Goal: Task Accomplishment & Management: Manage account settings

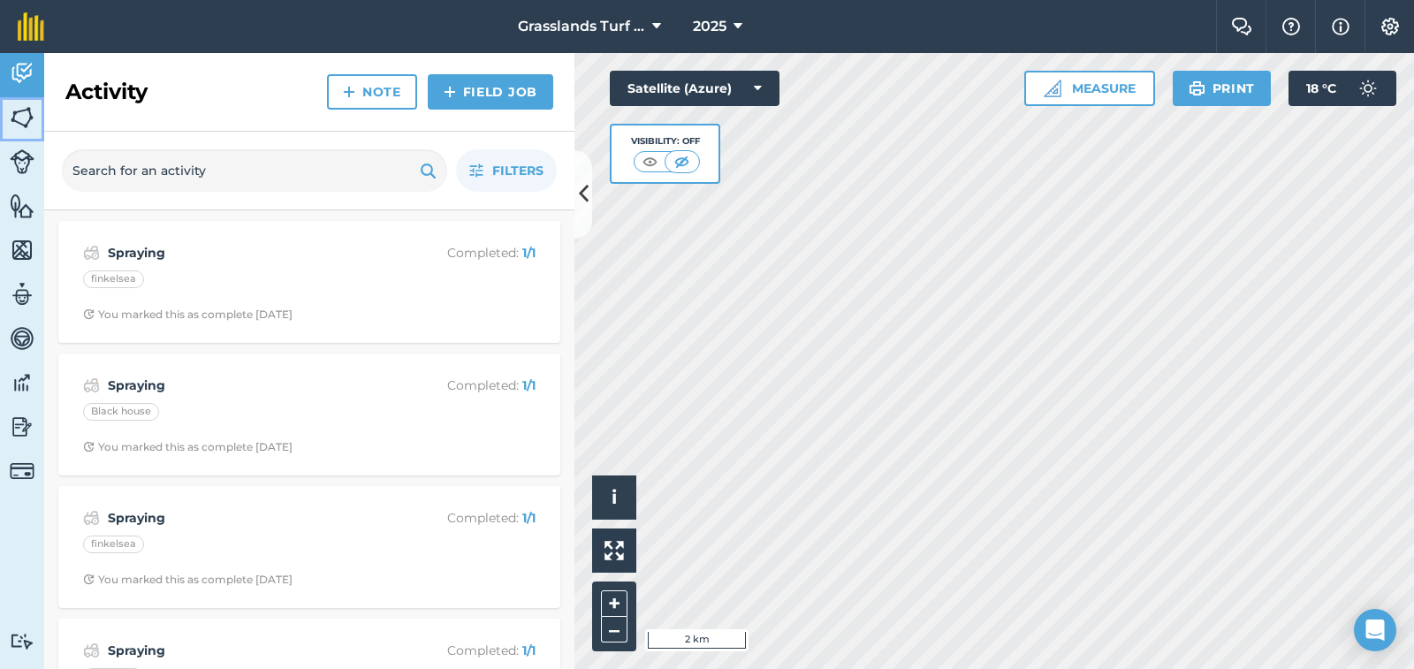
click at [21, 111] on img at bounding box center [22, 117] width 25 height 27
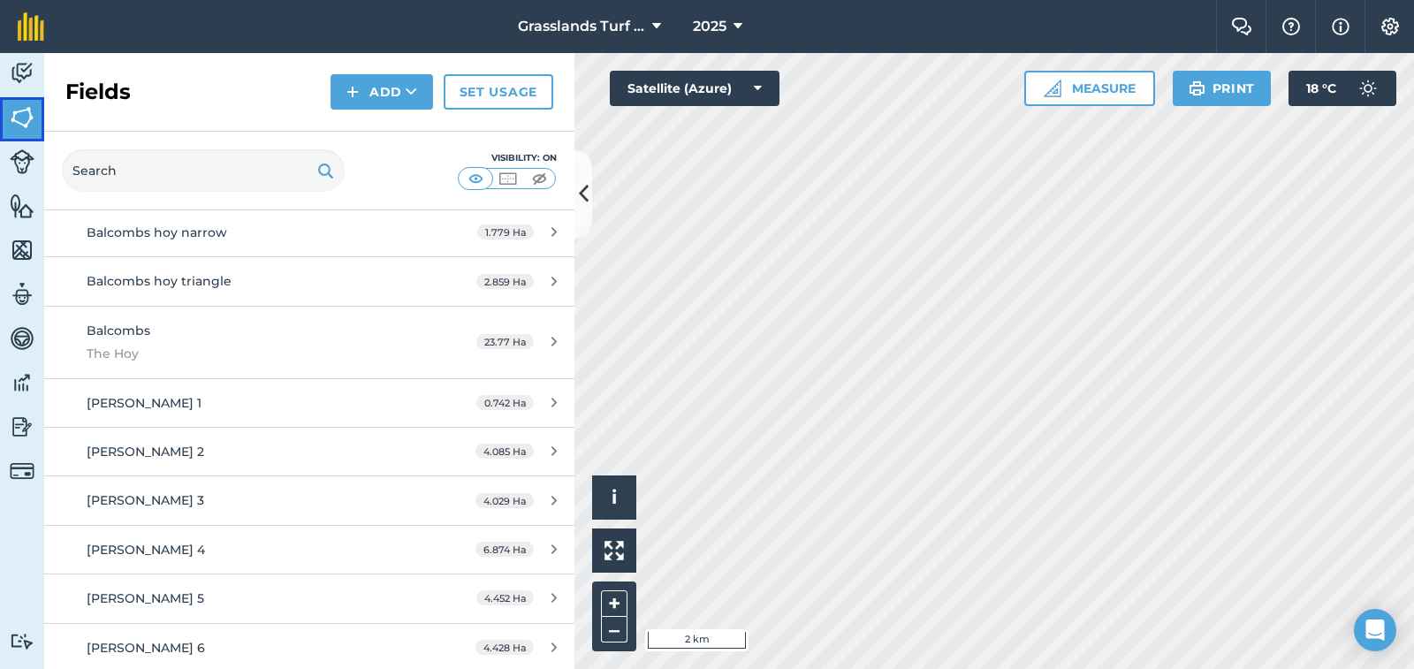
scroll to position [754, 0]
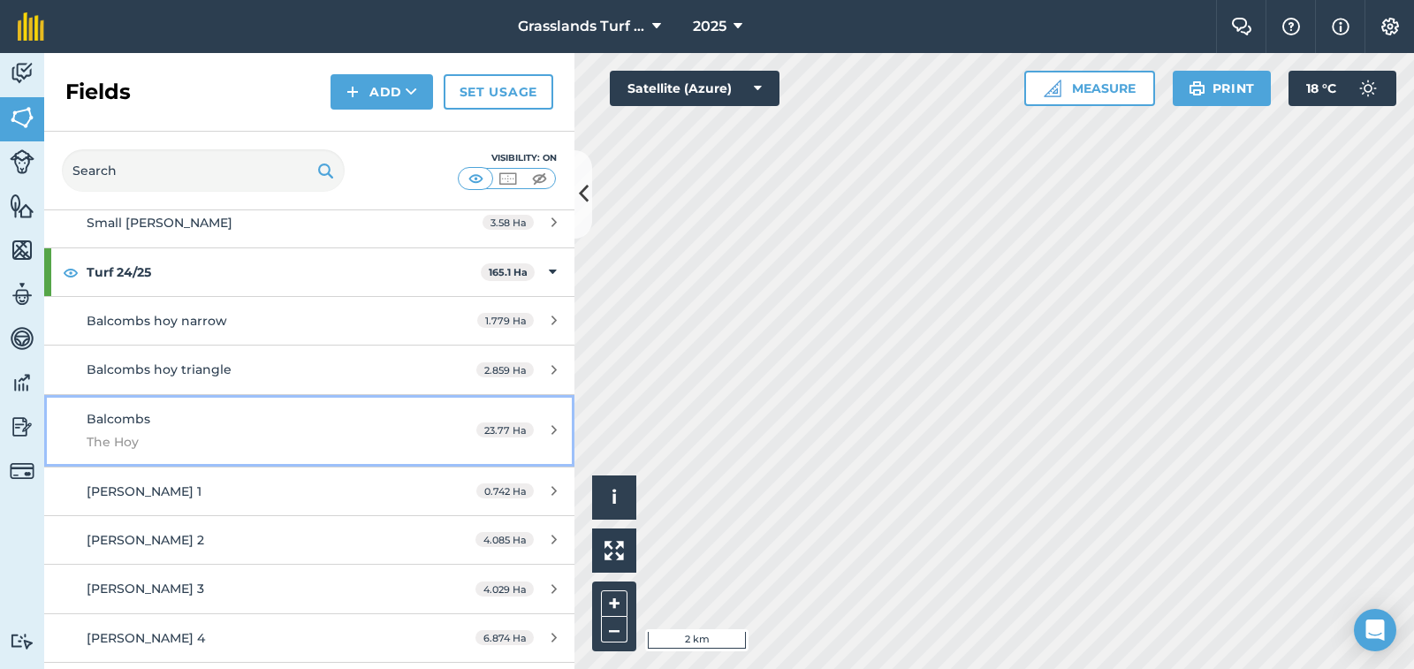
click at [122, 415] on span "Balcombs" at bounding box center [119, 419] width 64 height 16
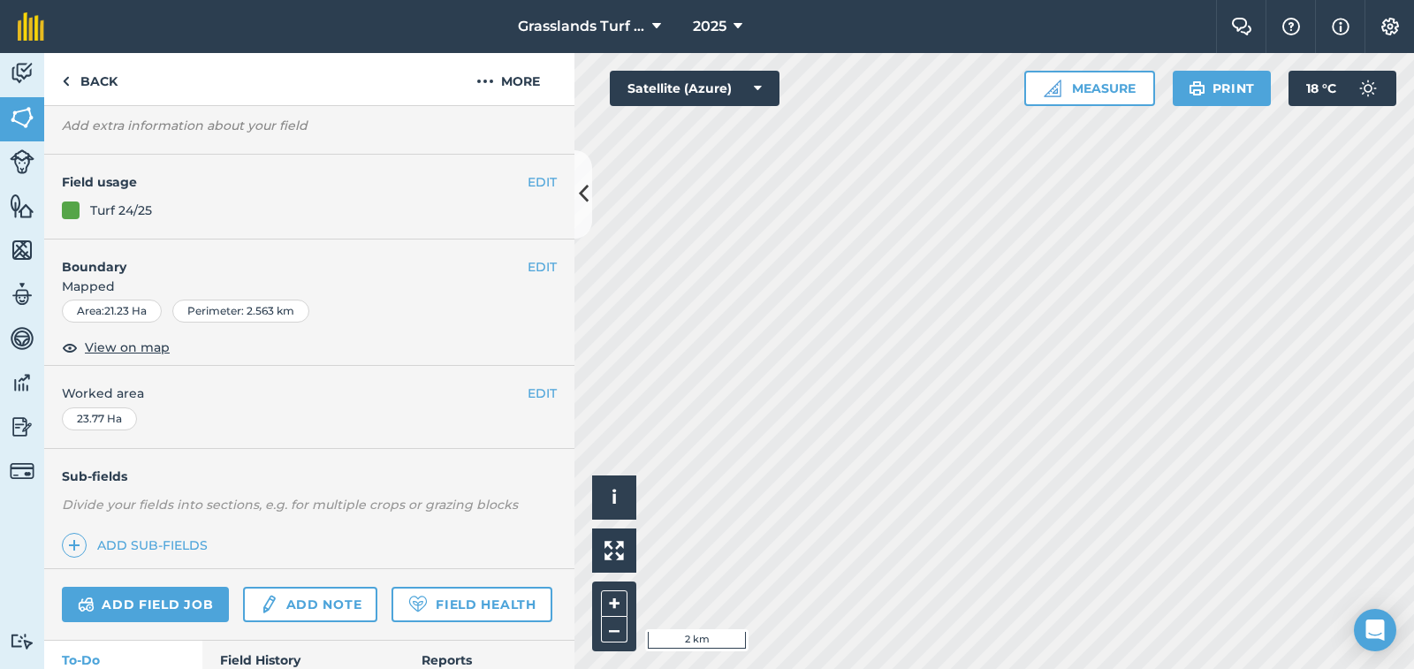
scroll to position [233, 0]
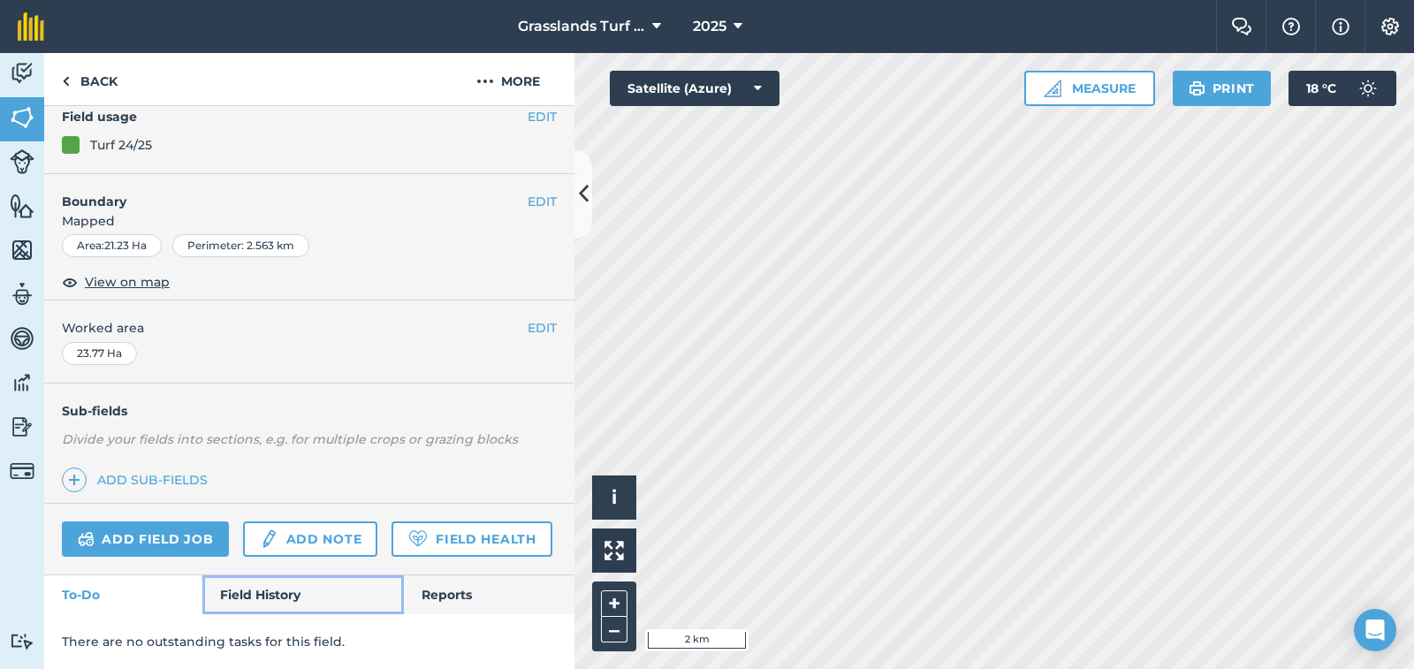
click at [254, 592] on link "Field History" at bounding box center [302, 594] width 201 height 39
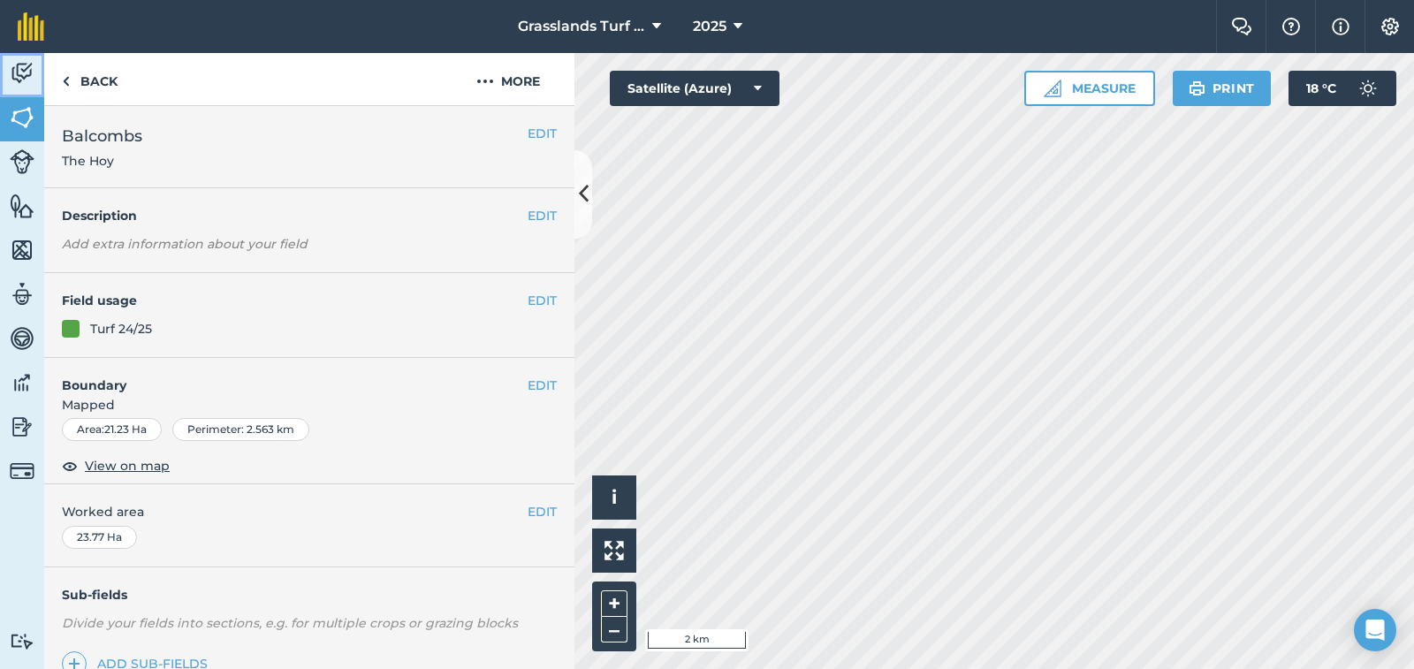
click at [21, 73] on img at bounding box center [22, 73] width 25 height 27
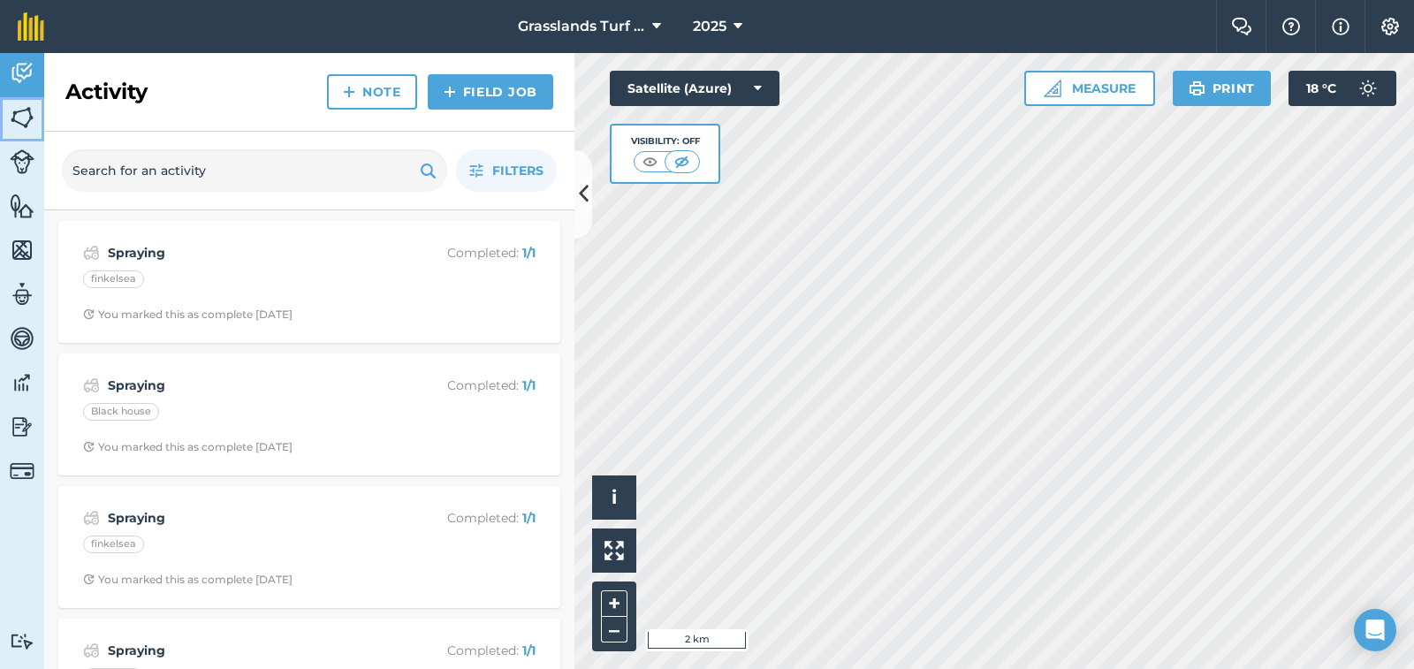
click at [28, 112] on img at bounding box center [22, 117] width 25 height 27
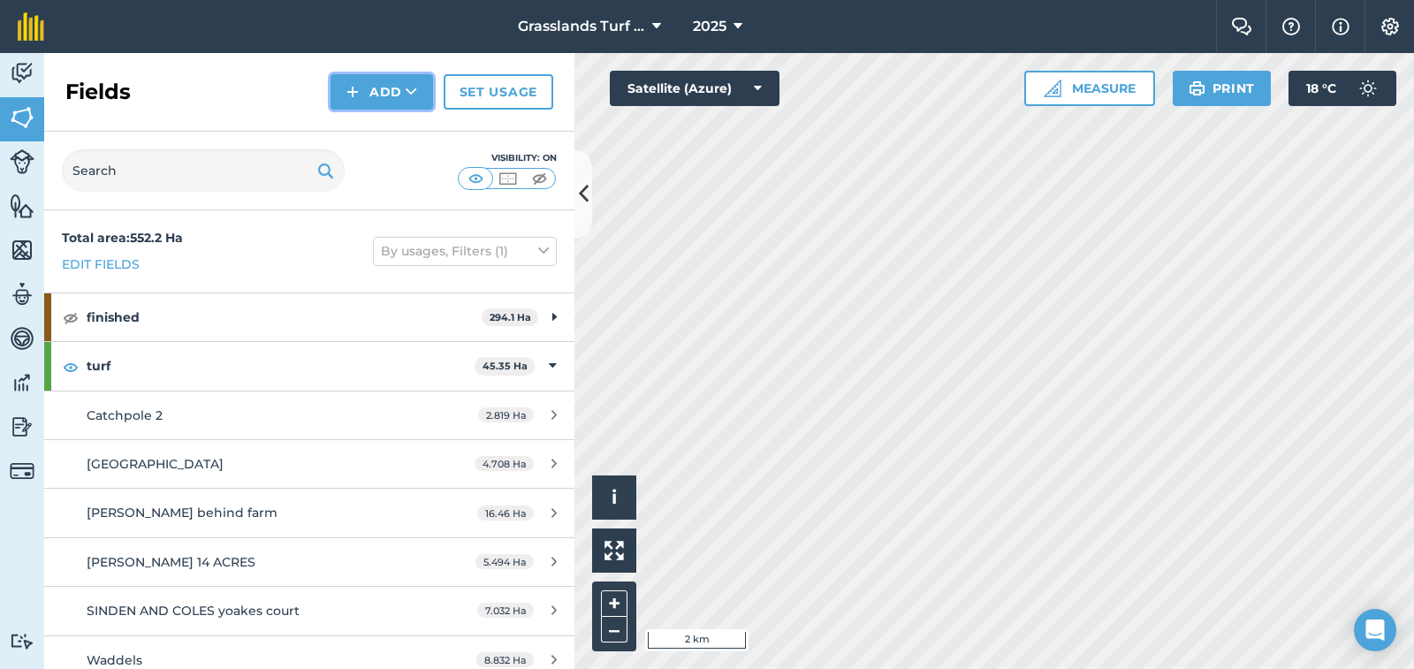
click at [398, 85] on button "Add" at bounding box center [382, 91] width 103 height 35
click at [397, 170] on link "Import" at bounding box center [381, 171] width 97 height 39
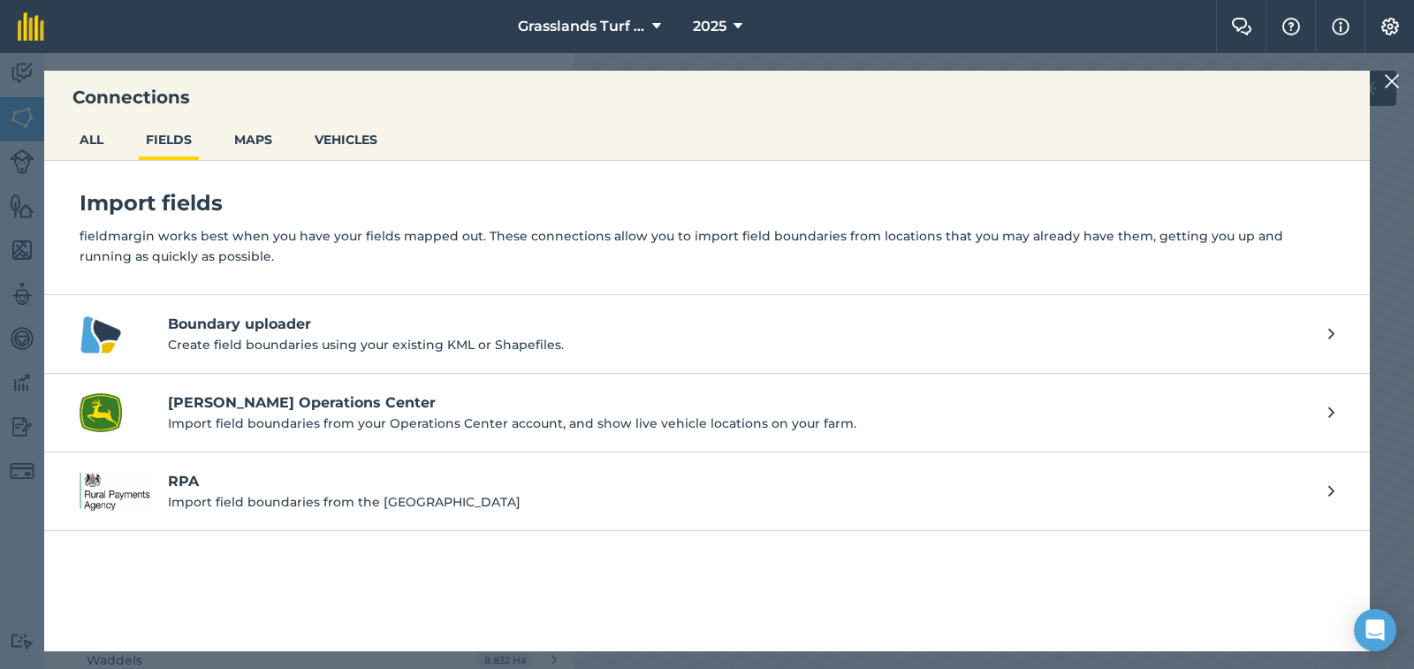
click at [284, 409] on h4 "John Deere Operations Center" at bounding box center [739, 402] width 1143 height 21
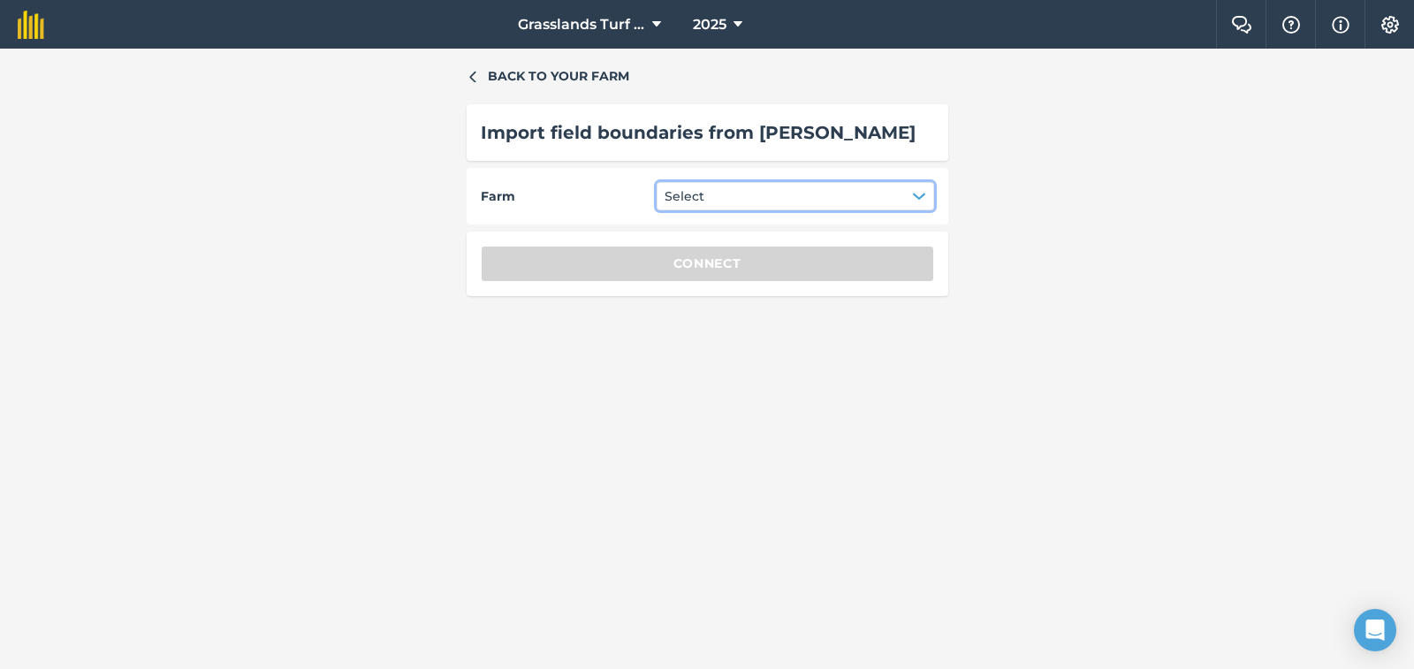
click at [919, 194] on icon "button" at bounding box center [919, 196] width 14 height 14
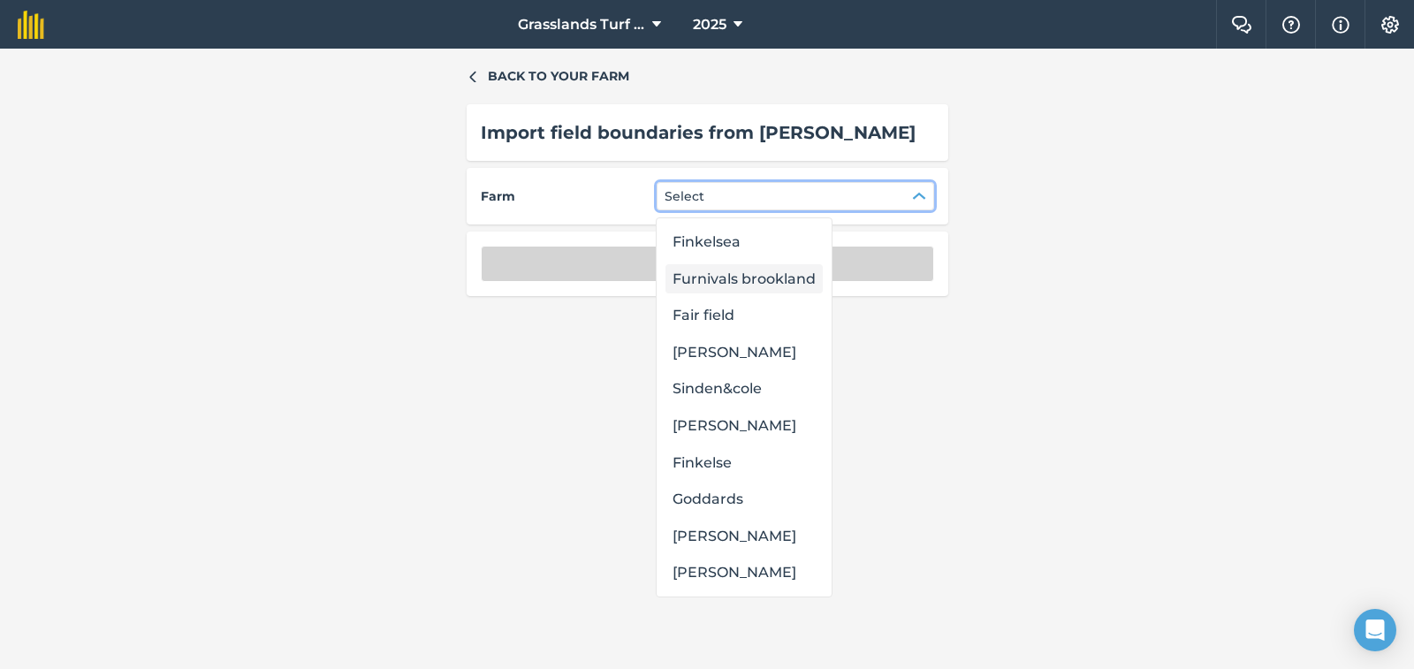
click at [736, 281] on div "Furnivals brookland" at bounding box center [744, 279] width 157 height 30
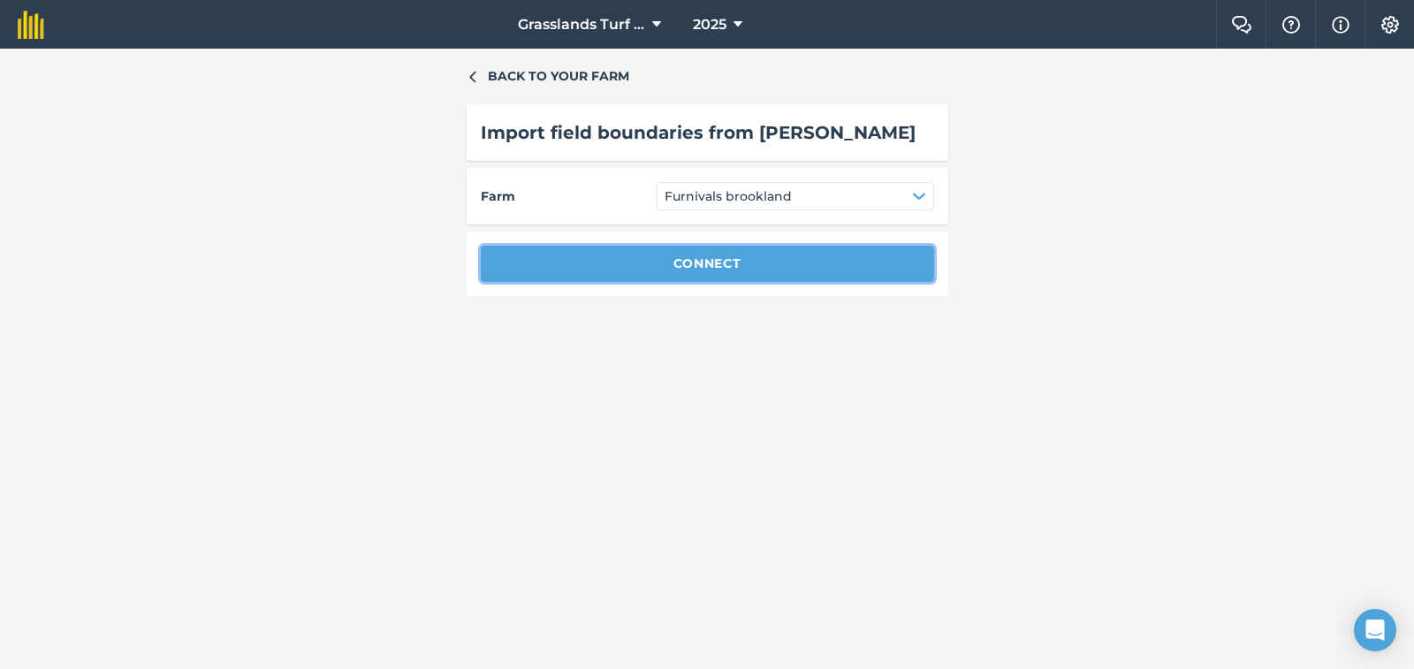
click at [743, 263] on button "Connect" at bounding box center [707, 263] width 453 height 35
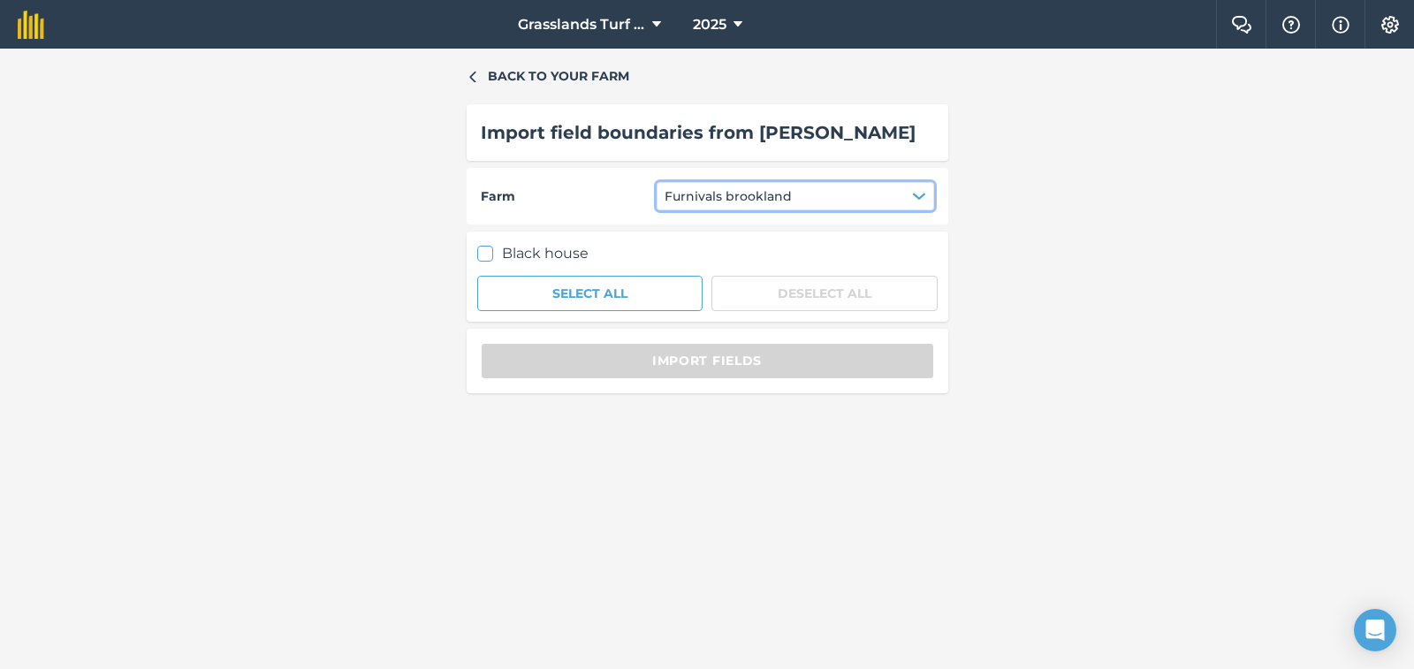
click at [918, 200] on icon "button" at bounding box center [919, 196] width 14 height 14
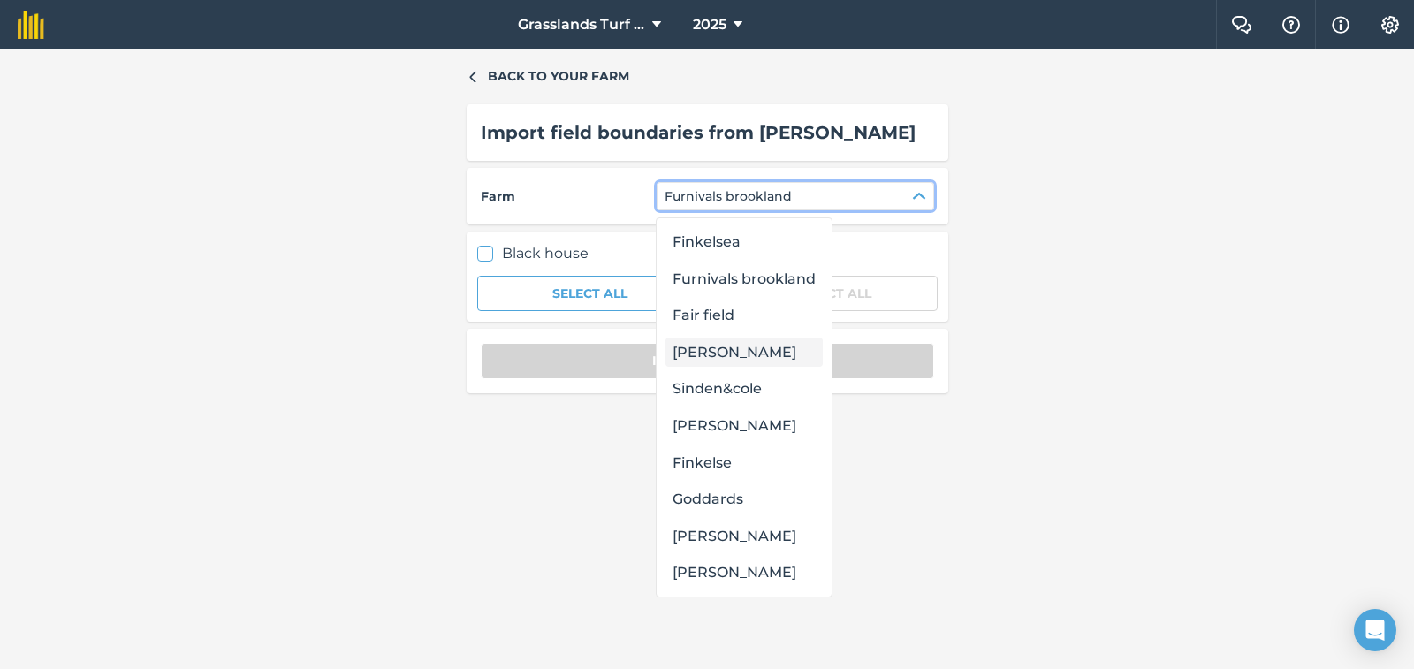
click at [750, 352] on div "[PERSON_NAME]" at bounding box center [744, 353] width 157 height 30
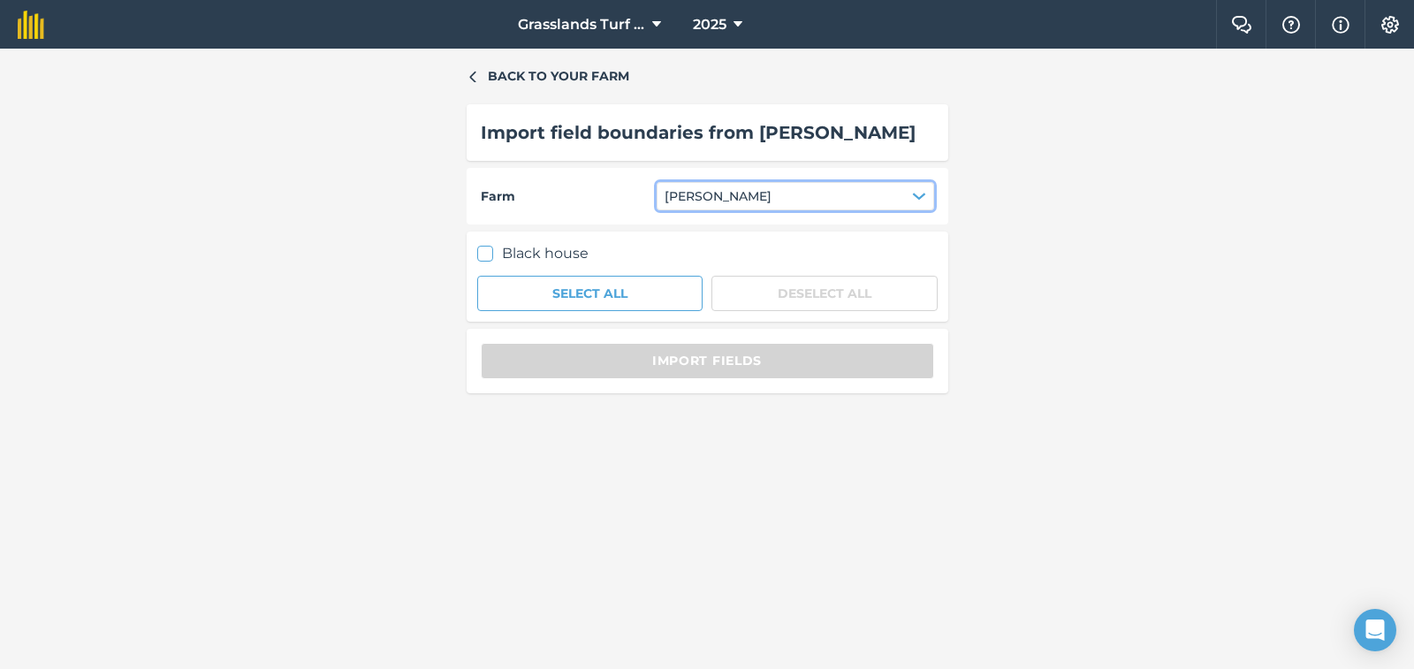
click at [714, 197] on span "[PERSON_NAME]" at bounding box center [718, 195] width 107 height 19
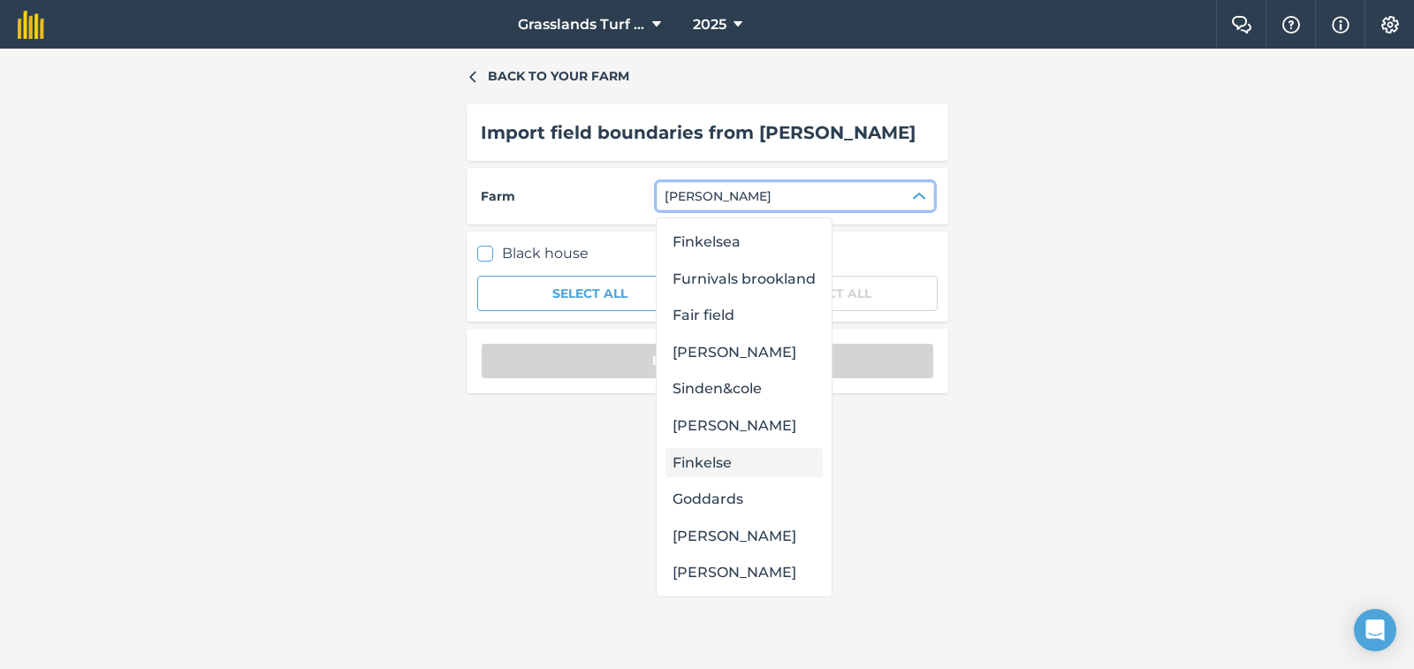
click at [703, 463] on div "Finkelse" at bounding box center [744, 463] width 157 height 30
click at [703, 463] on div "Back to your farm Import field boundaries from John Deere Farm Jim cookes Black…" at bounding box center [708, 358] width 482 height 585
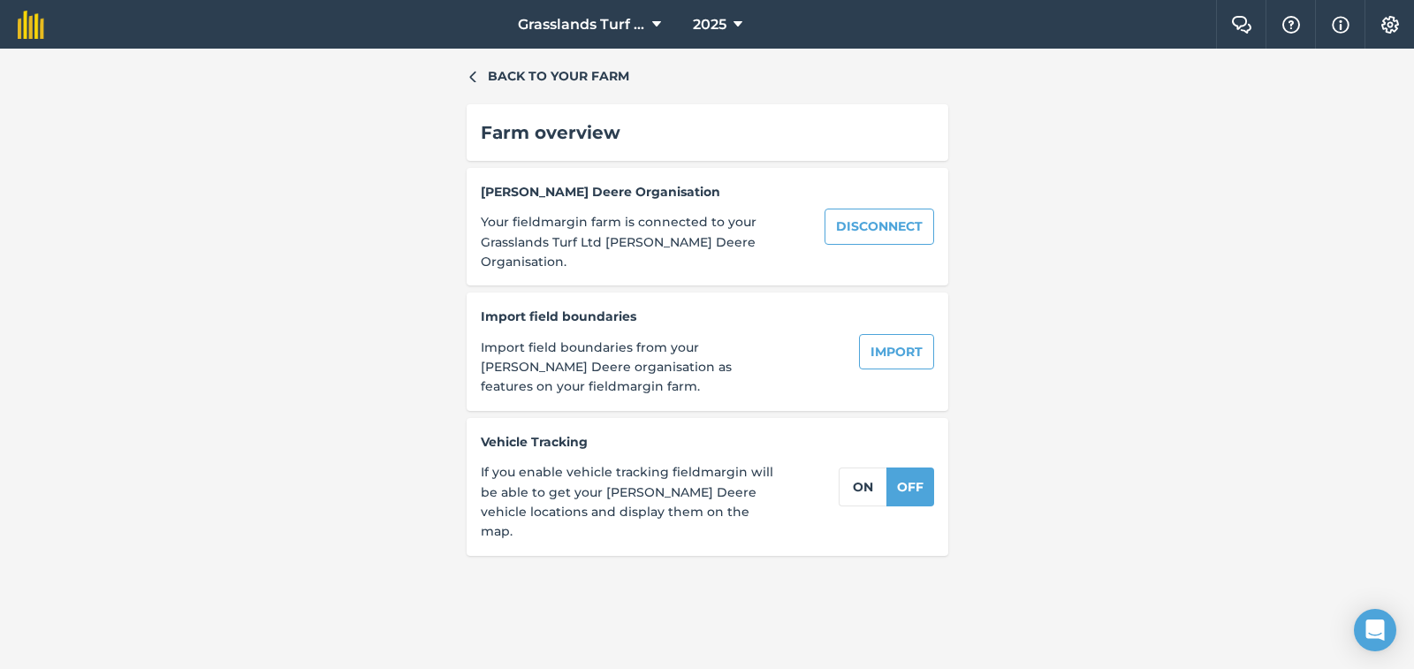
click at [900, 307] on div "Import field boundaries Import field boundaries from your [PERSON_NAME] Deere o…" at bounding box center [708, 352] width 482 height 118
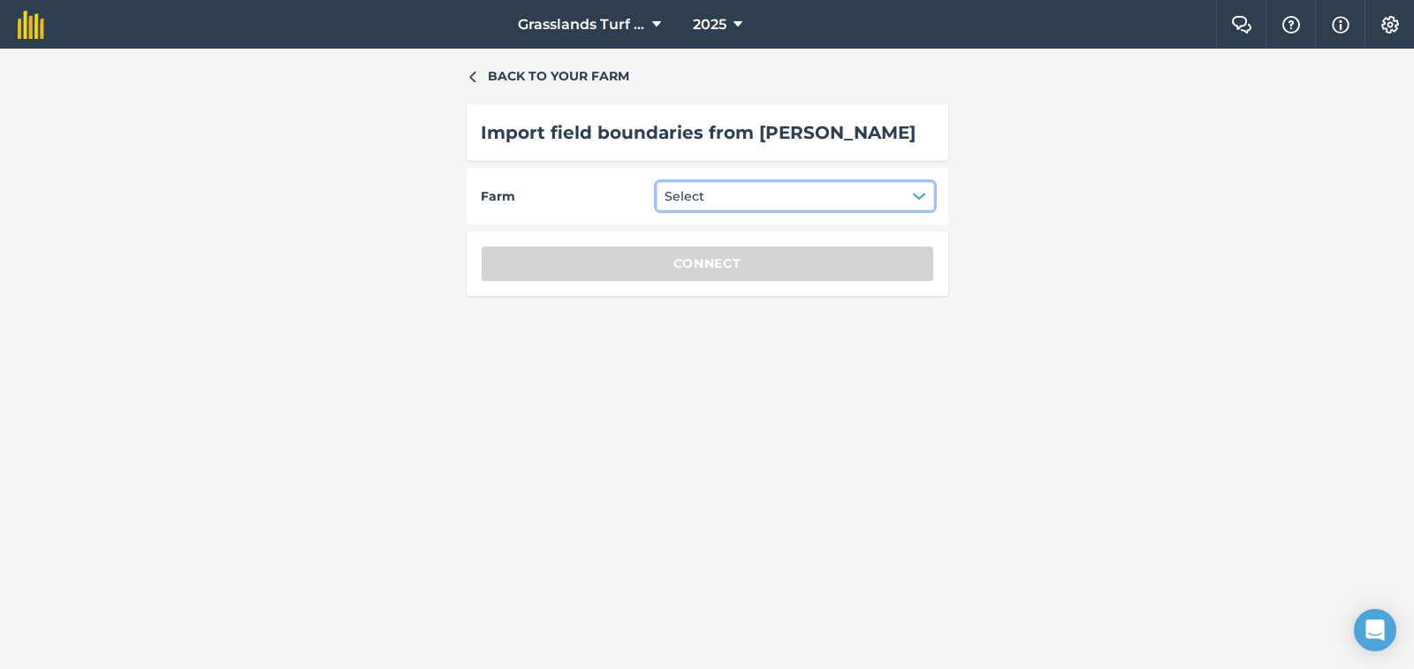
click at [918, 192] on icon "button" at bounding box center [919, 196] width 14 height 14
click at [922, 198] on icon "button" at bounding box center [919, 196] width 14 height 14
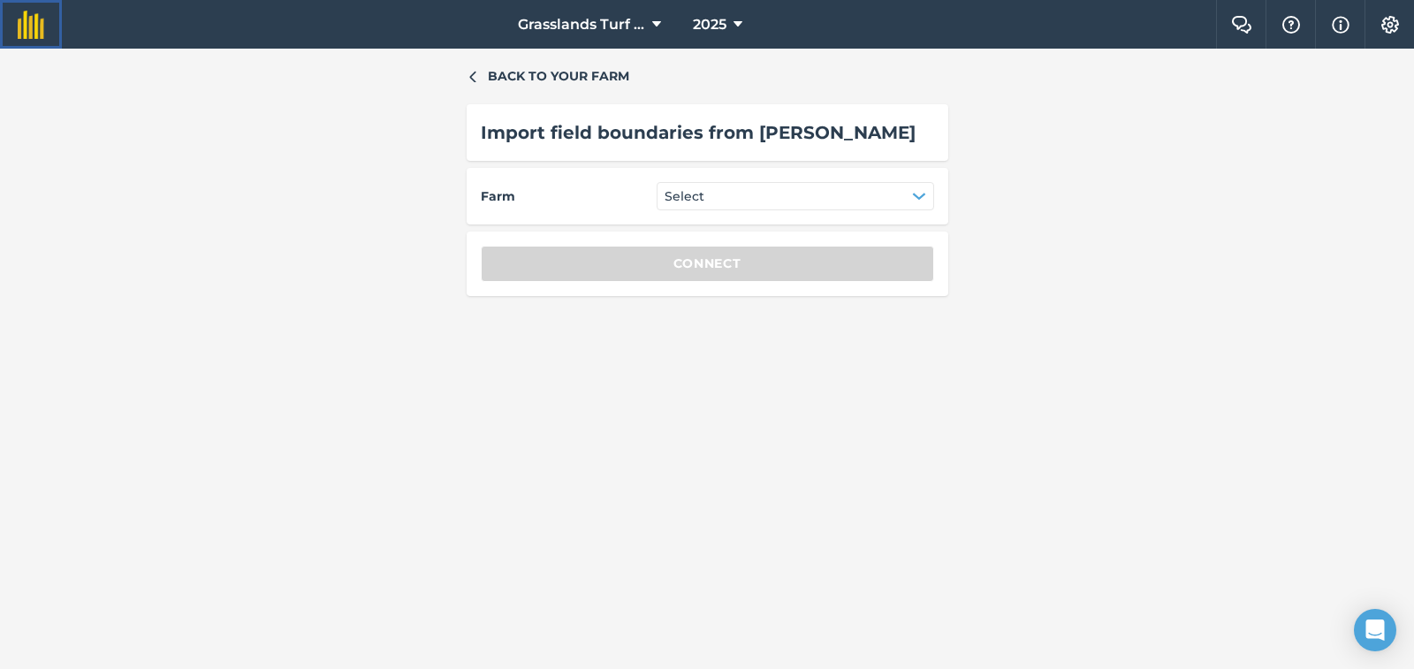
click at [36, 19] on img at bounding box center [31, 25] width 27 height 28
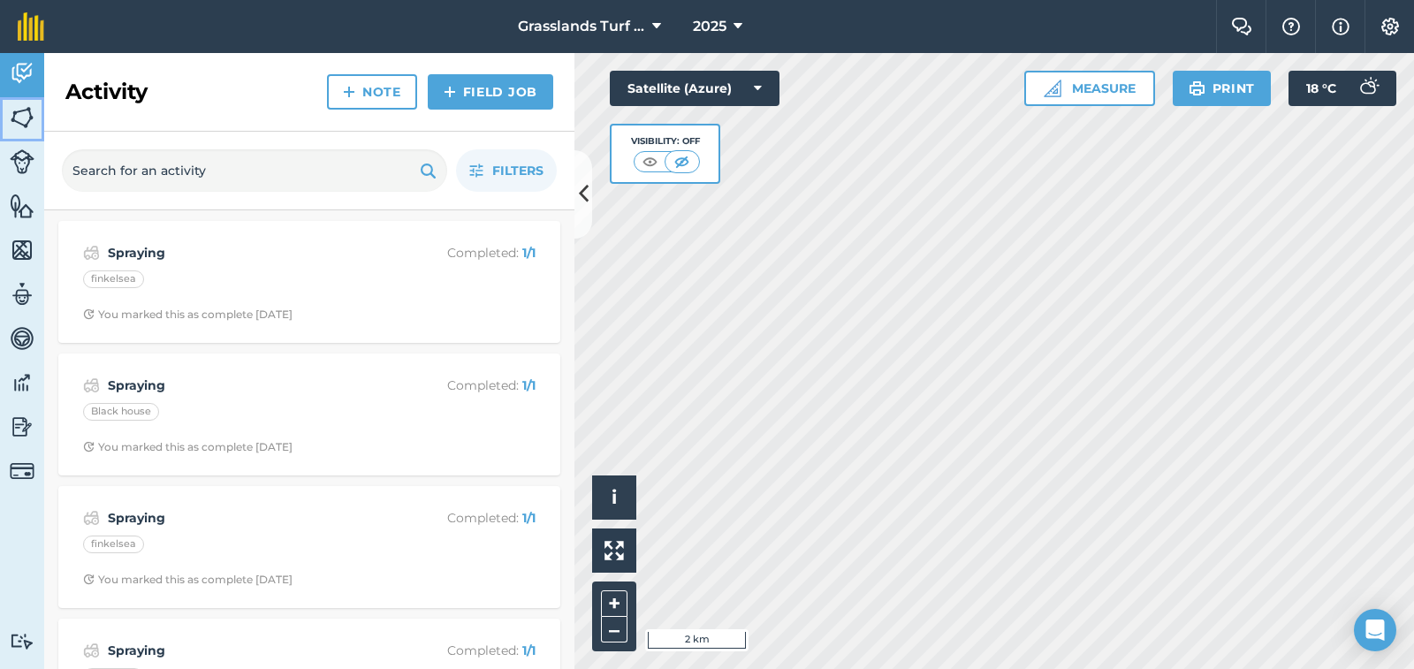
click at [22, 121] on img at bounding box center [22, 117] width 25 height 27
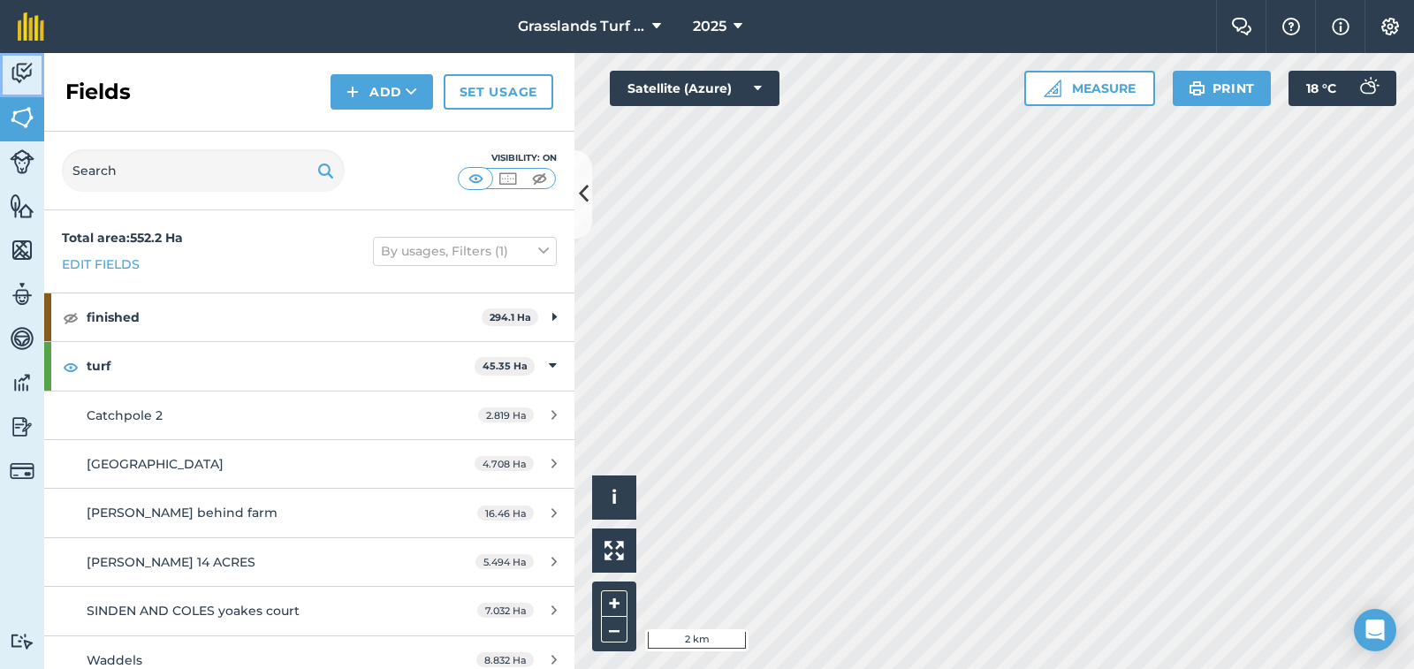
click at [19, 80] on img at bounding box center [22, 73] width 25 height 27
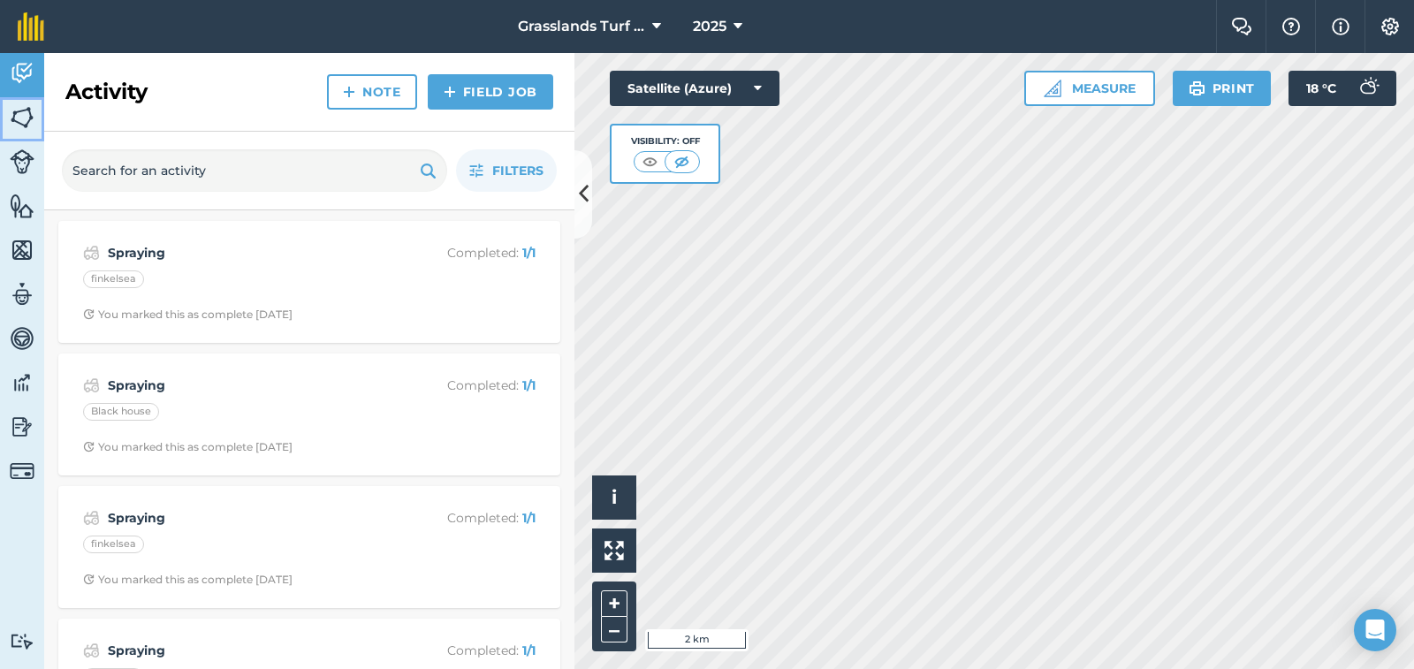
click at [25, 117] on img at bounding box center [22, 117] width 25 height 27
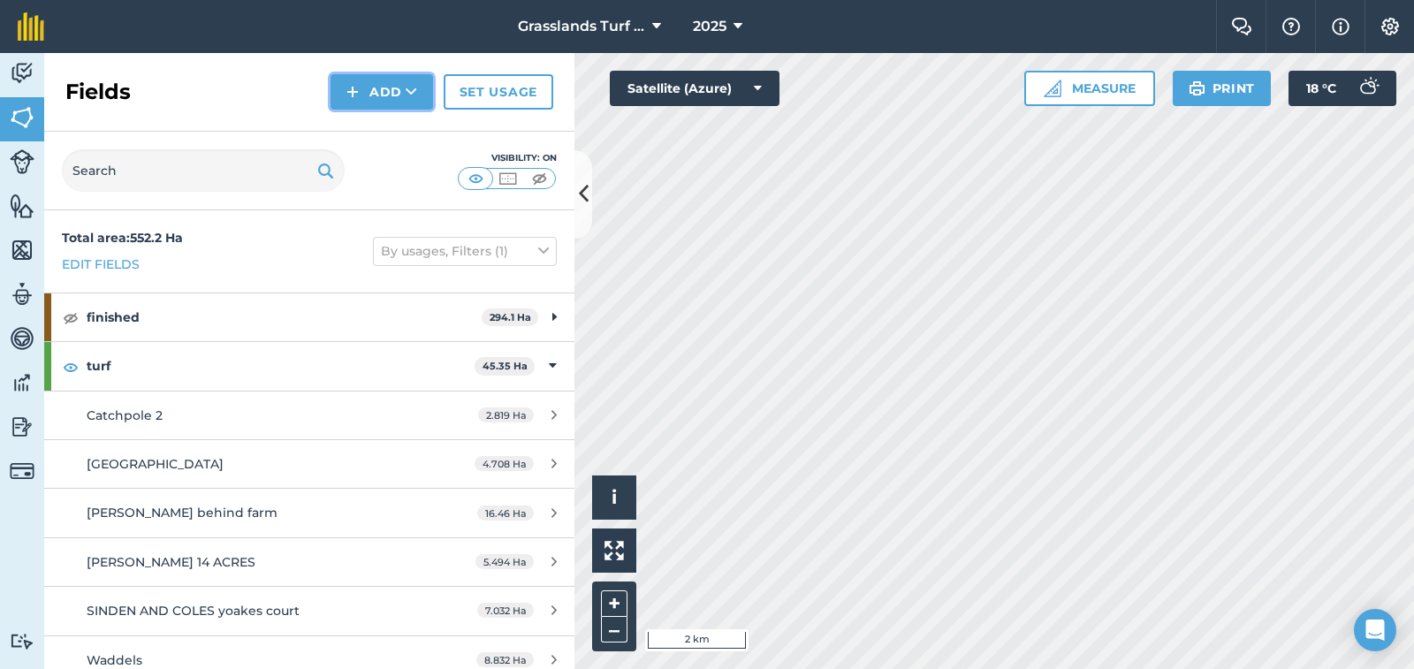
click at [359, 96] on img at bounding box center [352, 91] width 12 height 21
click at [363, 171] on link "Import" at bounding box center [381, 171] width 97 height 39
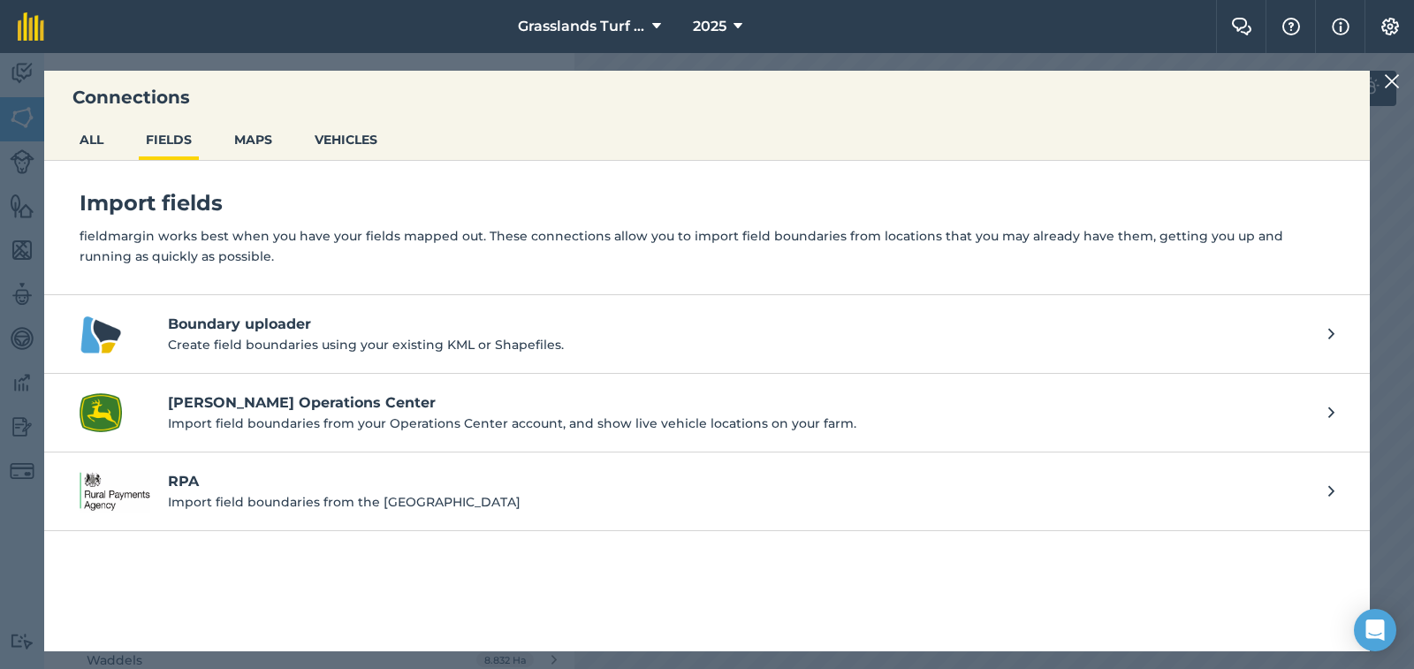
click at [274, 414] on p "Import field boundaries from your Operations Center account, and show live vehi…" at bounding box center [739, 423] width 1143 height 19
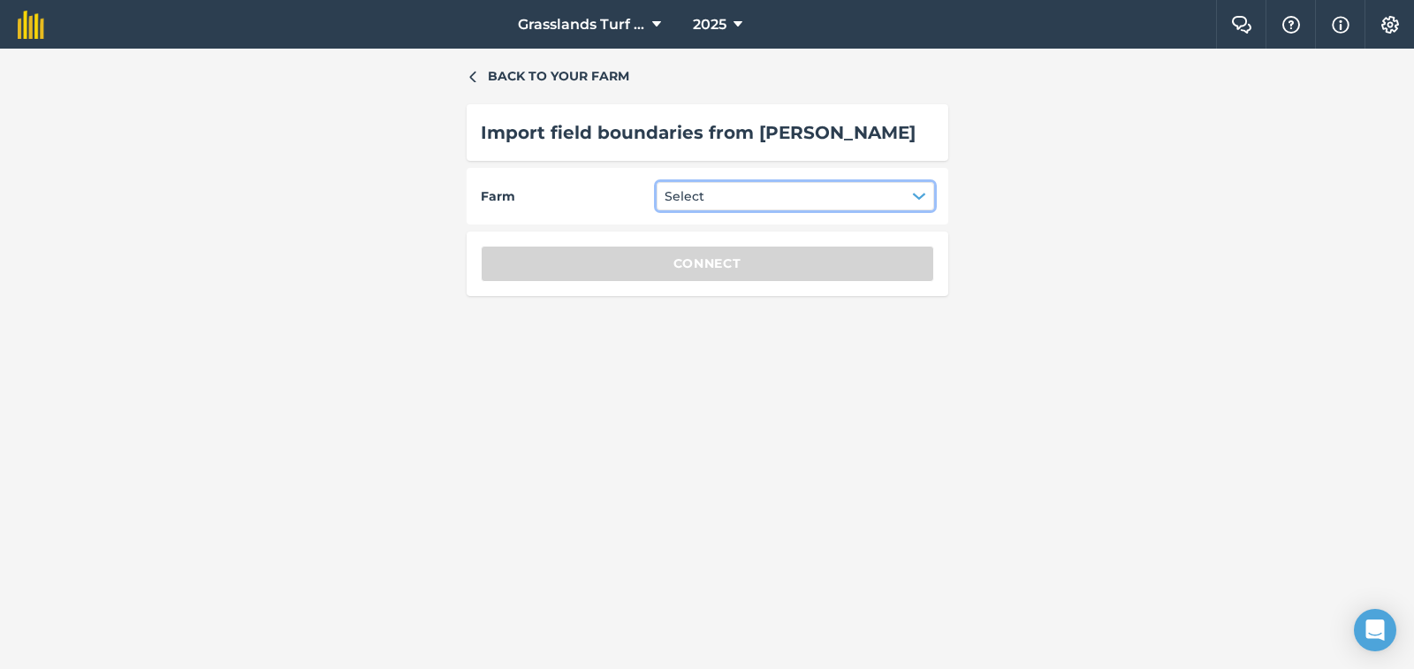
click at [917, 197] on icon "button" at bounding box center [918, 196] width 11 height 5
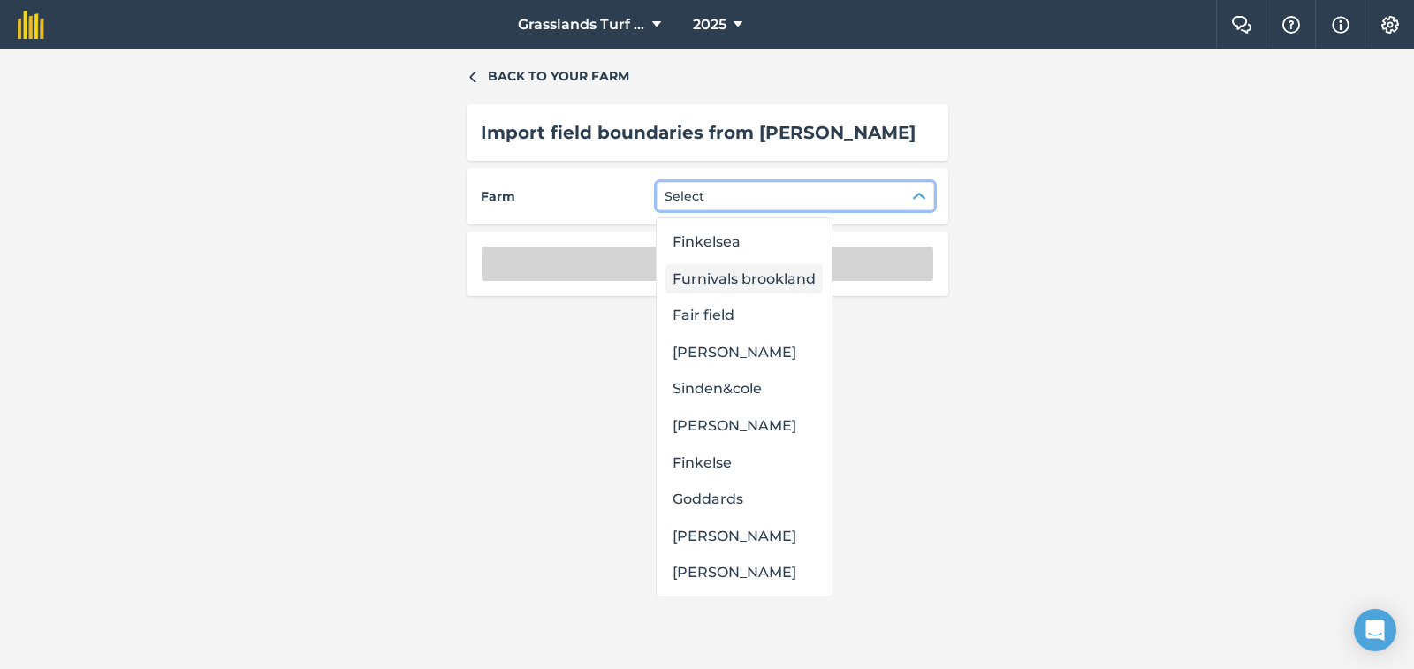
click at [798, 277] on div "Furnivals brookland" at bounding box center [744, 279] width 157 height 30
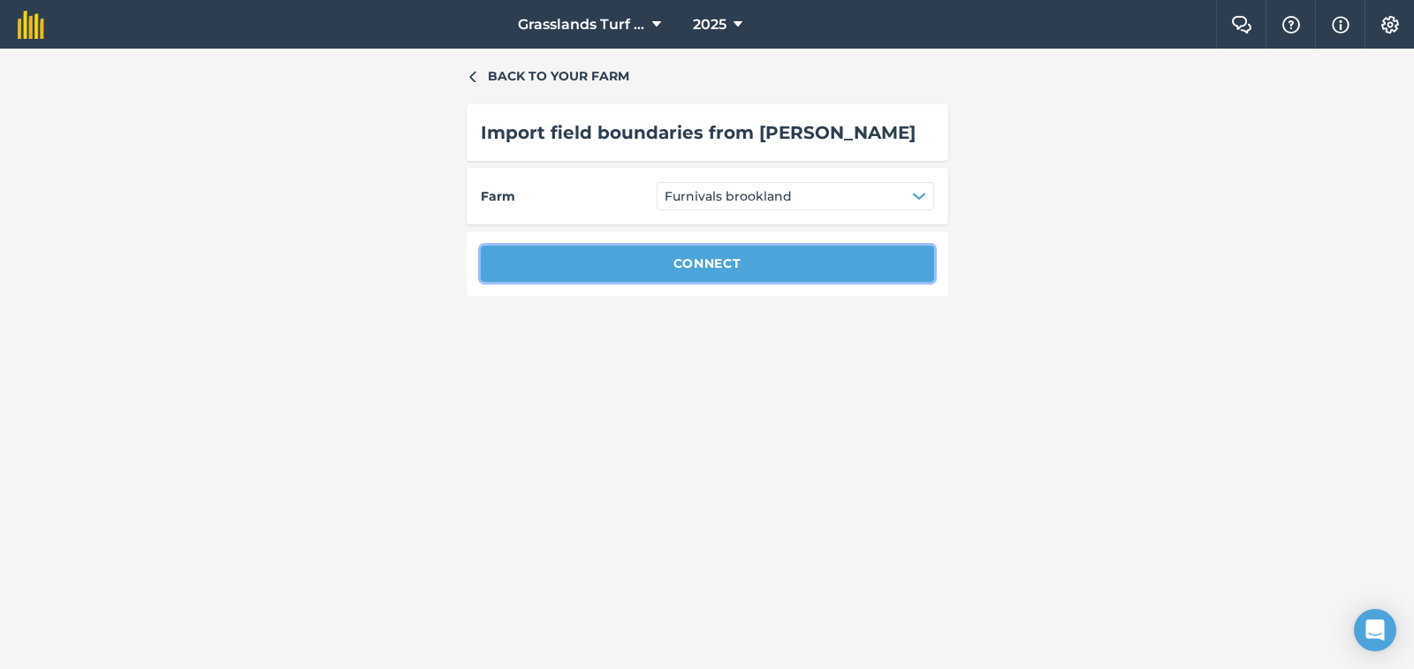
click at [796, 277] on button "Connect" at bounding box center [707, 263] width 453 height 35
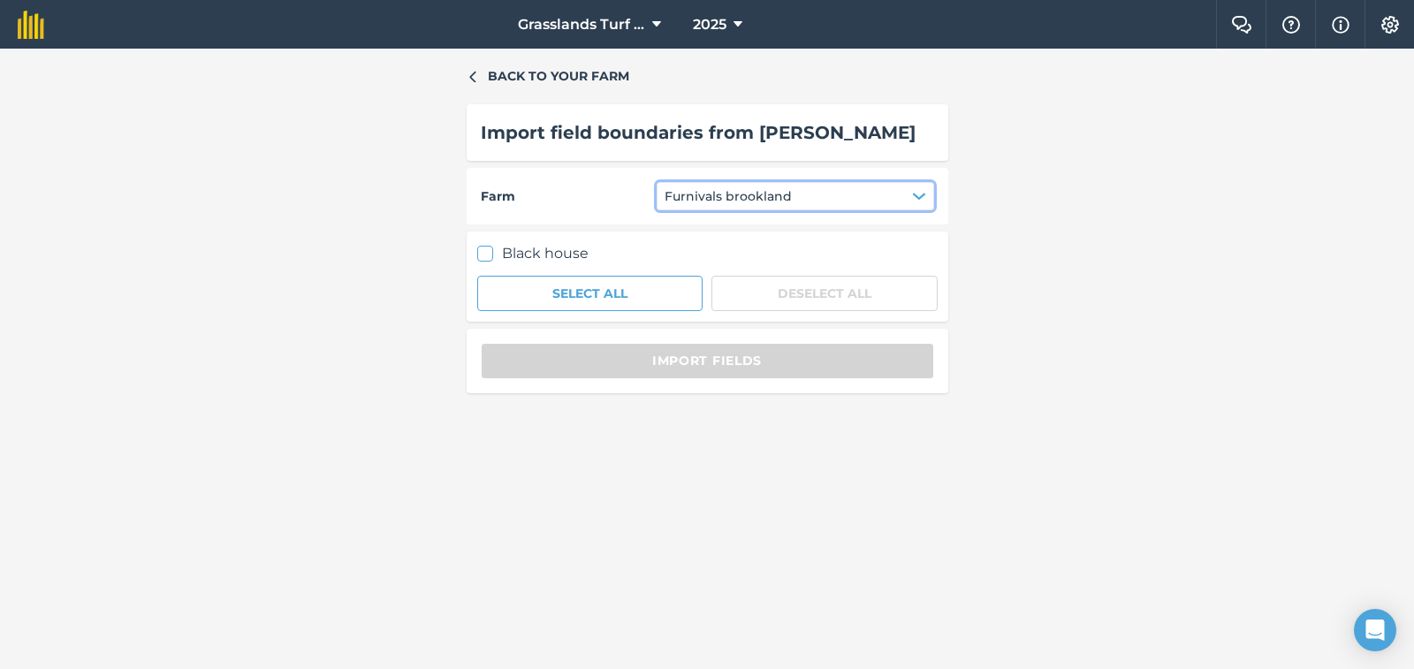
click at [915, 191] on icon "button" at bounding box center [919, 196] width 14 height 14
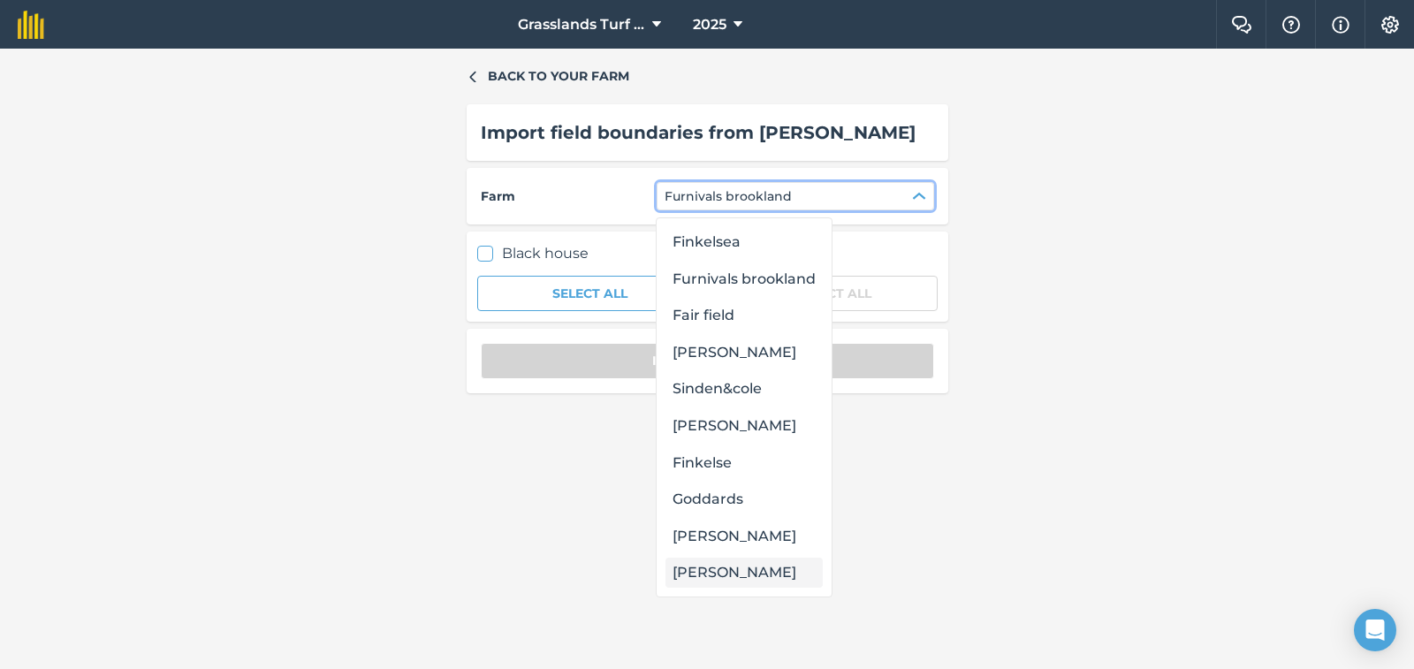
click at [692, 571] on div "[PERSON_NAME]" at bounding box center [744, 573] width 157 height 30
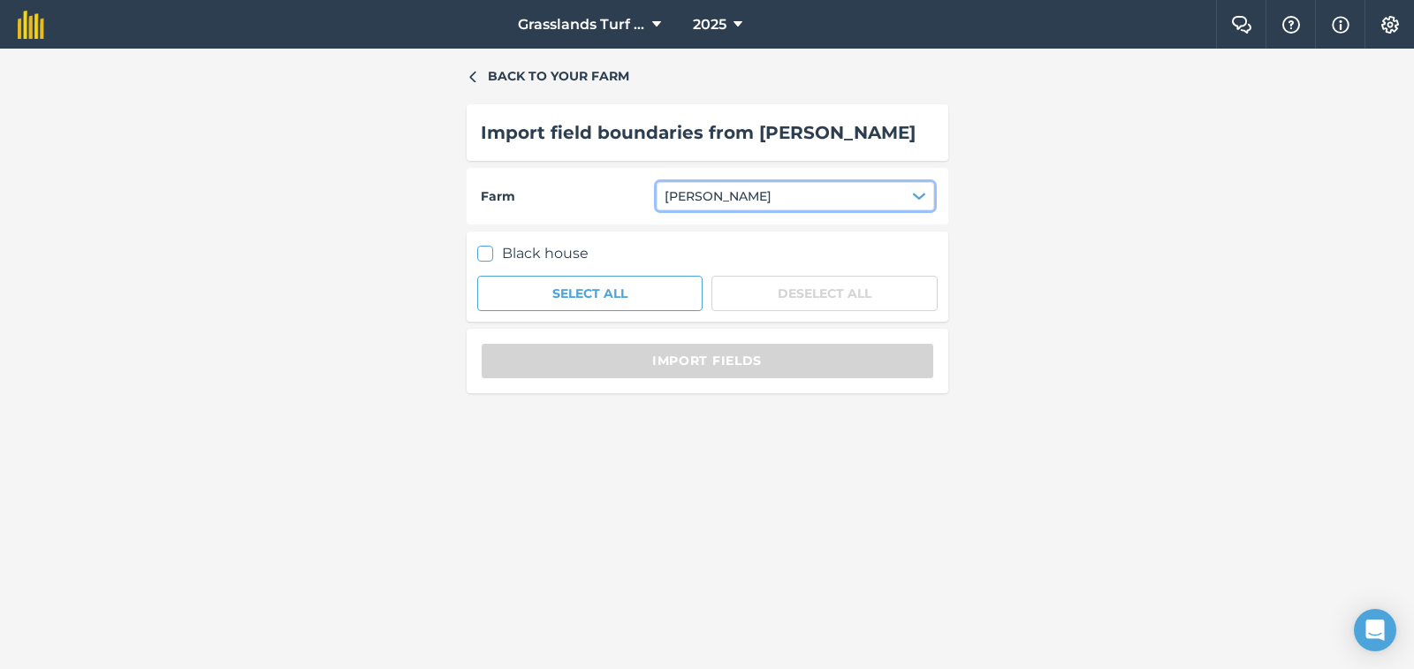
click at [924, 196] on icon "button" at bounding box center [919, 196] width 14 height 14
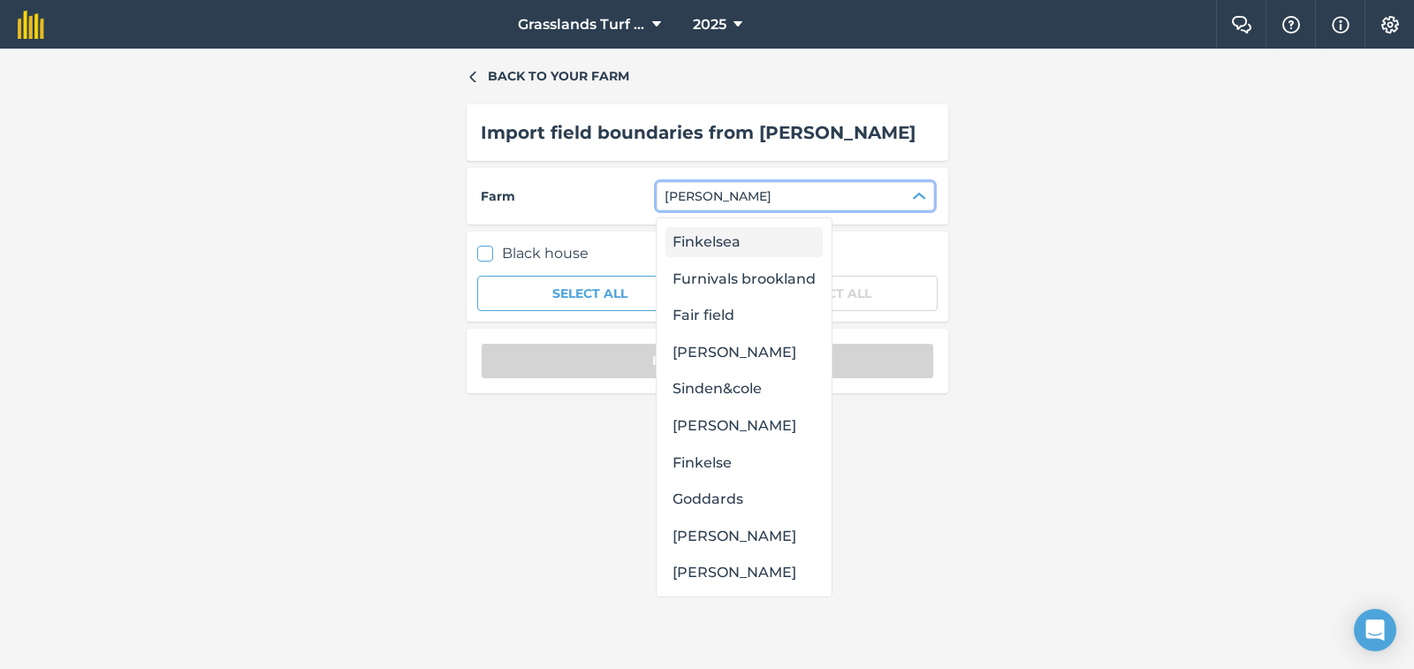
click at [792, 245] on div "Finkelsea" at bounding box center [744, 242] width 157 height 30
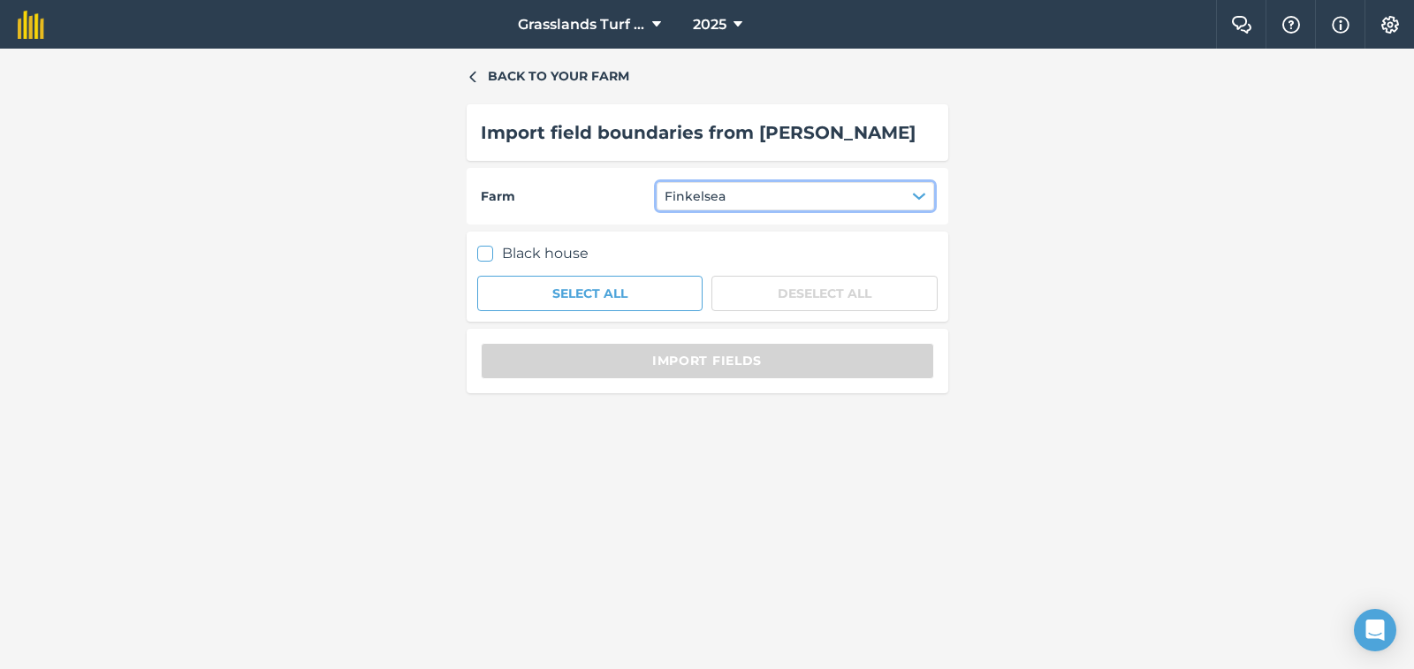
click at [767, 198] on button "Finkelsea" at bounding box center [796, 196] width 278 height 28
click at [683, 195] on span "Finkelsea" at bounding box center [695, 195] width 61 height 19
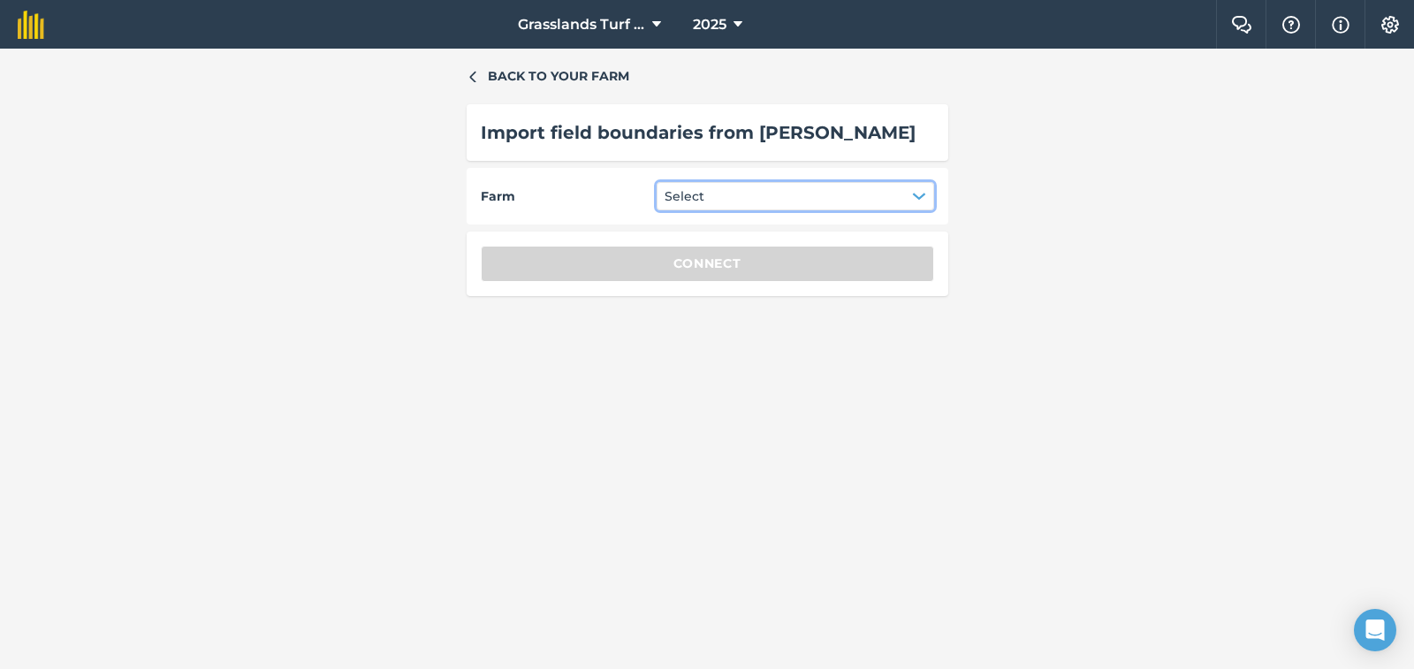
click at [915, 195] on icon "button" at bounding box center [918, 196] width 11 height 5
click at [1382, 622] on icon "Open Intercom Messenger" at bounding box center [1375, 630] width 20 height 23
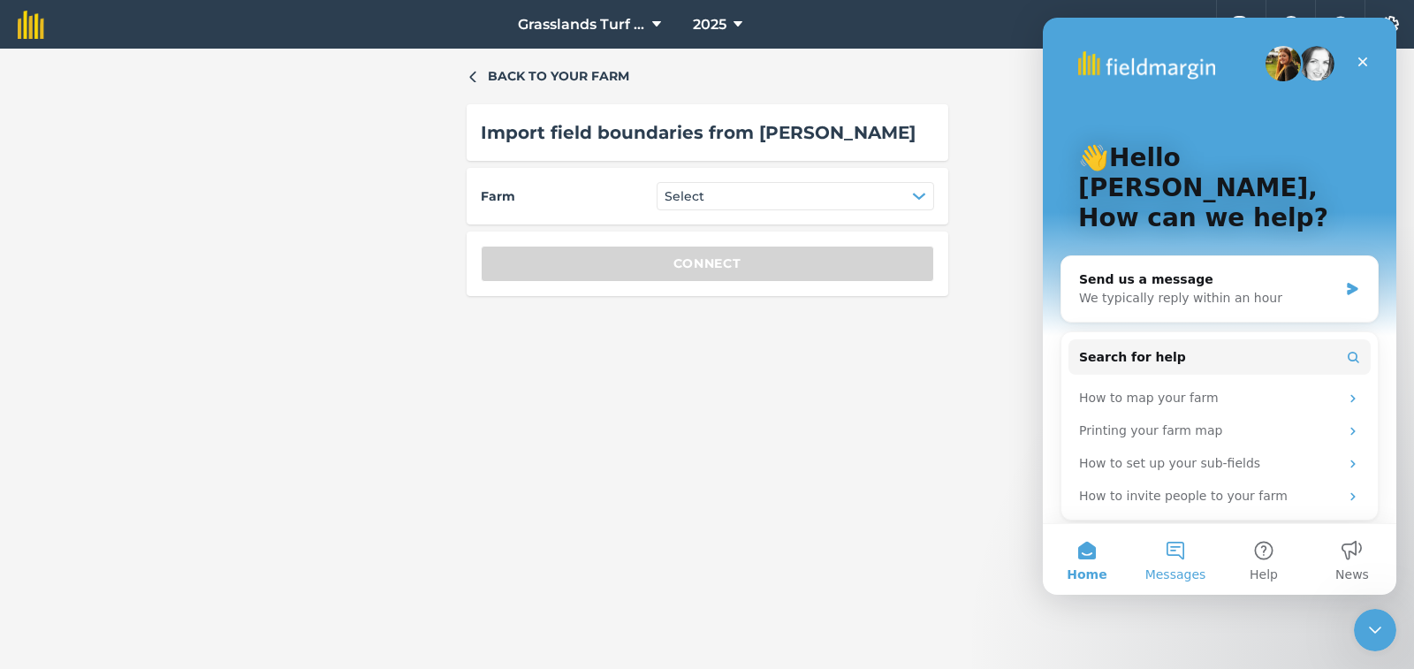
click at [1171, 561] on button "Messages" at bounding box center [1175, 559] width 88 height 71
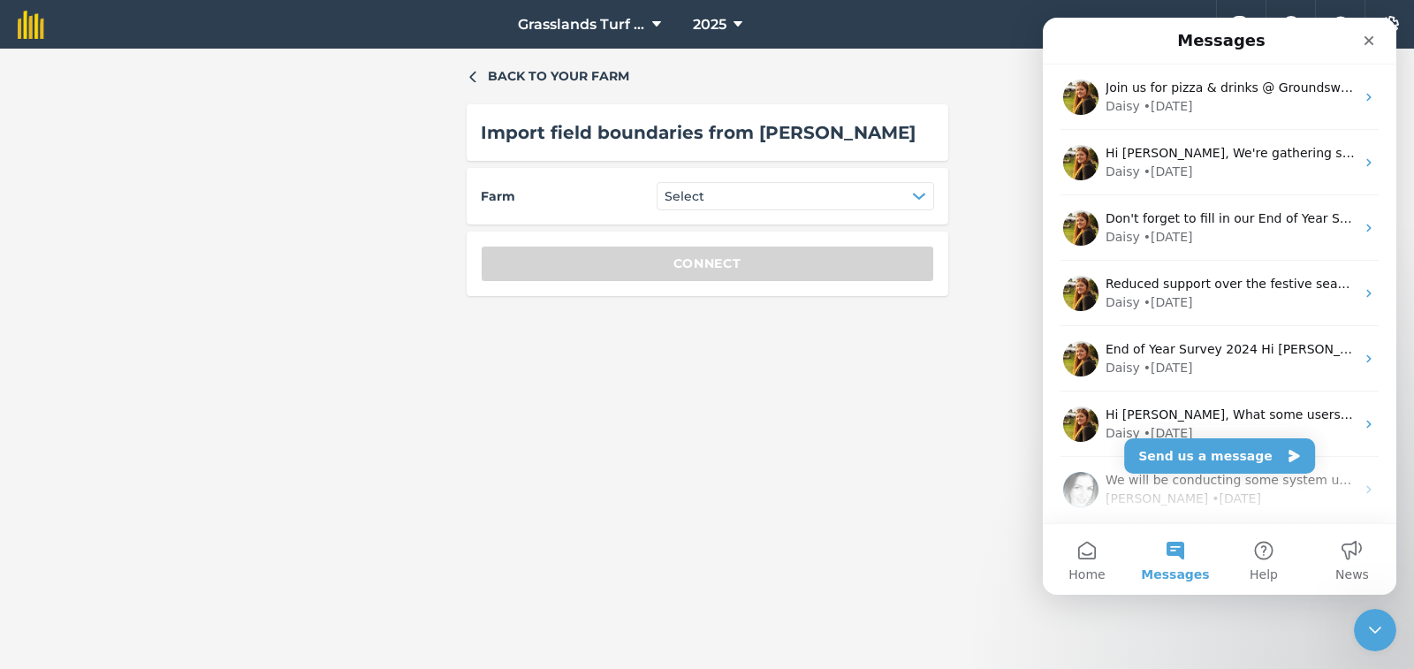
click at [1178, 551] on button "Messages" at bounding box center [1175, 559] width 88 height 71
click at [1084, 557] on button "Home" at bounding box center [1087, 559] width 88 height 71
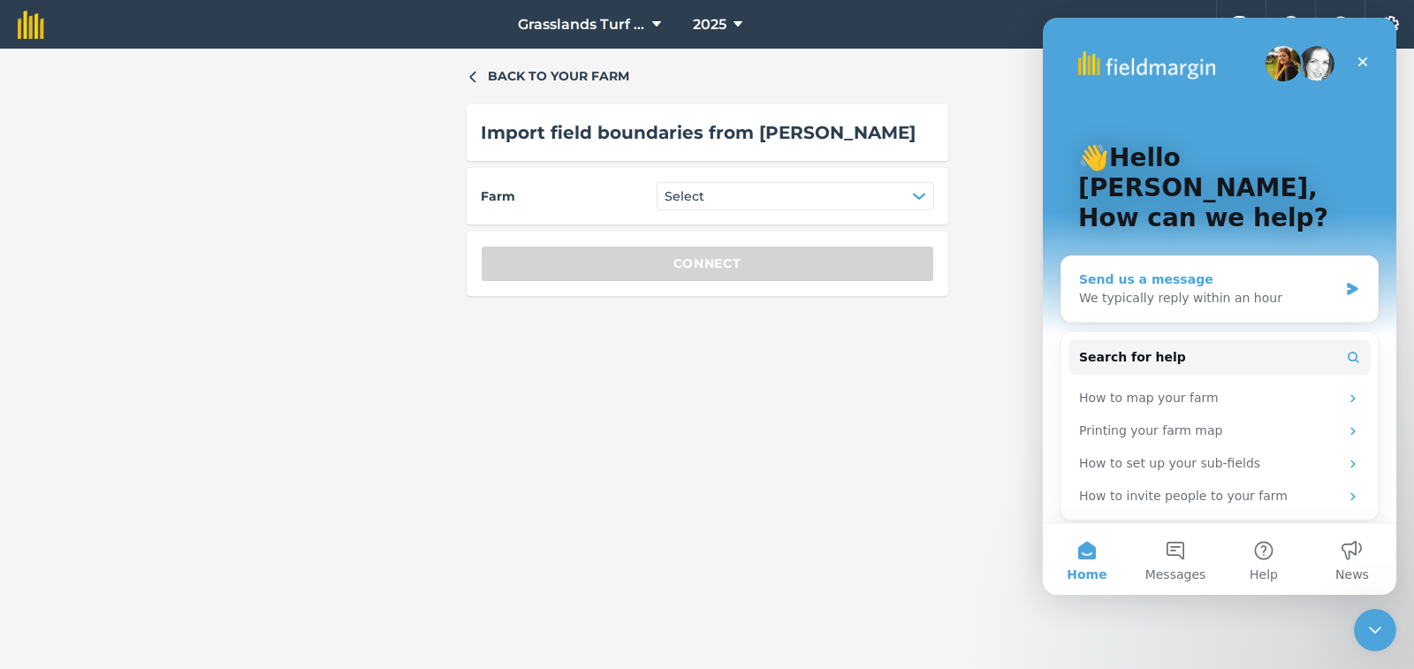
click at [1215, 270] on div "Send us a message" at bounding box center [1208, 279] width 259 height 19
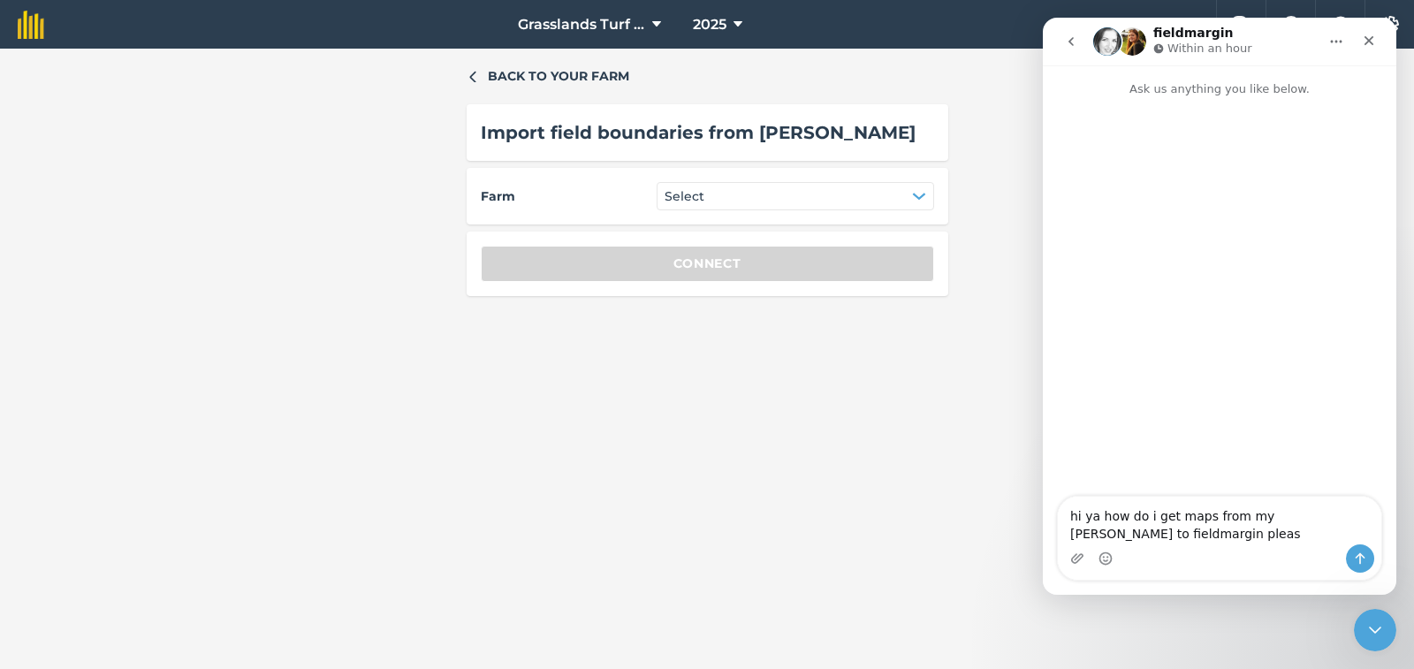
type textarea "hi ya how do i get maps from my john deere to fieldmargin please"
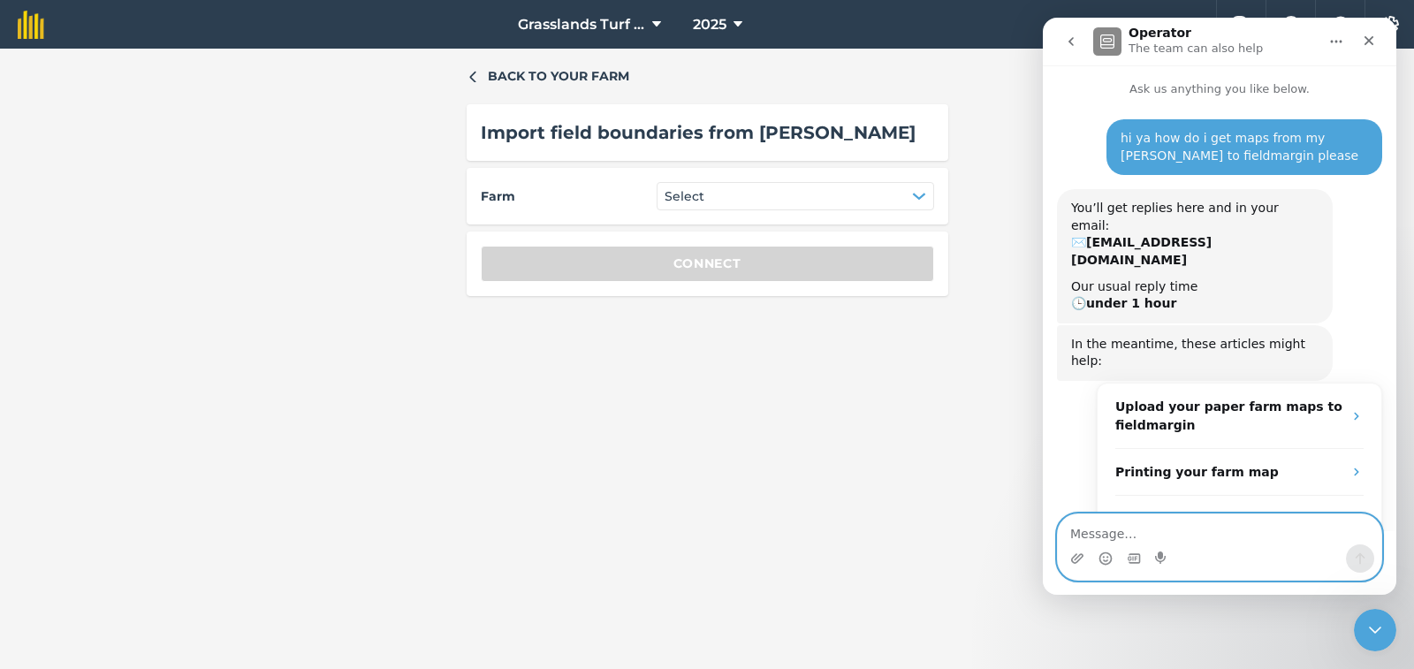
scroll to position [40, 0]
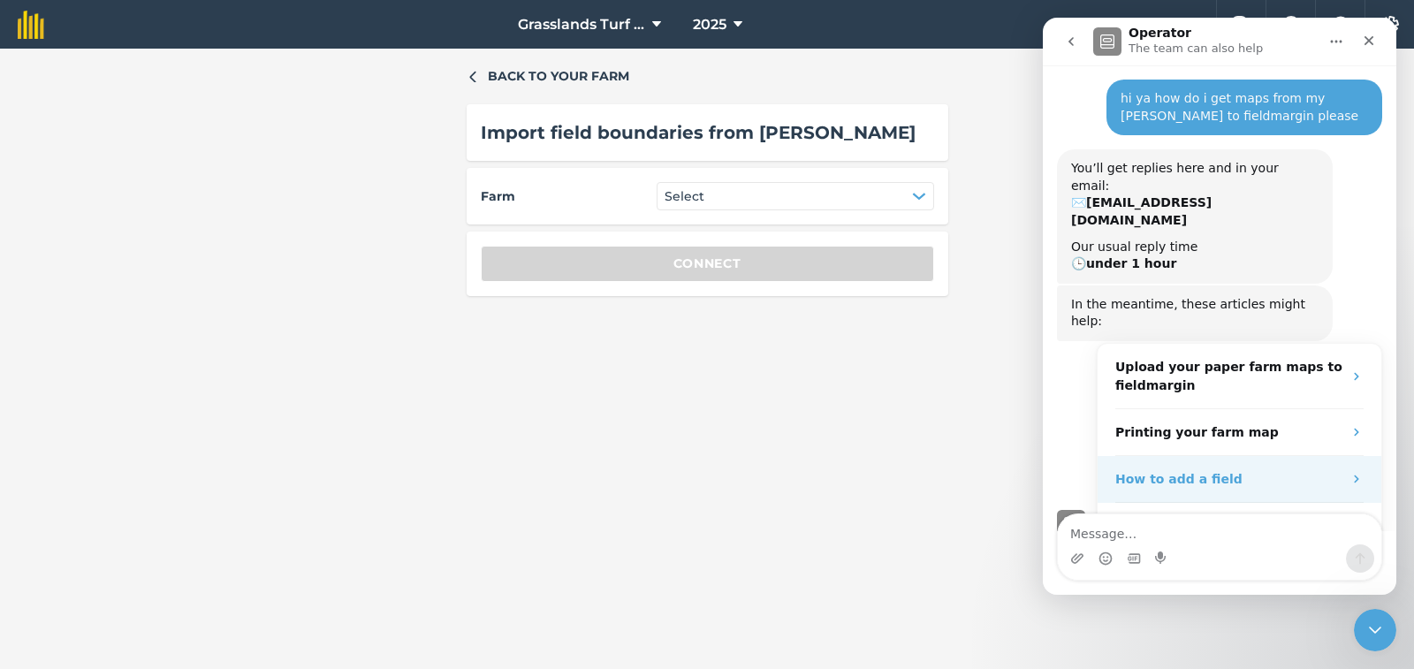
click at [1354, 475] on icon "Operator says…" at bounding box center [1356, 479] width 4 height 8
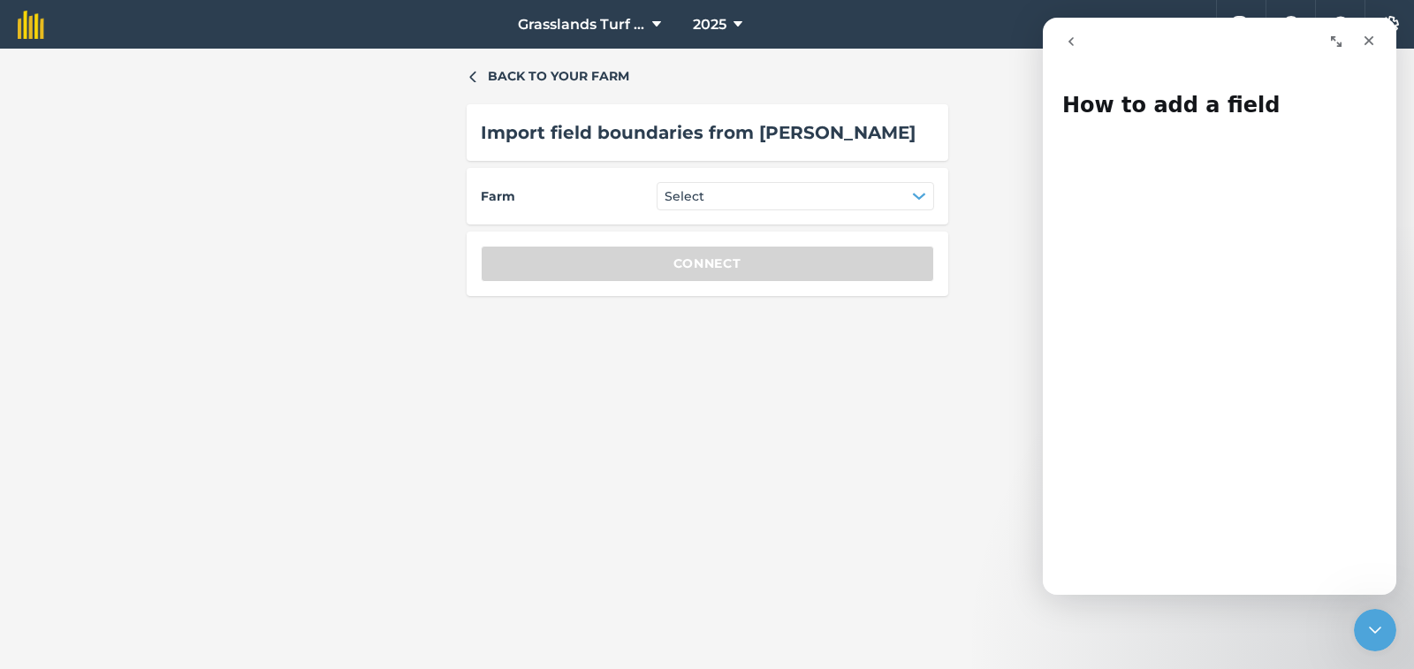
click at [1075, 42] on icon "go back" at bounding box center [1071, 41] width 14 height 14
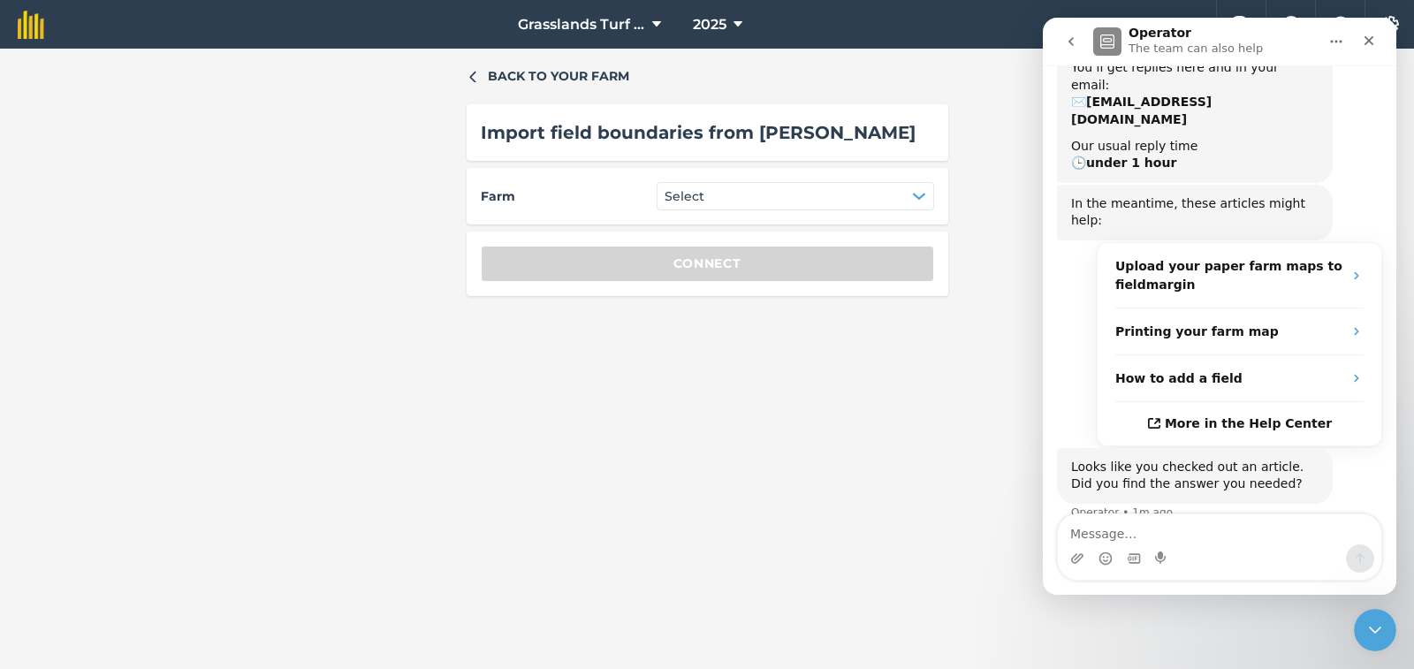
scroll to position [178, 0]
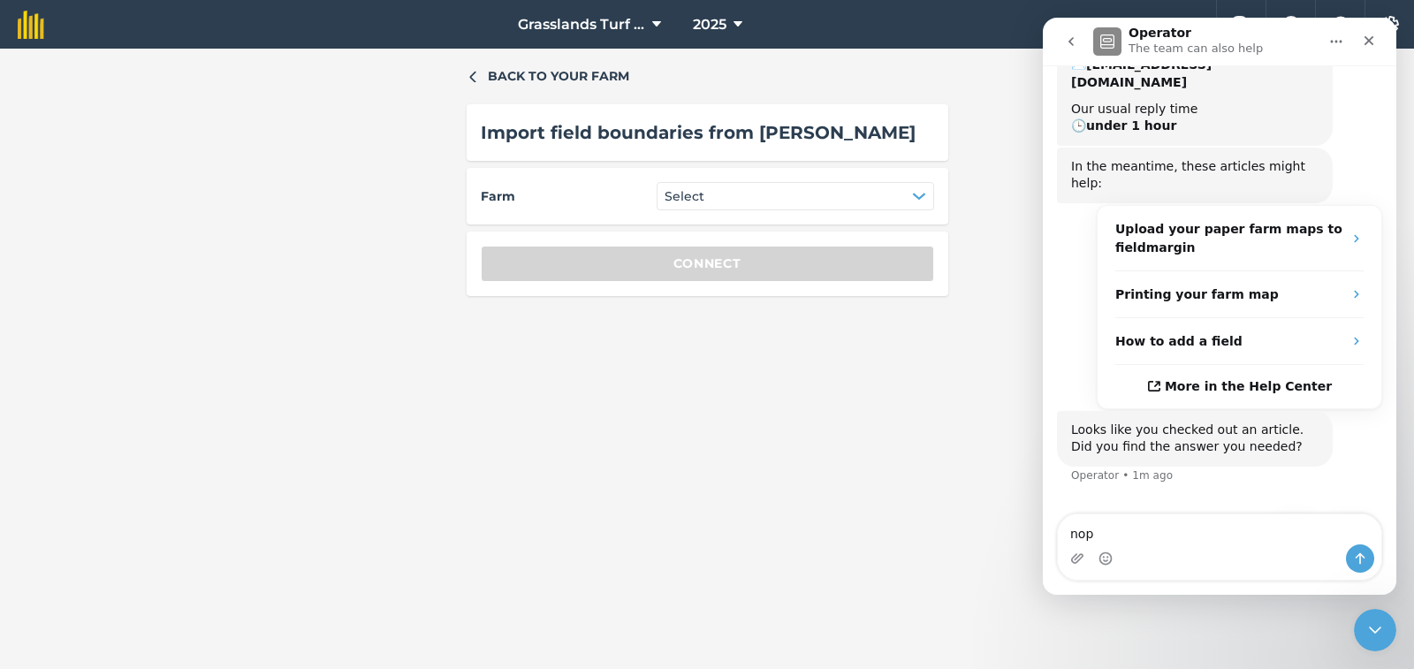
type textarea "nope"
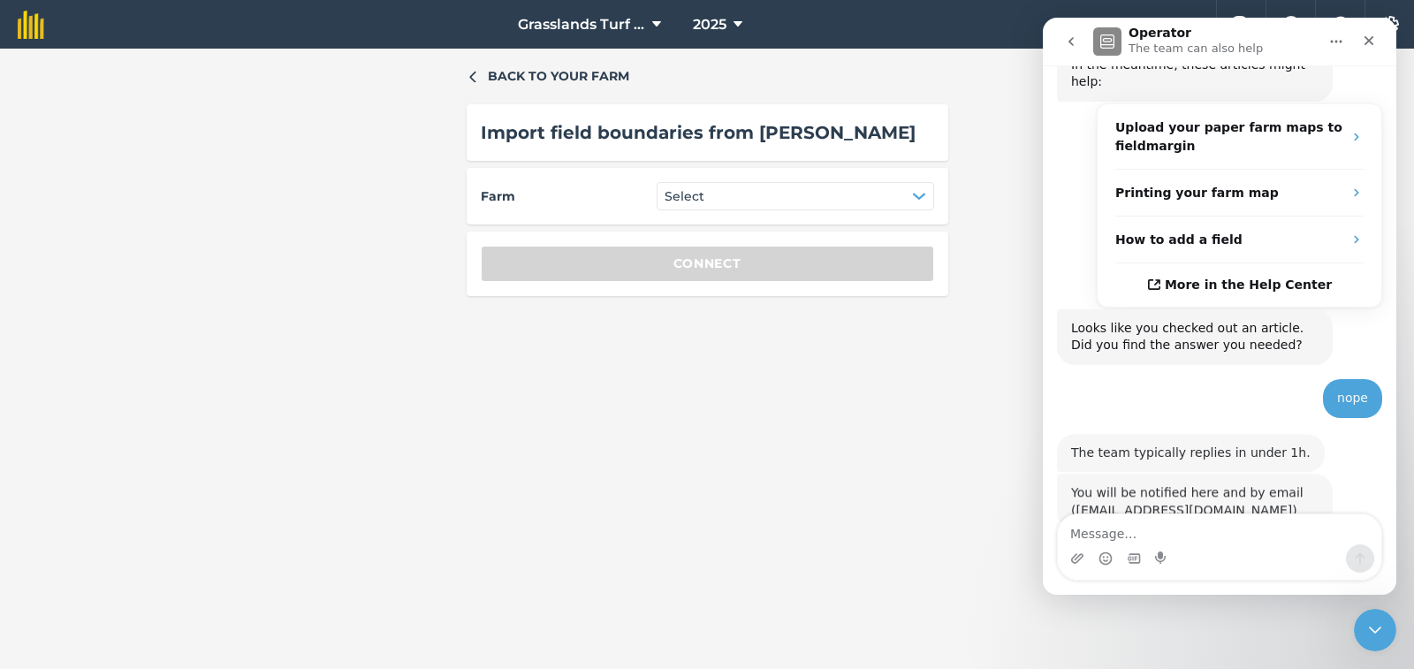
scroll to position [278, 0]
click at [923, 200] on icon "button" at bounding box center [919, 196] width 14 height 14
click at [917, 196] on icon "button" at bounding box center [918, 196] width 11 height 5
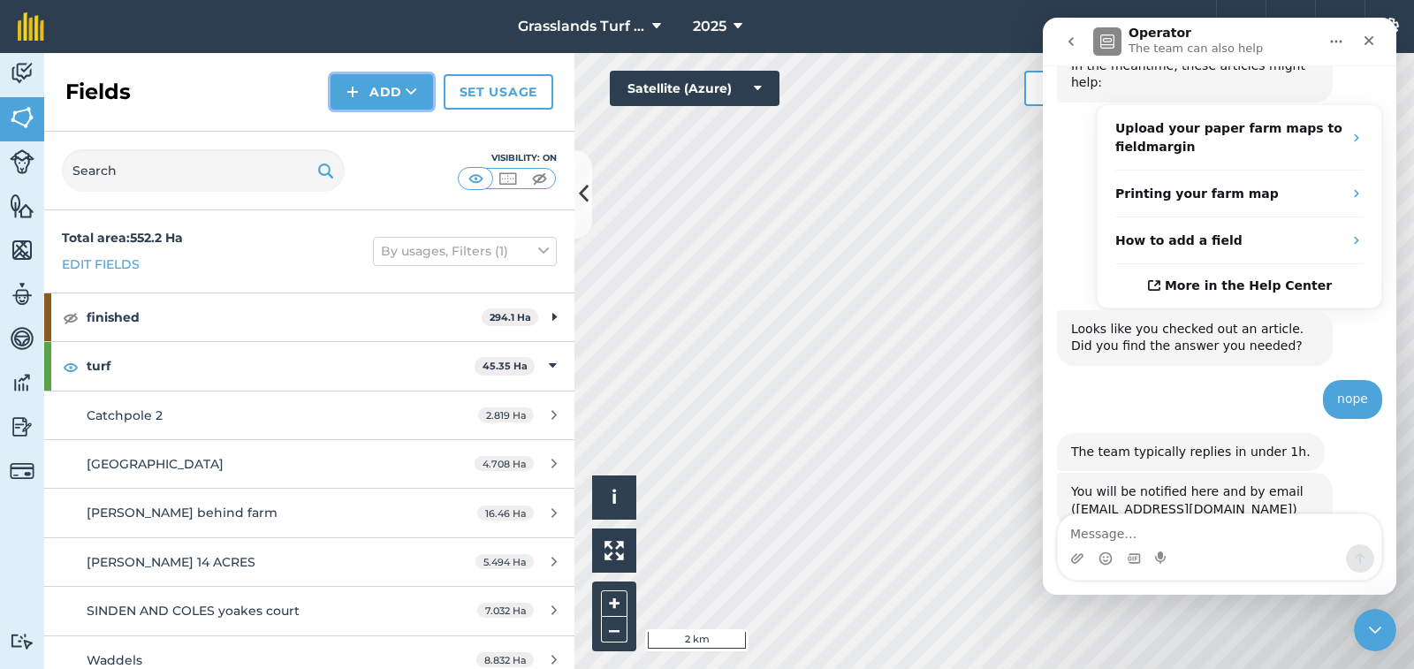
click at [416, 95] on icon at bounding box center [411, 92] width 11 height 18
click at [392, 166] on link "Import" at bounding box center [381, 171] width 97 height 39
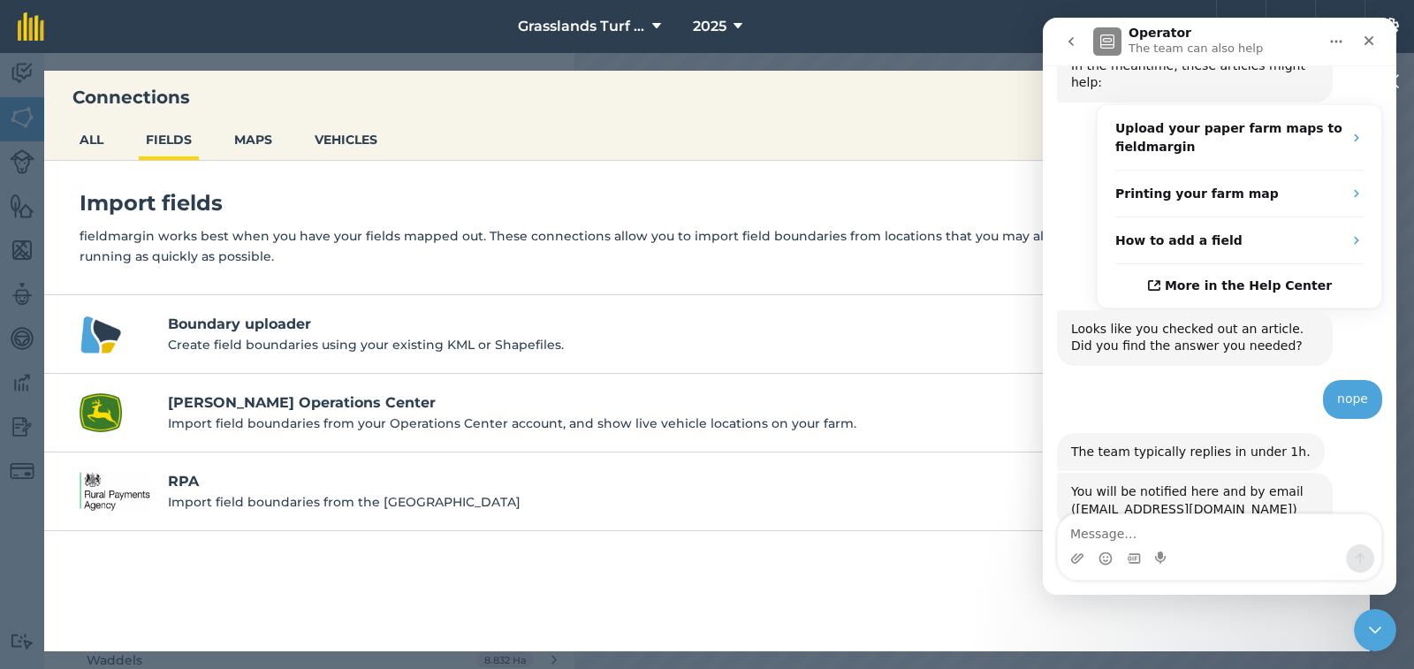
click at [232, 327] on h4 "Boundary uploader" at bounding box center [739, 324] width 1143 height 21
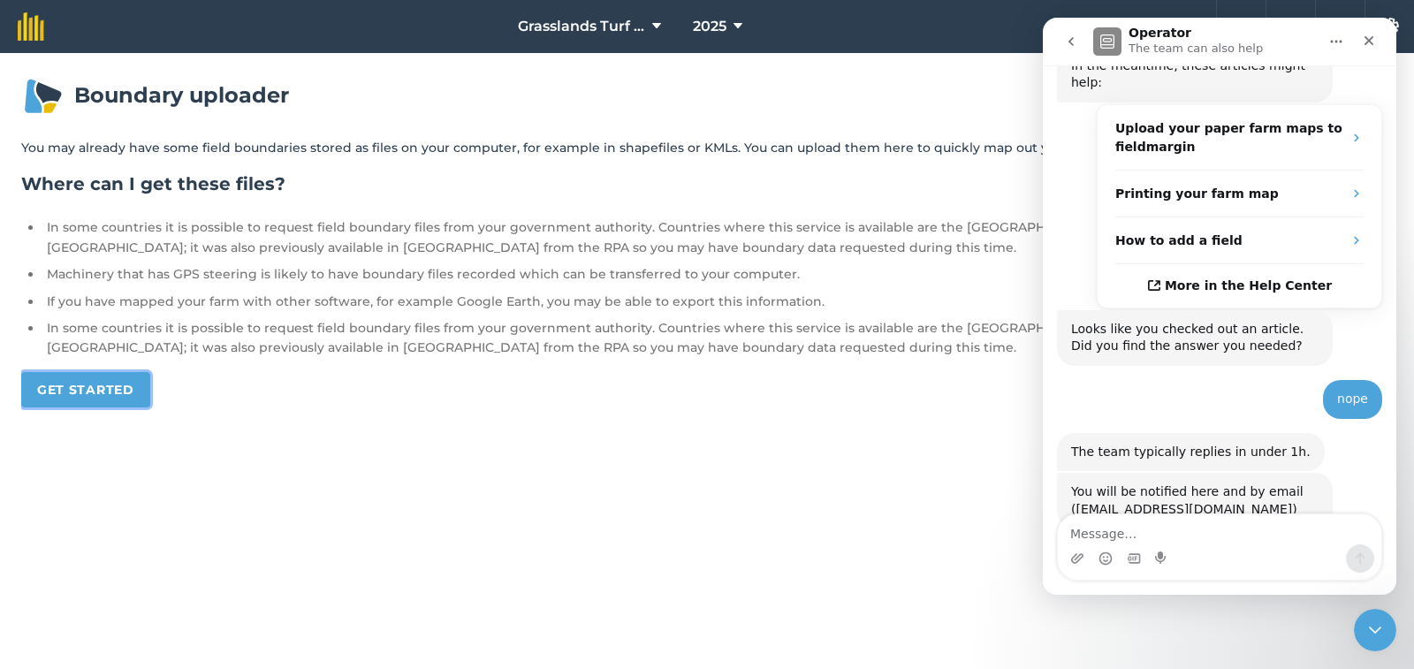
click at [87, 397] on link "Get started" at bounding box center [85, 389] width 129 height 35
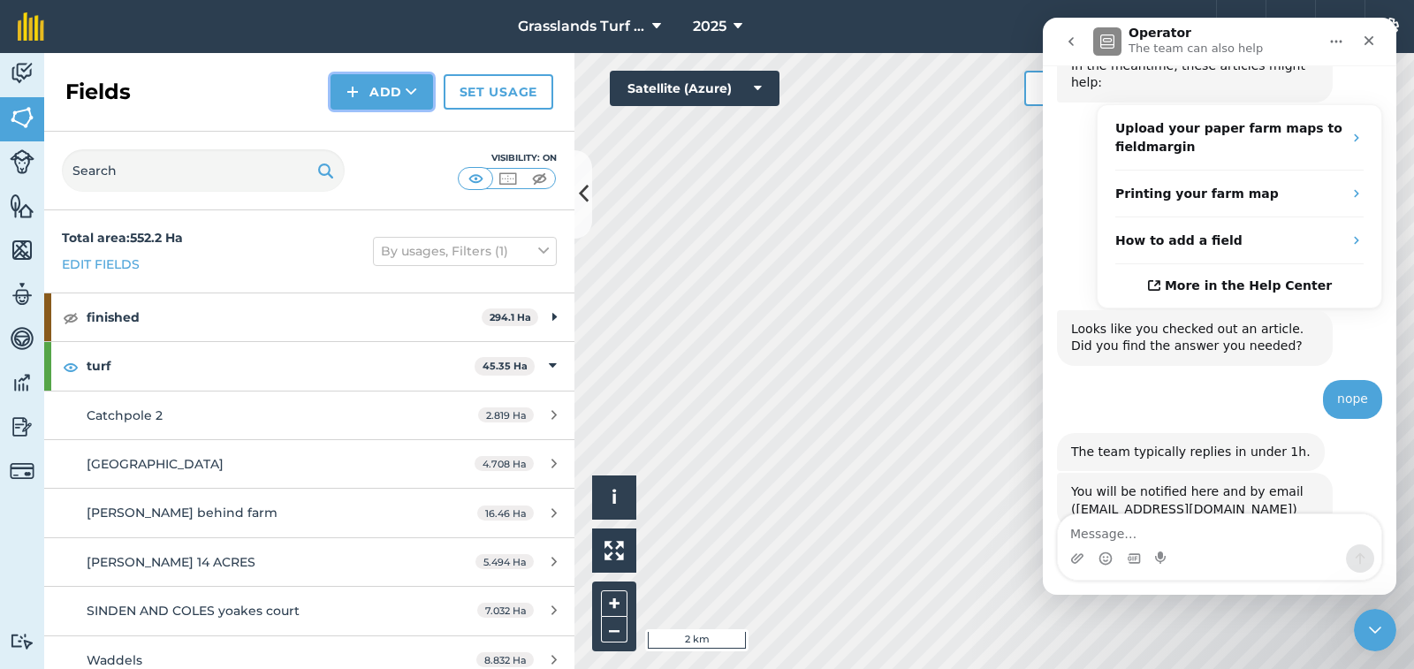
click at [373, 79] on button "Add" at bounding box center [382, 91] width 103 height 35
click at [361, 174] on link "Import" at bounding box center [381, 171] width 97 height 39
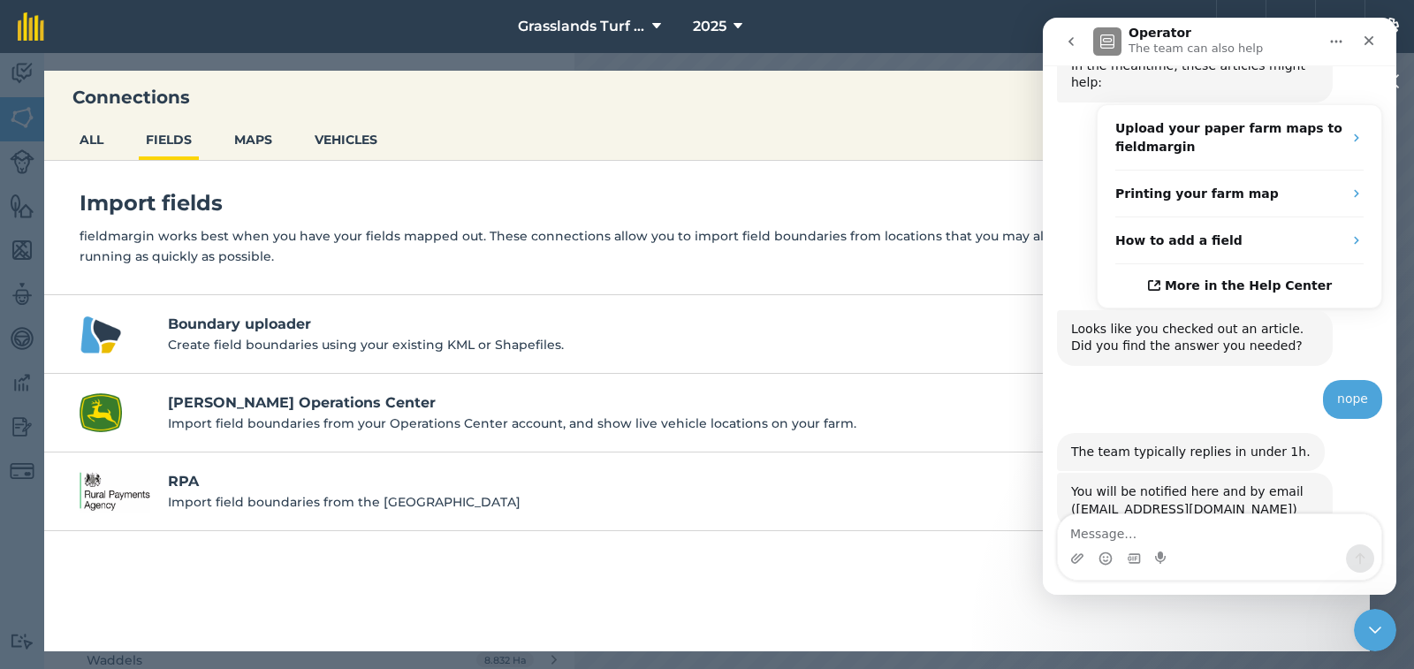
click at [248, 410] on h4 "John Deere Operations Center" at bounding box center [739, 402] width 1143 height 21
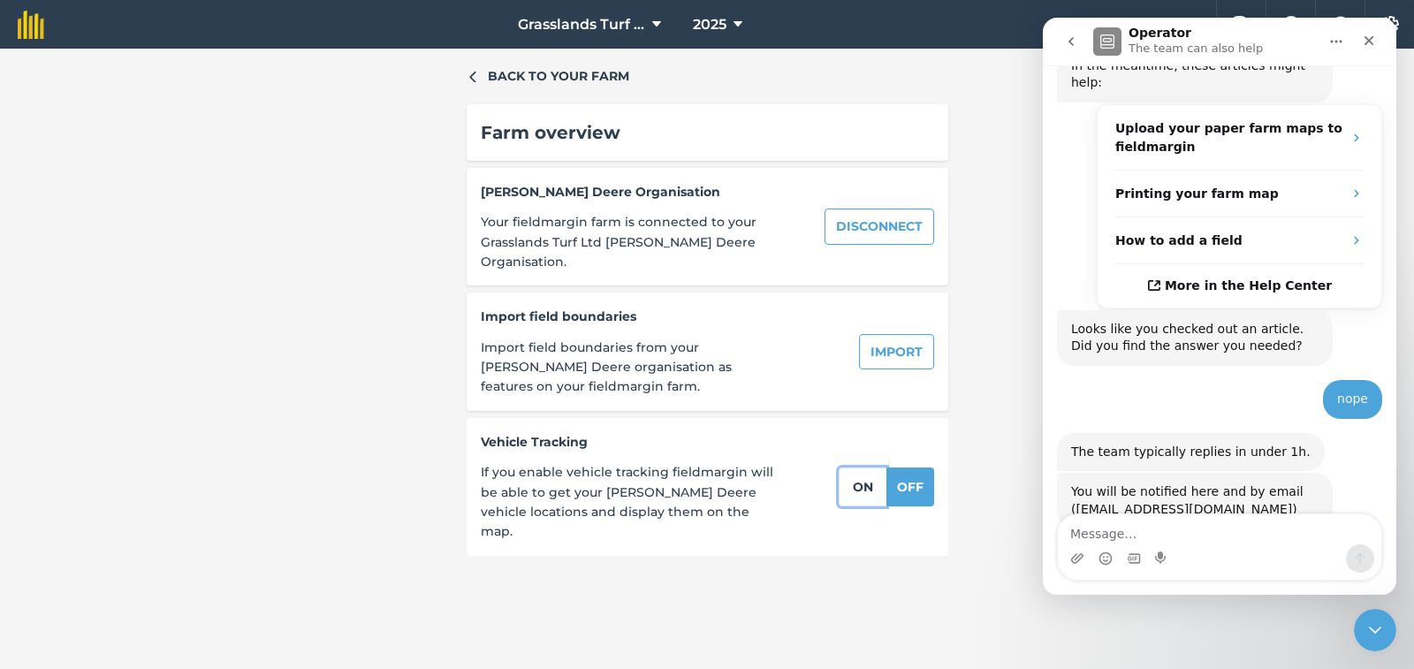
click at [854, 468] on button "on" at bounding box center [863, 487] width 48 height 39
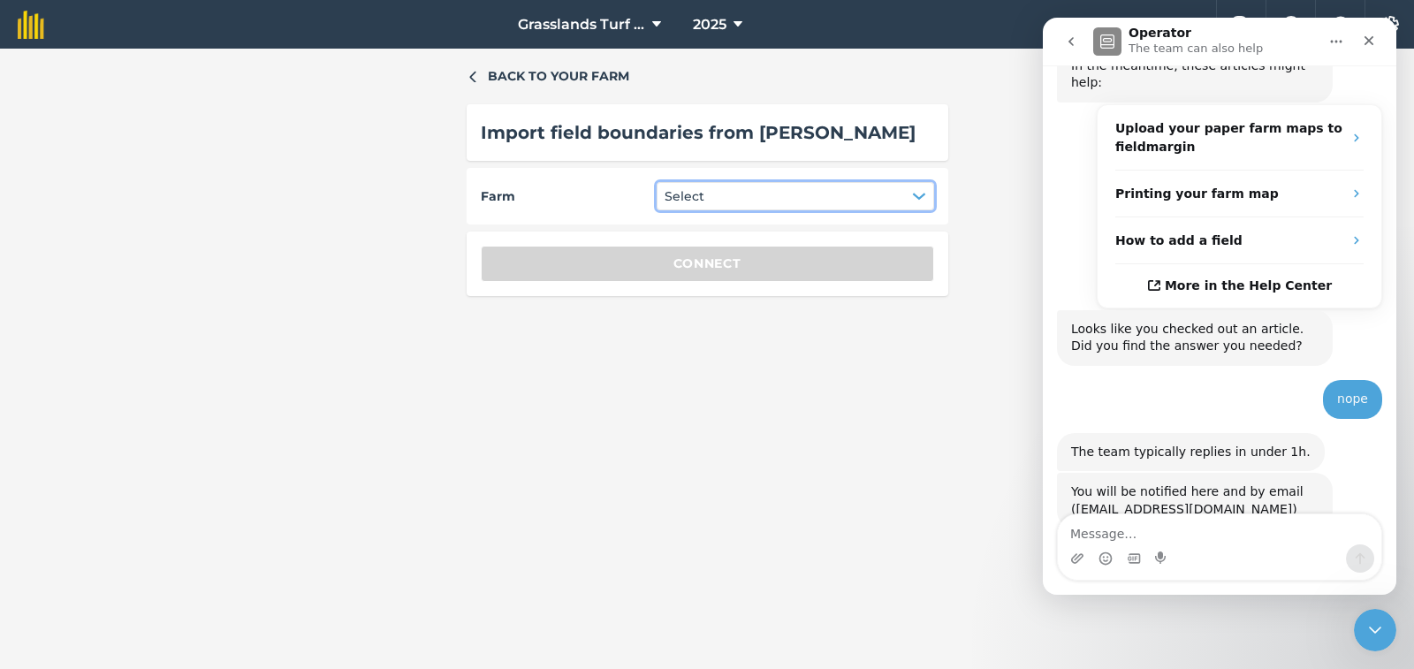
click at [920, 200] on icon "button" at bounding box center [919, 196] width 14 height 14
click at [916, 190] on icon "button" at bounding box center [919, 196] width 14 height 14
click at [1365, 42] on icon "Close" at bounding box center [1369, 41] width 14 height 14
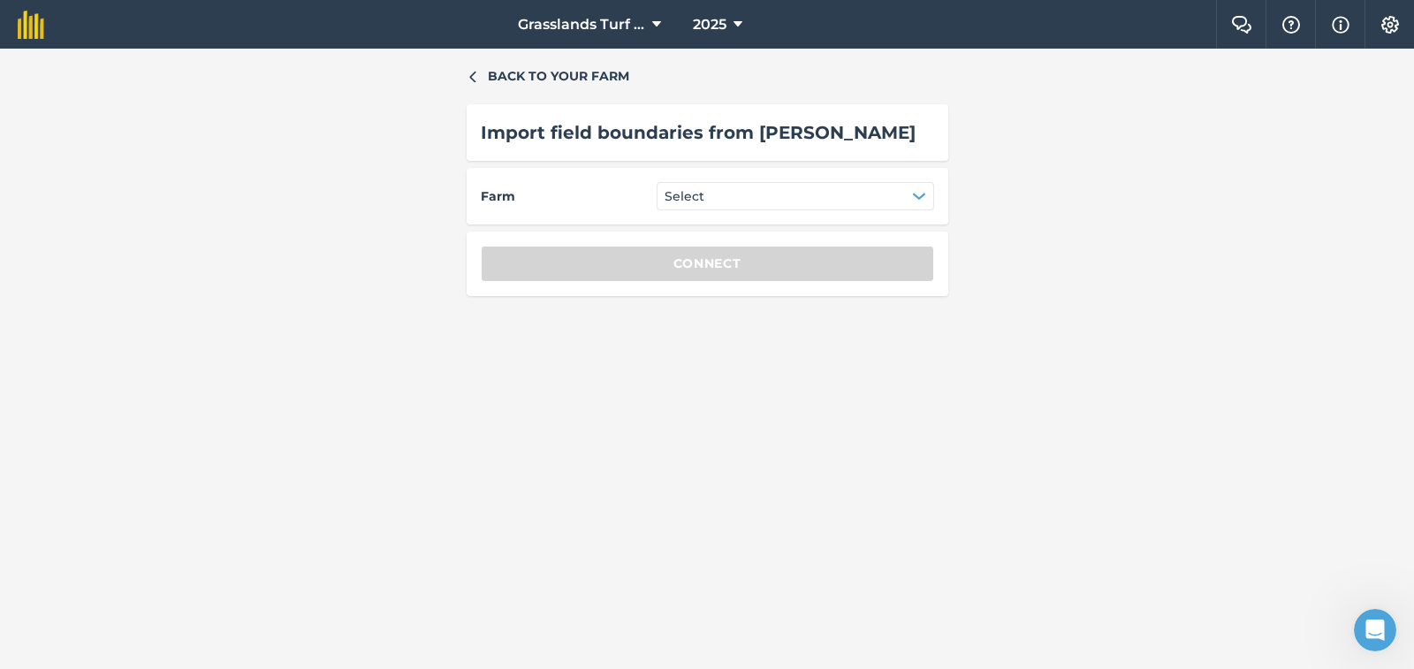
scroll to position [278, 0]
click at [657, 24] on icon at bounding box center [656, 24] width 9 height 21
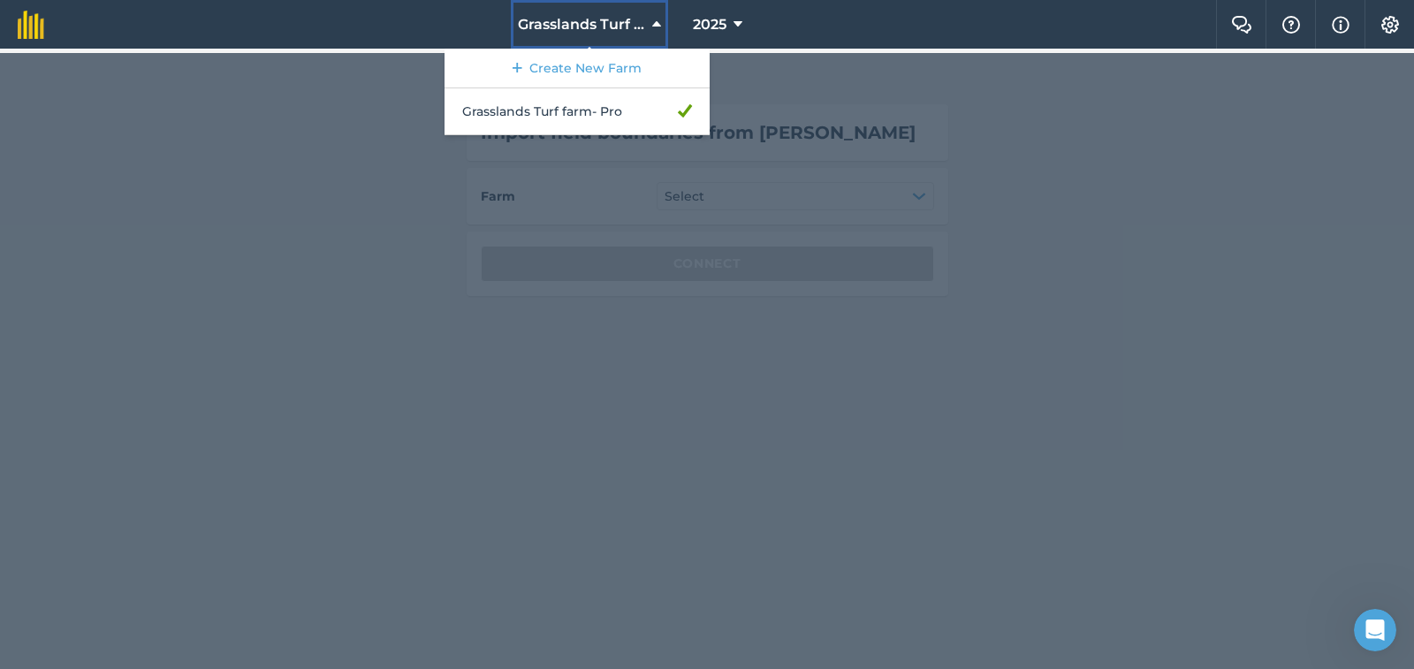
click at [655, 24] on icon at bounding box center [656, 24] width 9 height 21
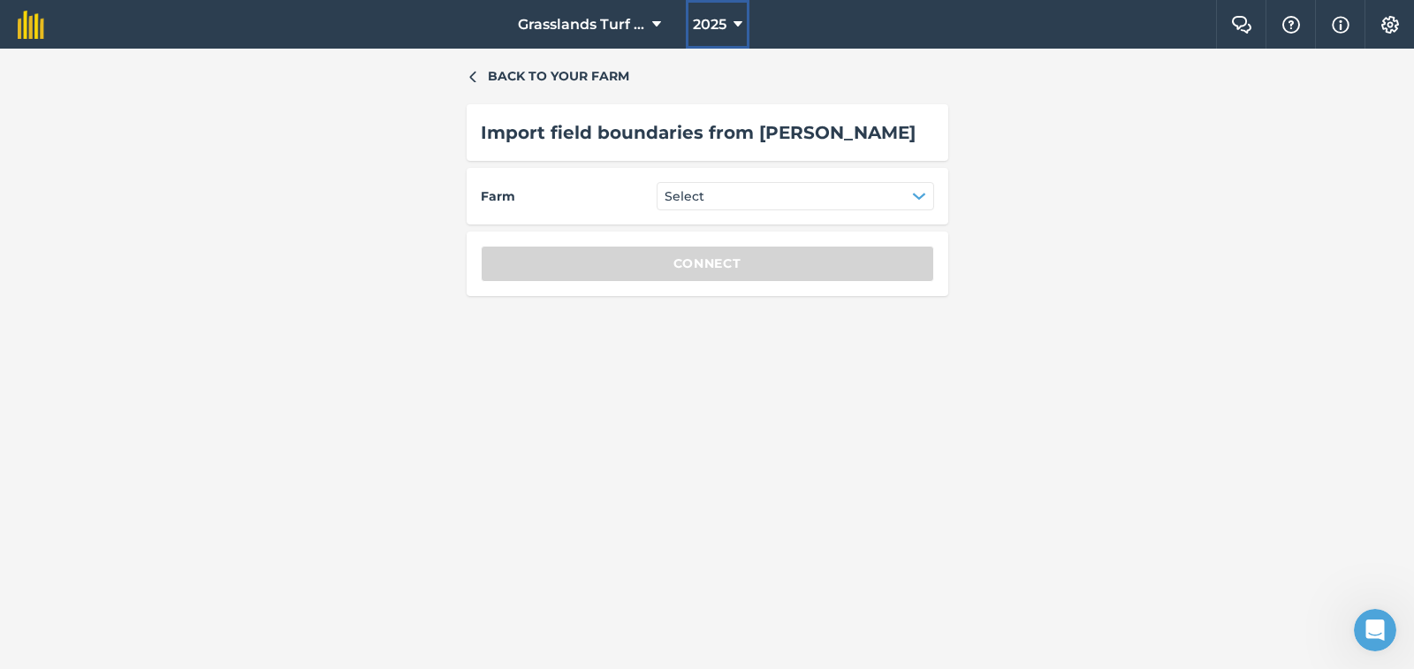
click at [735, 25] on icon at bounding box center [738, 24] width 9 height 21
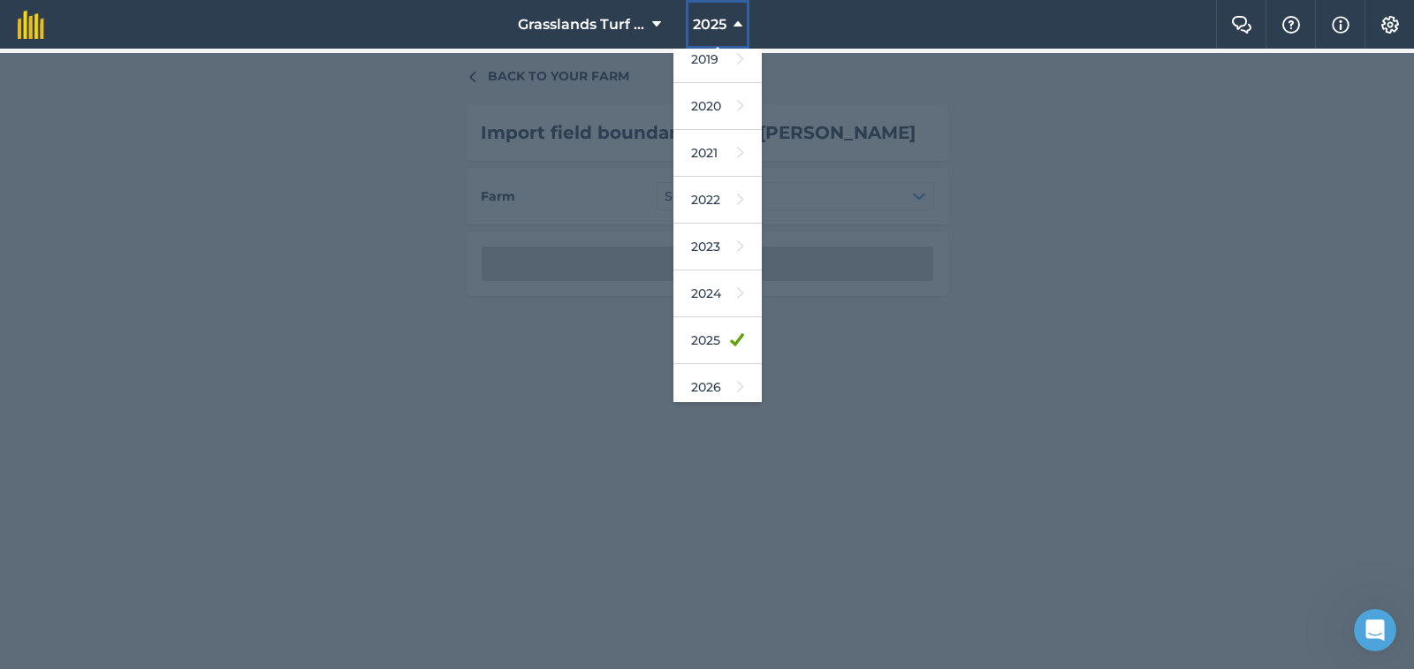
scroll to position [141, 0]
click at [879, 337] on div at bounding box center [707, 361] width 1414 height 616
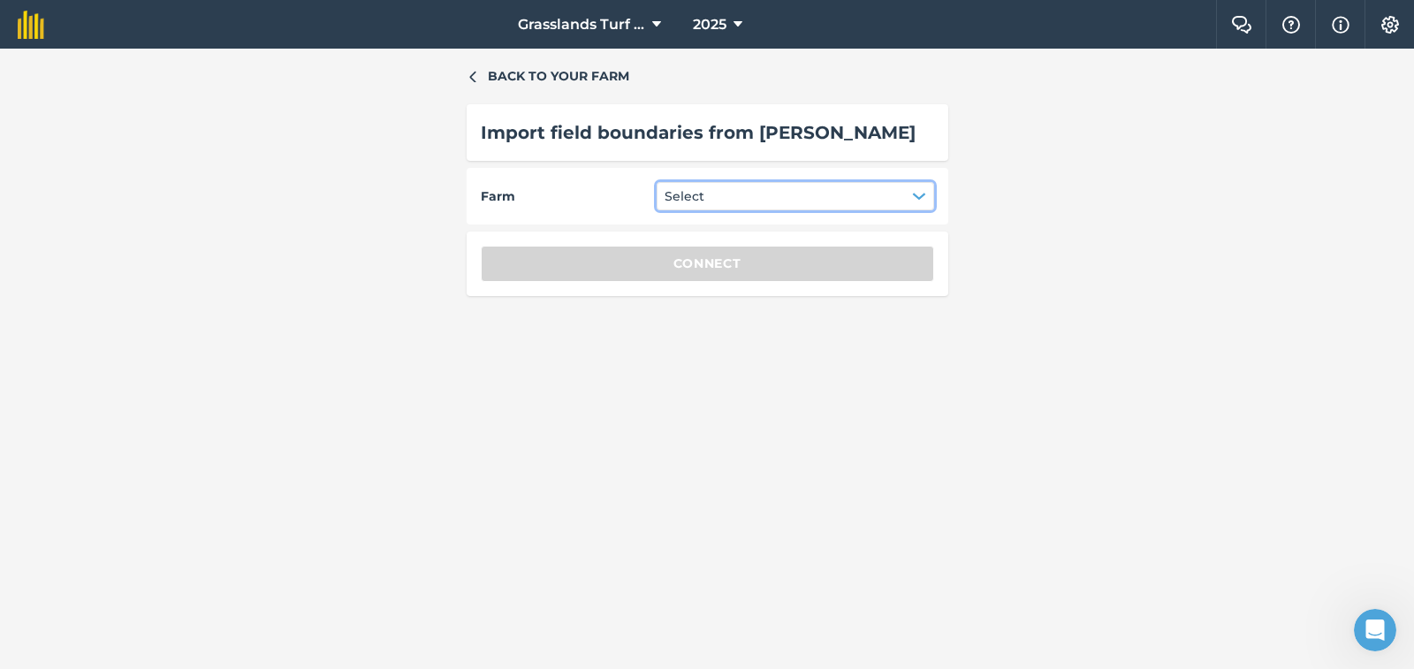
click at [918, 195] on icon "button" at bounding box center [918, 196] width 11 height 5
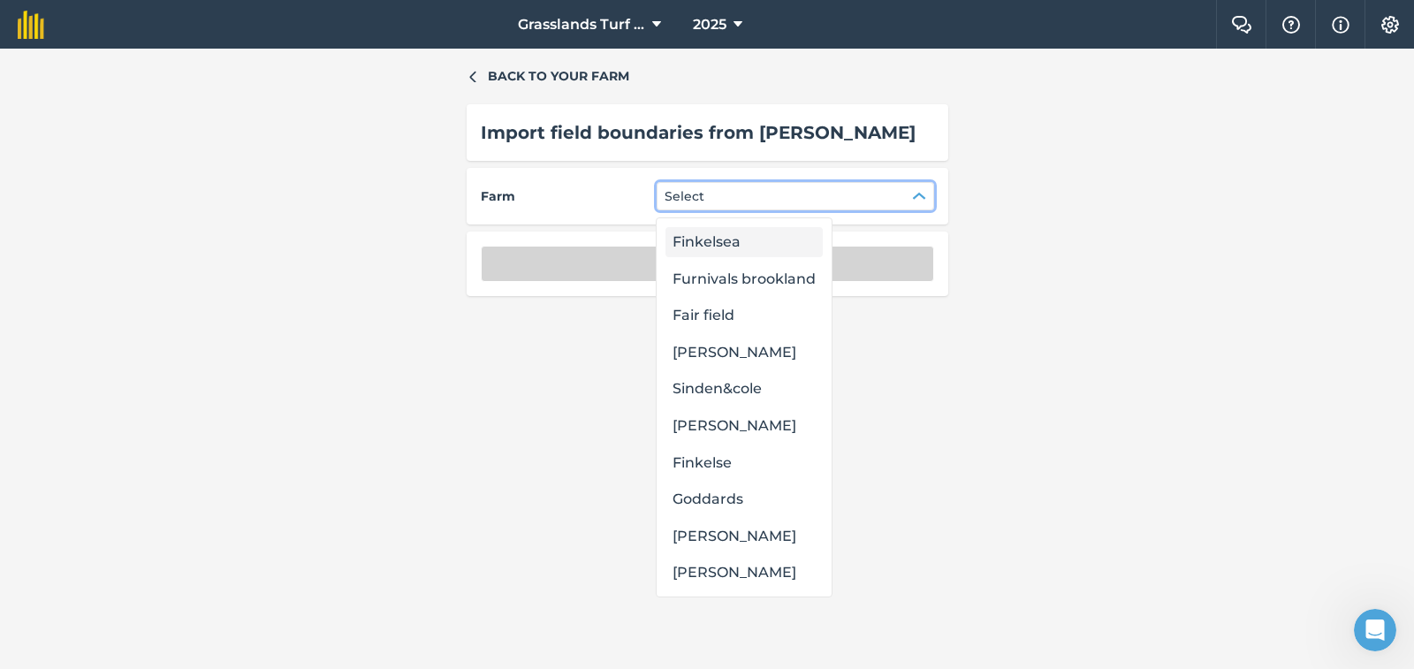
click at [715, 247] on div "Finkelsea" at bounding box center [744, 242] width 157 height 30
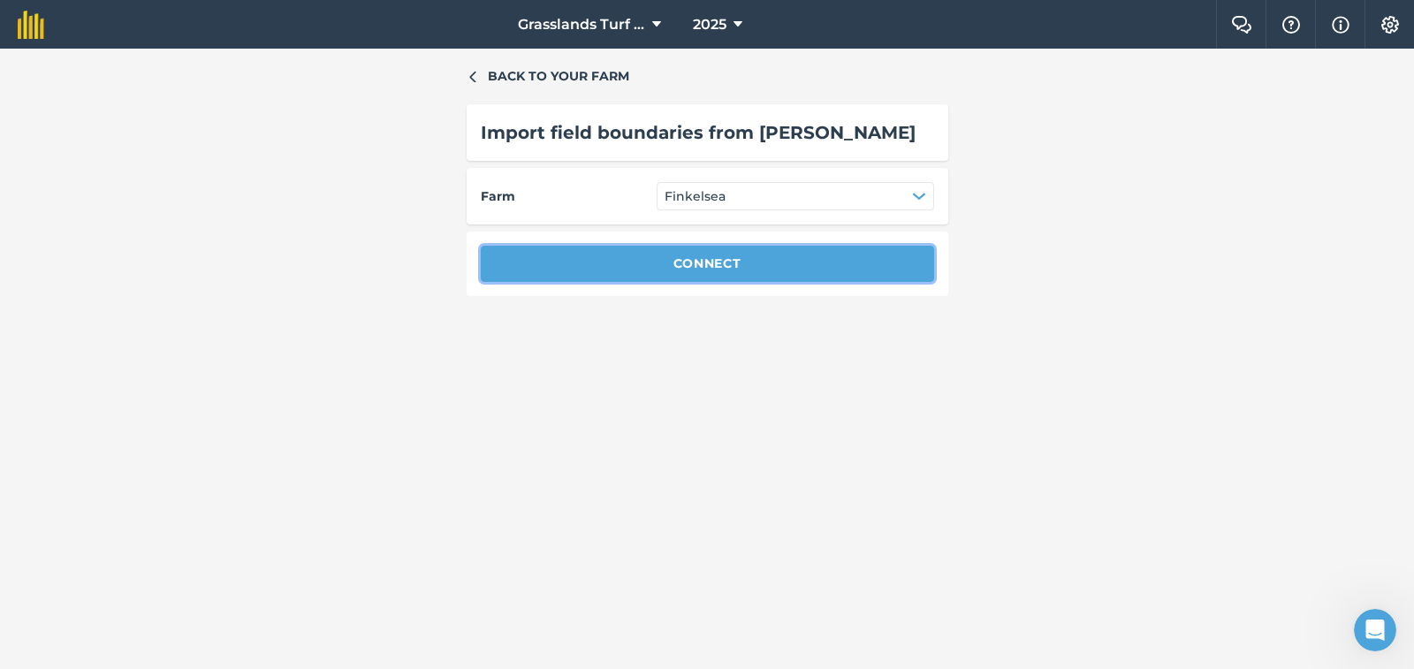
click at [715, 256] on button "Connect" at bounding box center [707, 263] width 453 height 35
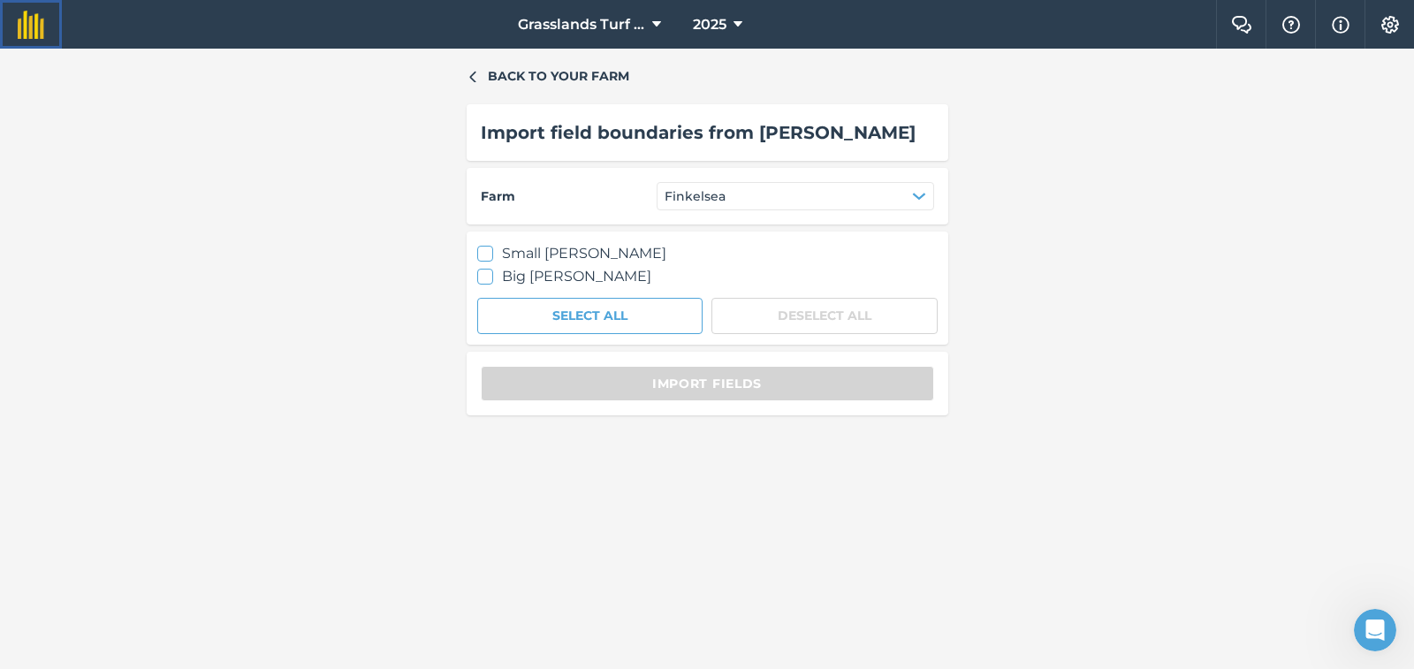
click at [34, 19] on img at bounding box center [31, 25] width 27 height 28
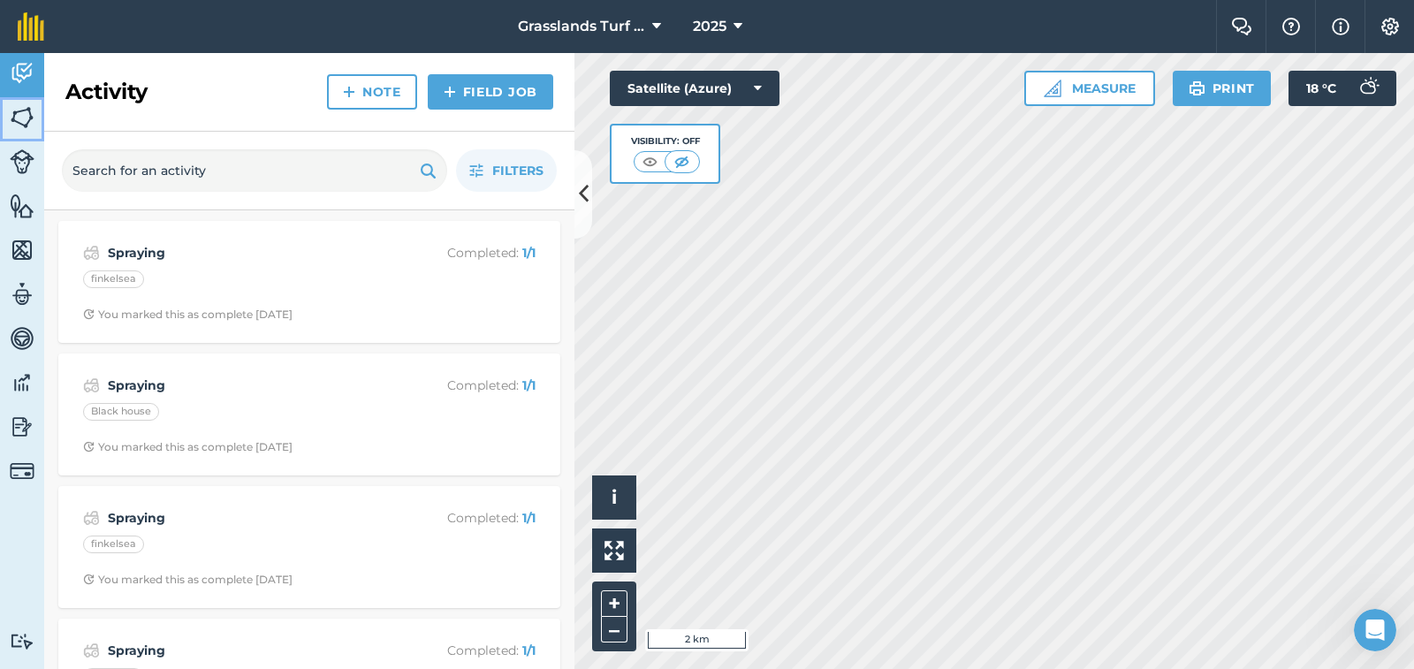
click at [25, 118] on img at bounding box center [22, 117] width 25 height 27
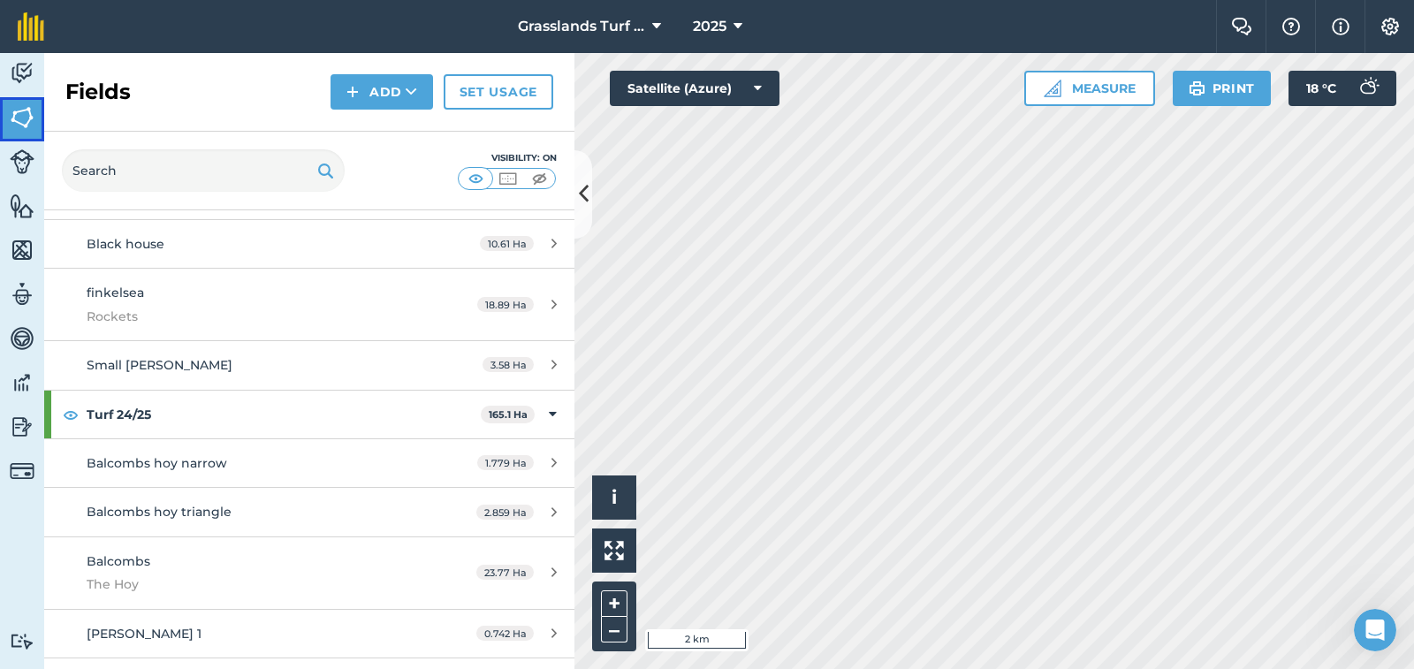
scroll to position [442, 0]
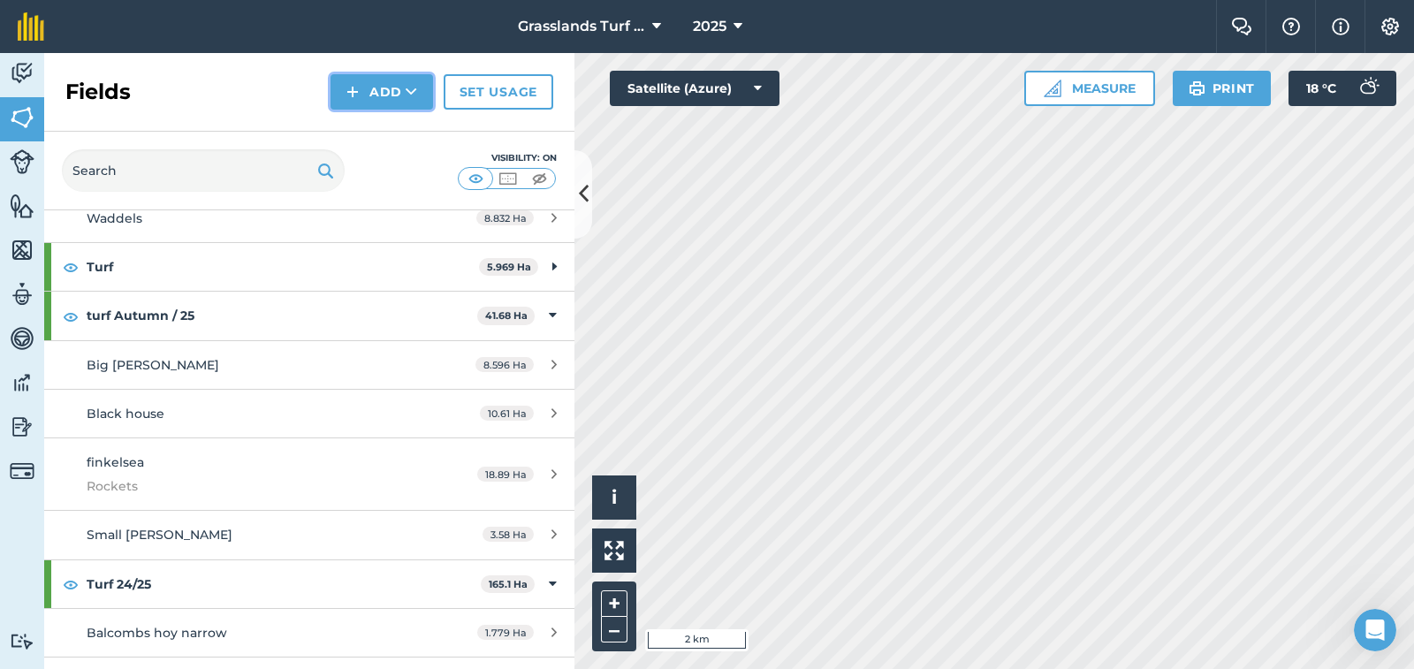
click at [410, 89] on icon at bounding box center [411, 92] width 11 height 18
click at [384, 131] on link "Draw" at bounding box center [381, 131] width 97 height 39
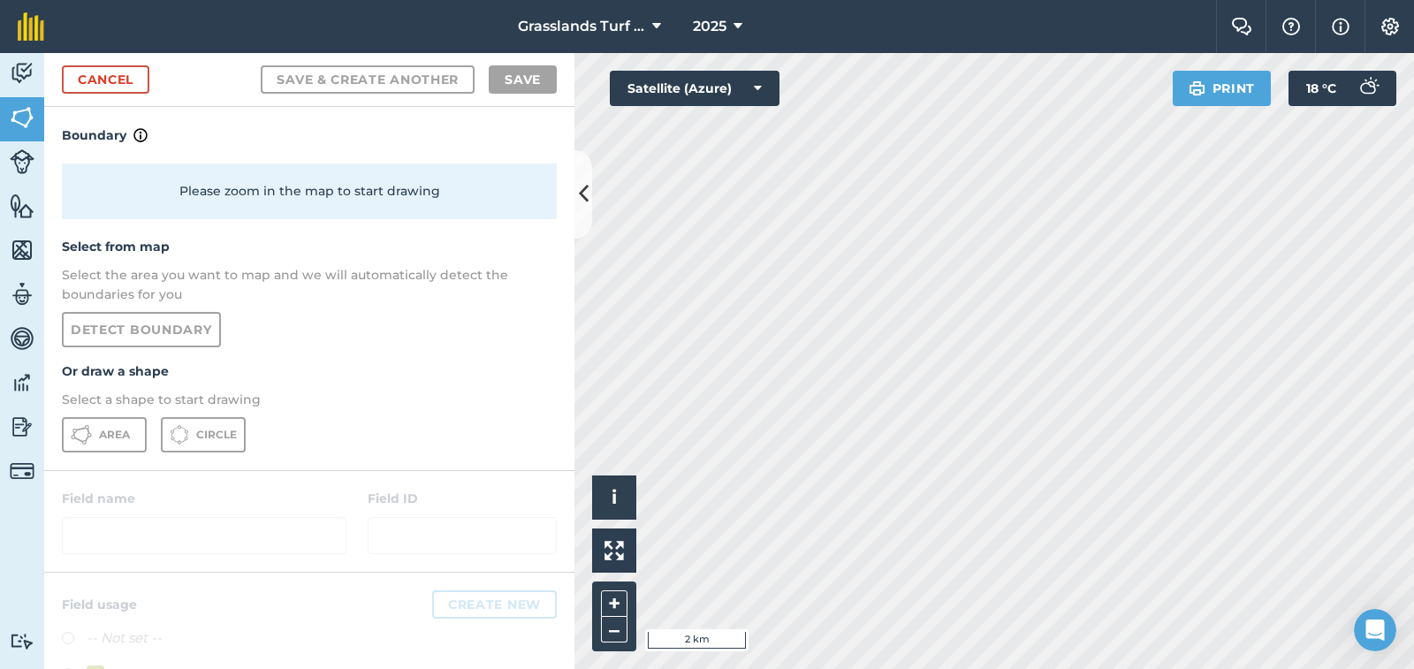
click at [108, 434] on span "Area" at bounding box center [114, 435] width 31 height 14
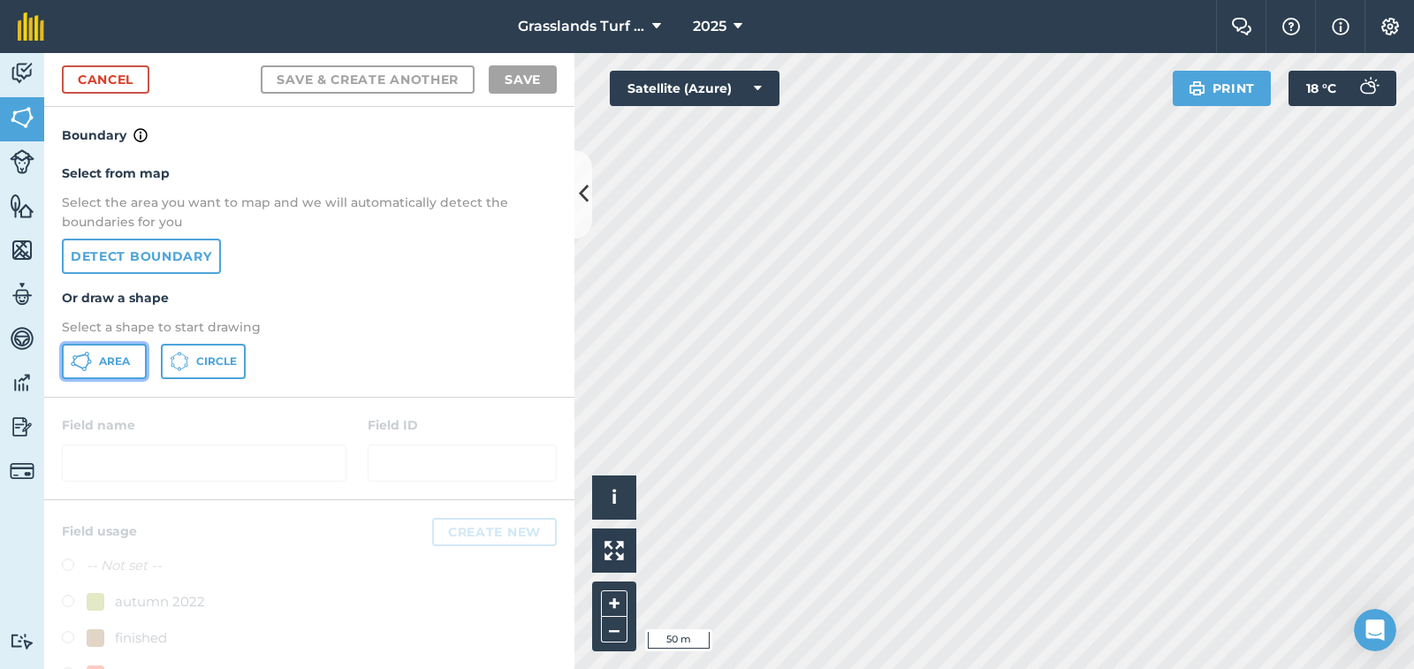
click at [112, 360] on span "Area" at bounding box center [114, 361] width 31 height 14
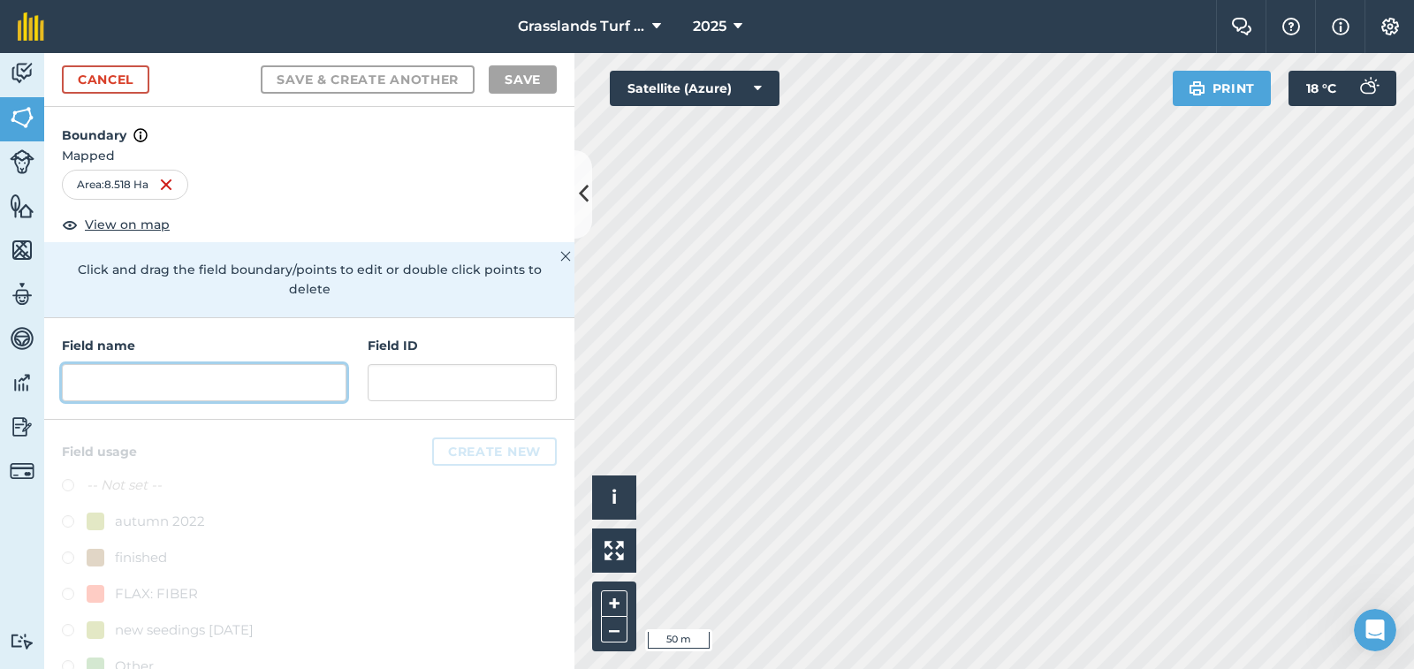
click at [201, 384] on input "text" at bounding box center [204, 382] width 285 height 37
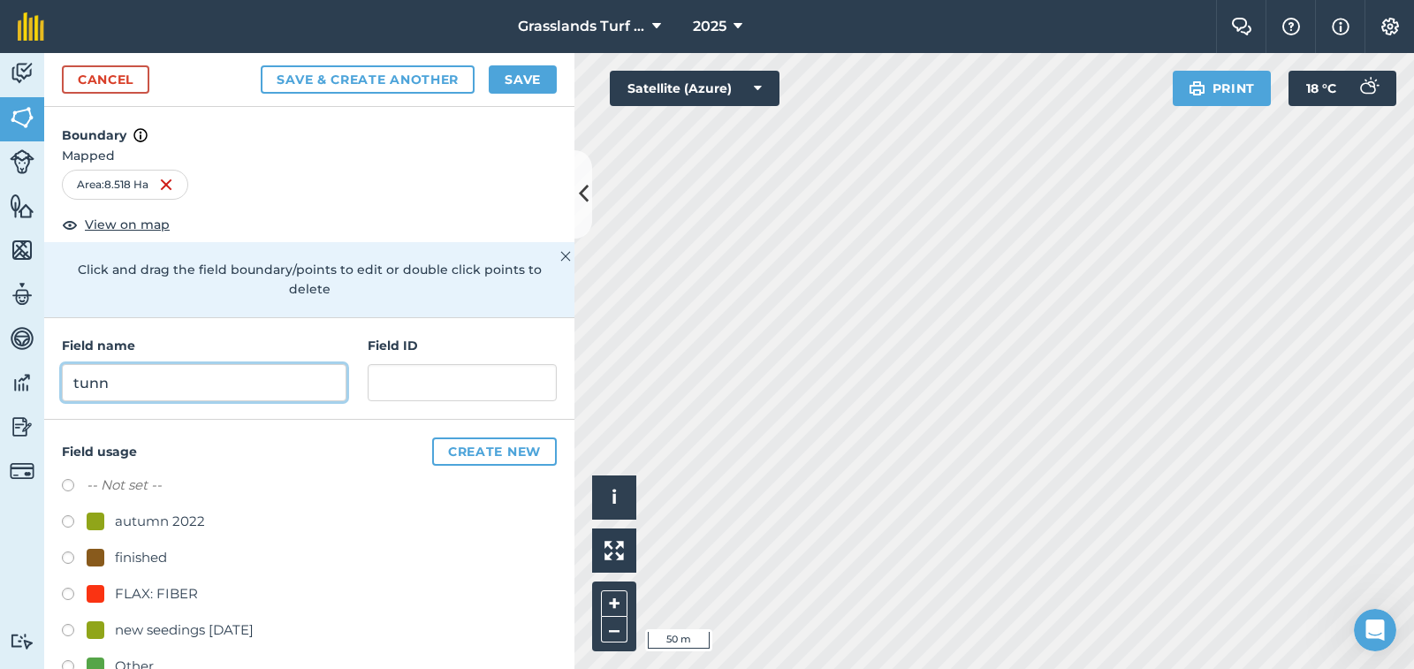
type input "tunn"
click at [531, 73] on button "Save" at bounding box center [523, 79] width 68 height 28
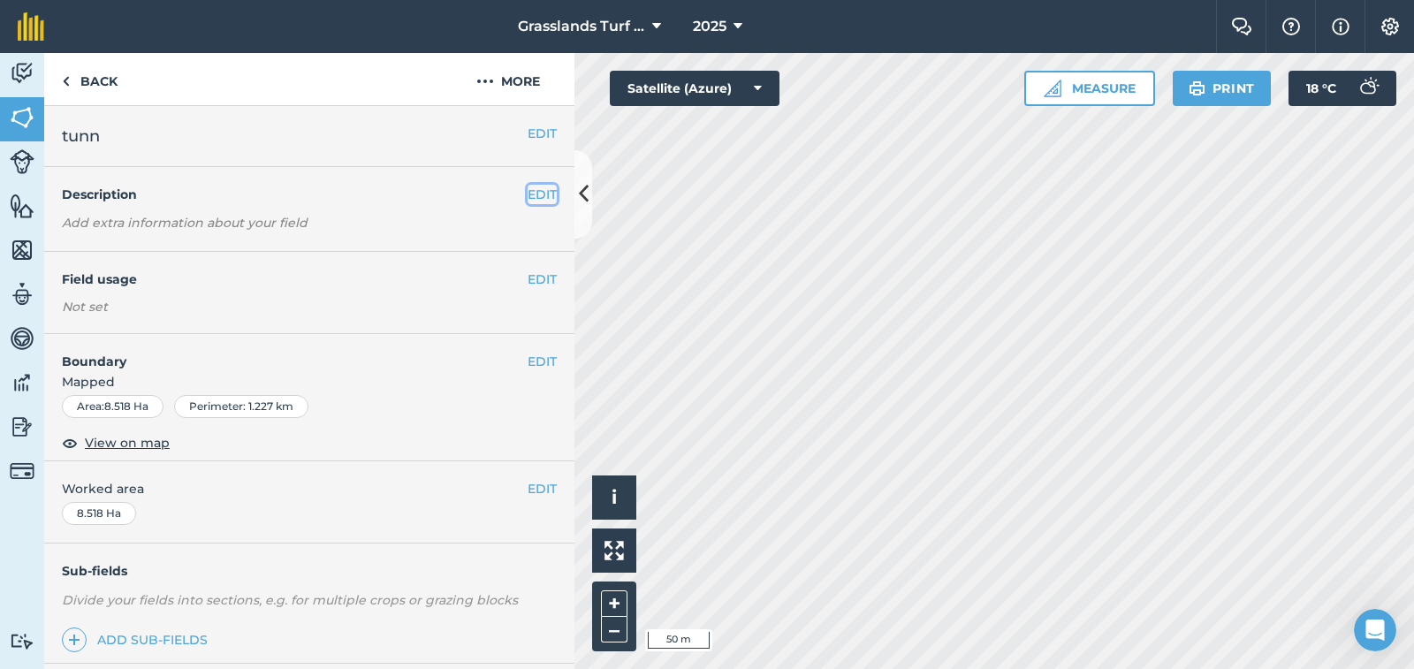
click at [528, 198] on button "EDIT" at bounding box center [542, 194] width 29 height 19
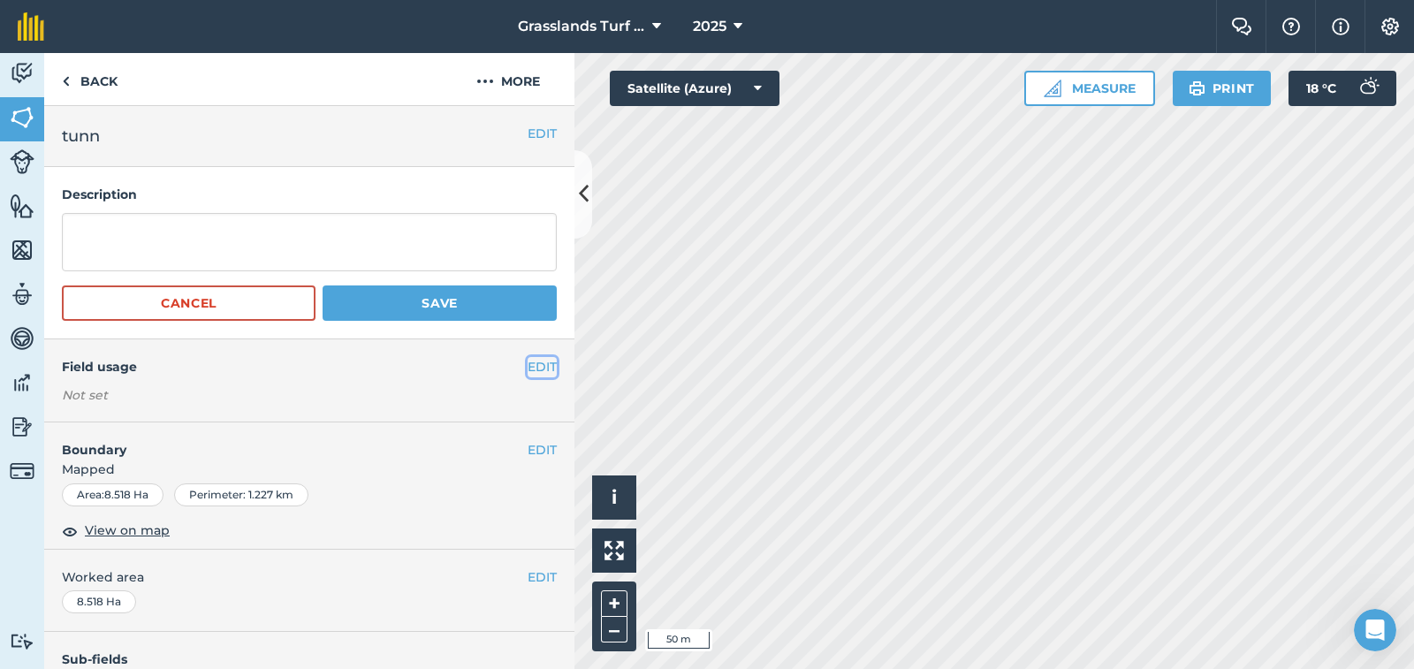
click at [529, 366] on button "EDIT" at bounding box center [542, 366] width 29 height 19
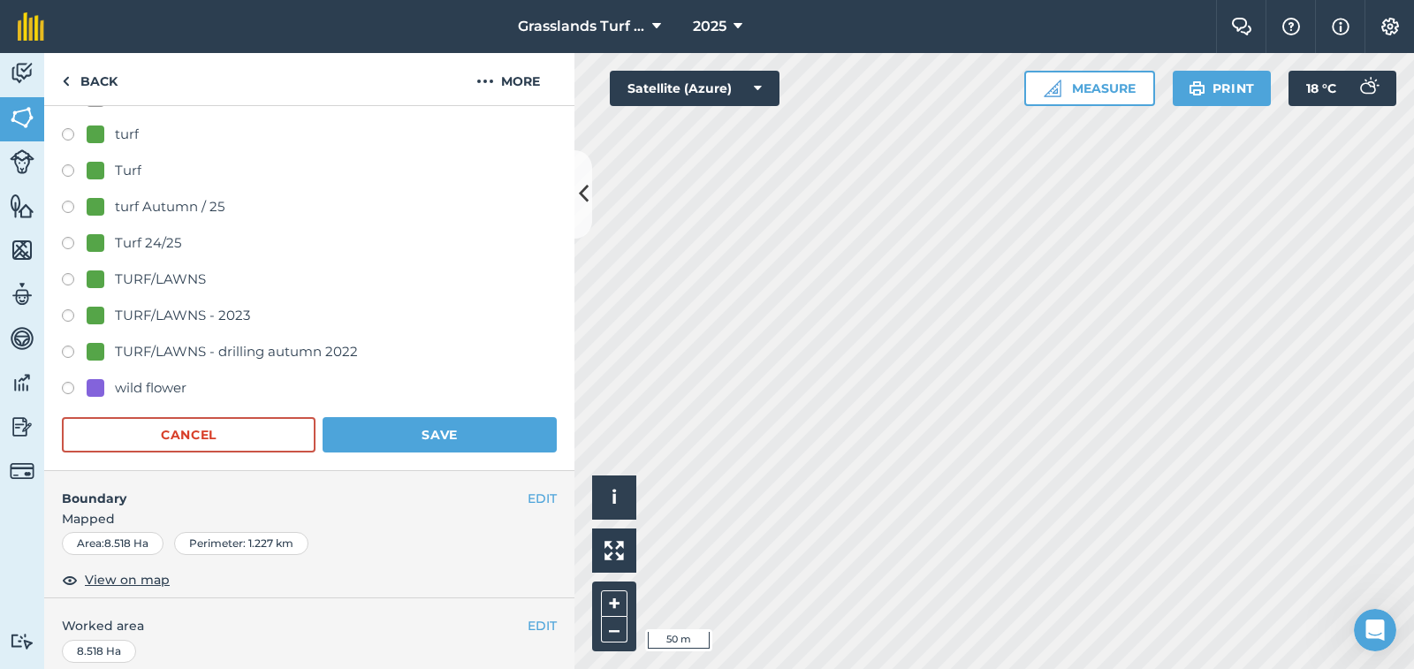
scroll to position [530, 0]
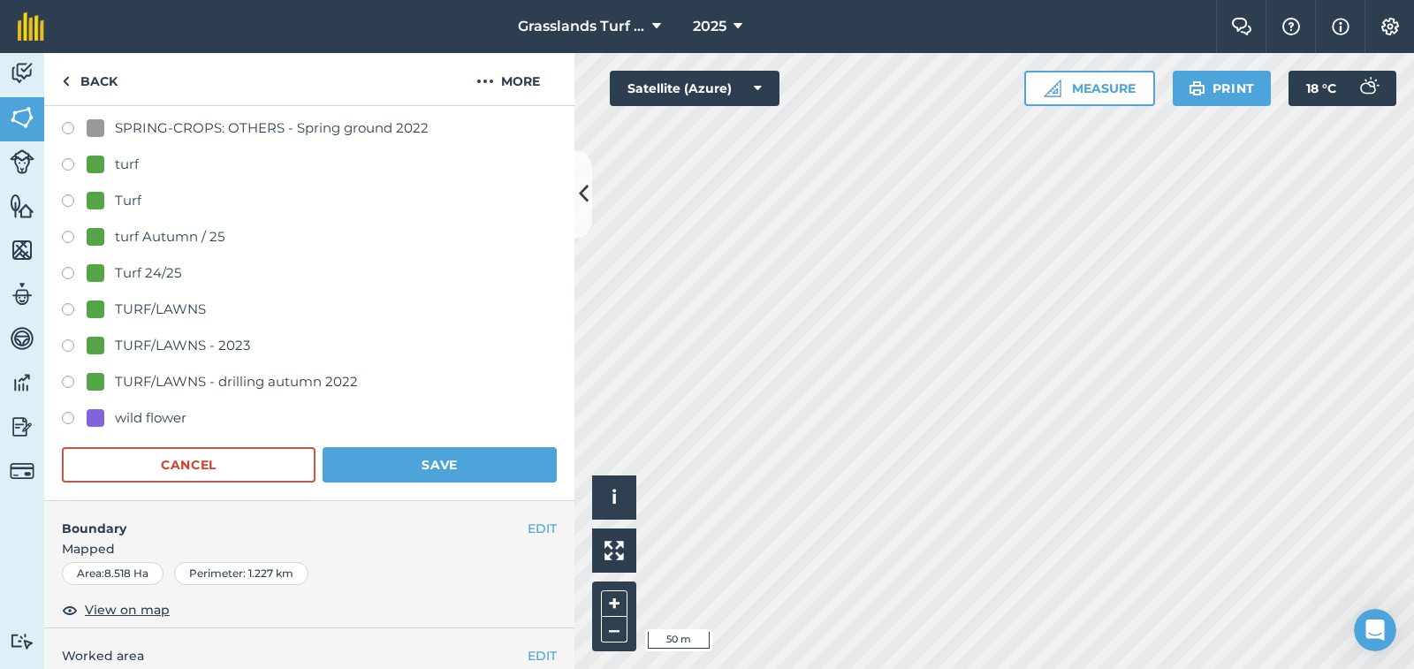
click at [71, 234] on label at bounding box center [74, 240] width 25 height 18
radio input "true"
radio input "false"
click at [371, 467] on button "Save" at bounding box center [440, 464] width 234 height 35
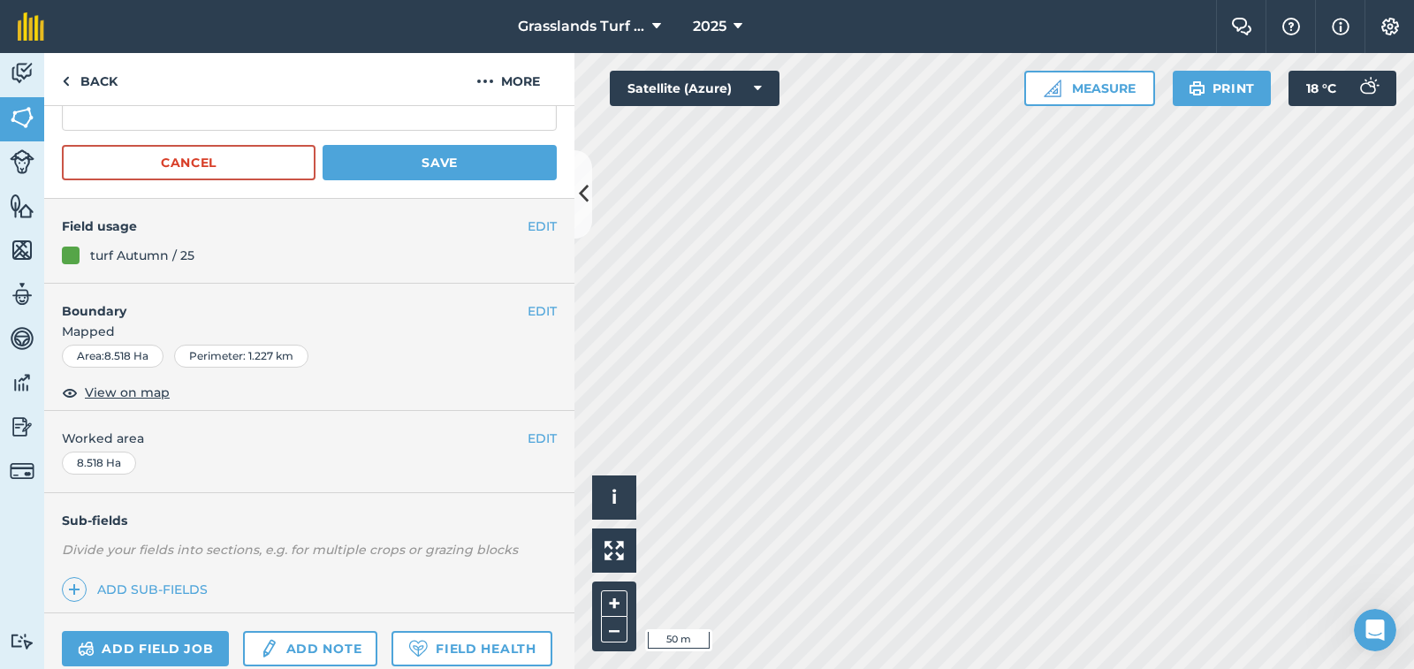
scroll to position [124, 0]
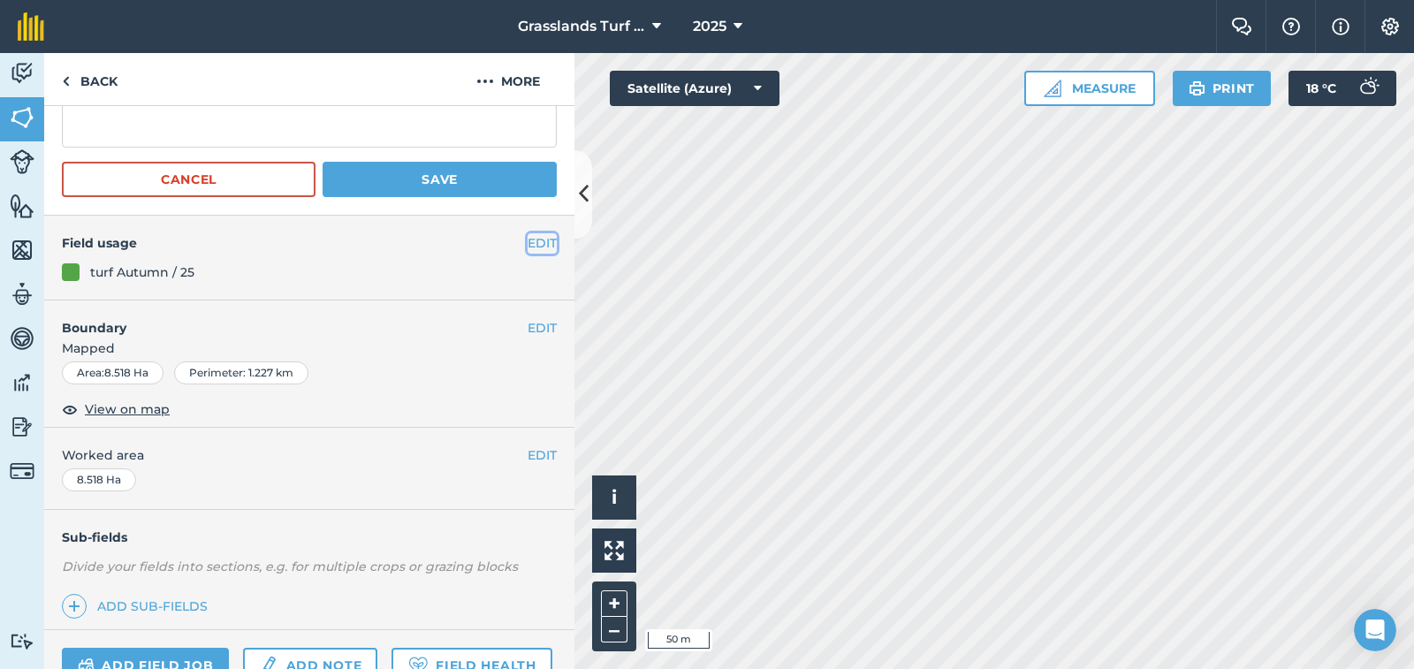
click at [528, 242] on button "EDIT" at bounding box center [542, 242] width 29 height 19
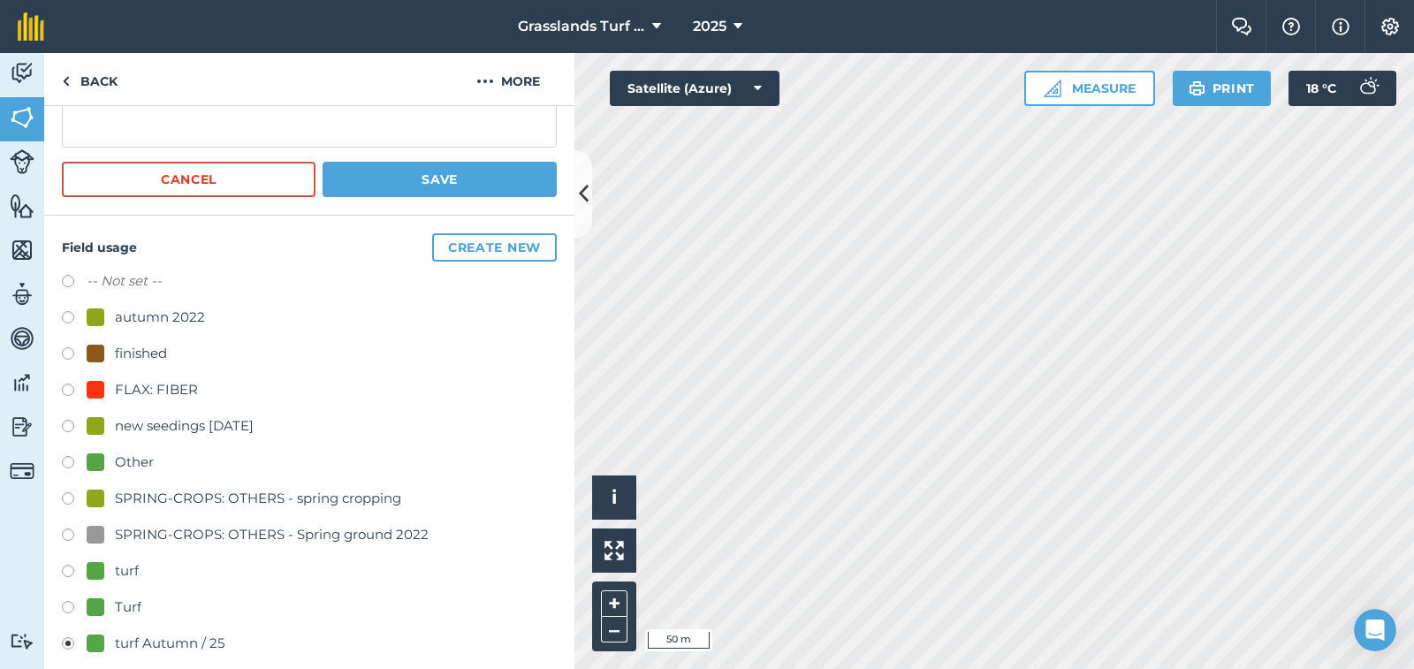
drag, startPoint x: 510, startPoint y: 423, endPoint x: 510, endPoint y: 406, distance: 17.7
click at [510, 406] on div "-- Not set -- autumn 2022 finished FLAX: FIBER new seedings sept 2021 Other SPR…" at bounding box center [309, 554] width 495 height 569
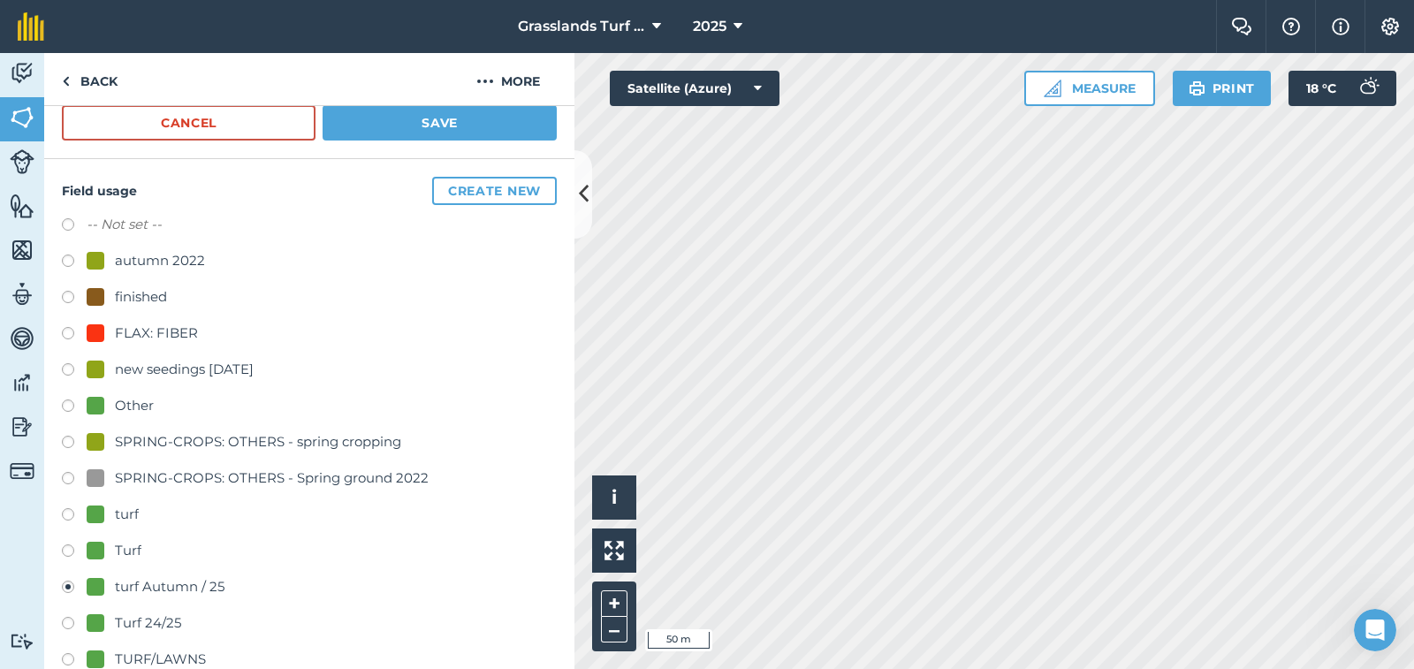
scroll to position [173, 0]
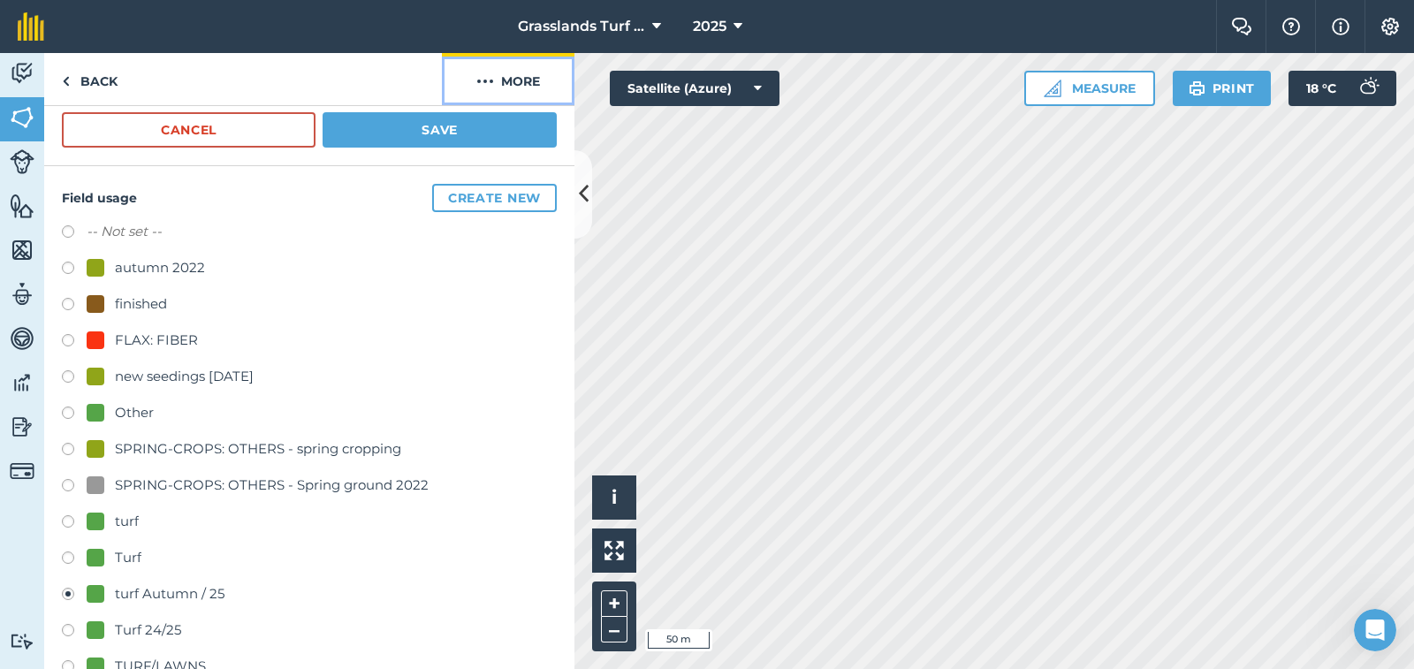
click at [519, 80] on button "More" at bounding box center [508, 79] width 133 height 52
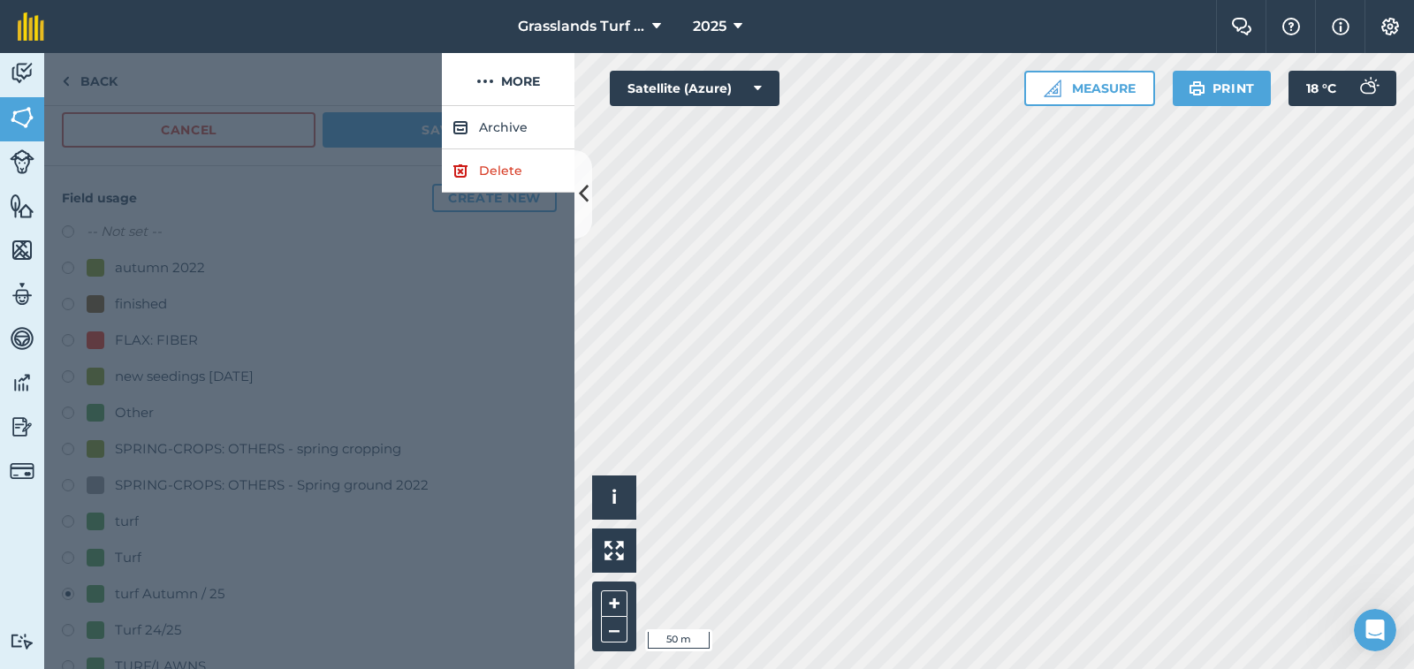
click at [494, 264] on div at bounding box center [309, 387] width 530 height 563
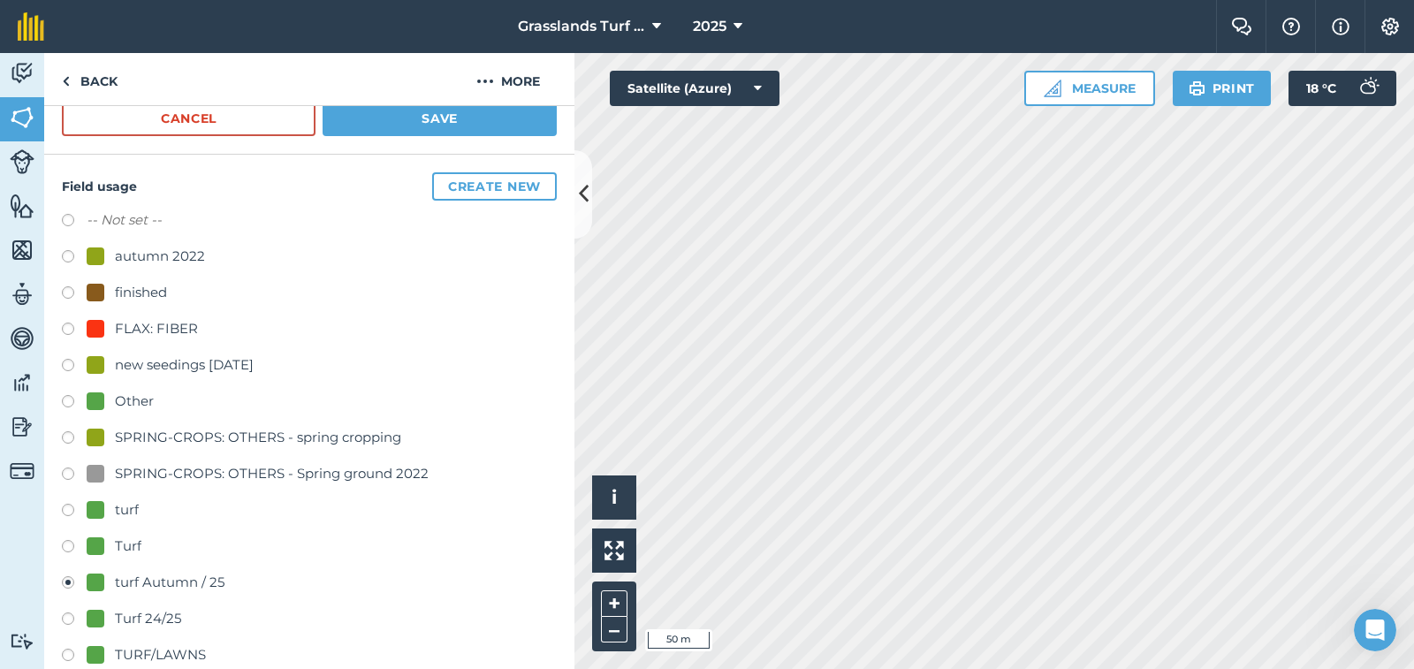
scroll to position [163, 0]
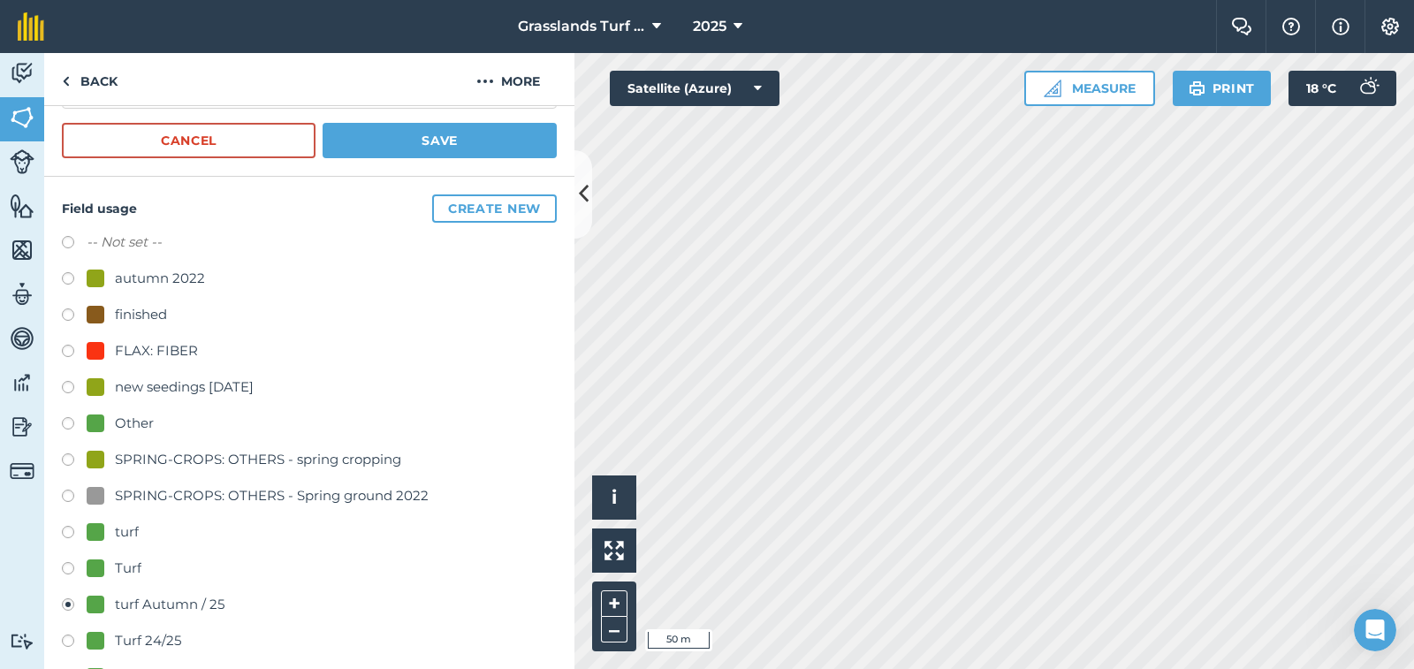
drag, startPoint x: 415, startPoint y: 285, endPoint x: 354, endPoint y: 244, distance: 73.8
click at [354, 244] on div "-- Not set --" at bounding box center [309, 245] width 495 height 26
click at [66, 352] on label at bounding box center [74, 354] width 25 height 18
radio input "true"
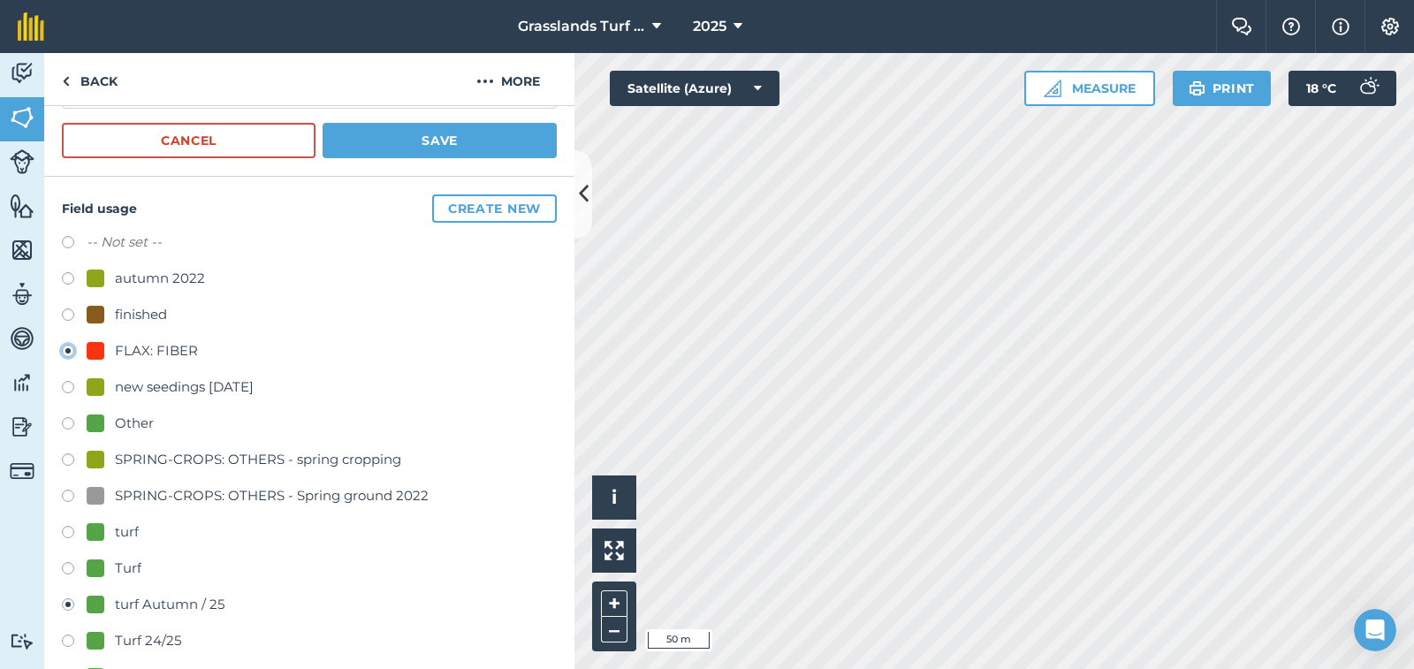
radio input "false"
click at [68, 388] on label at bounding box center [74, 390] width 25 height 18
radio input "true"
radio input "false"
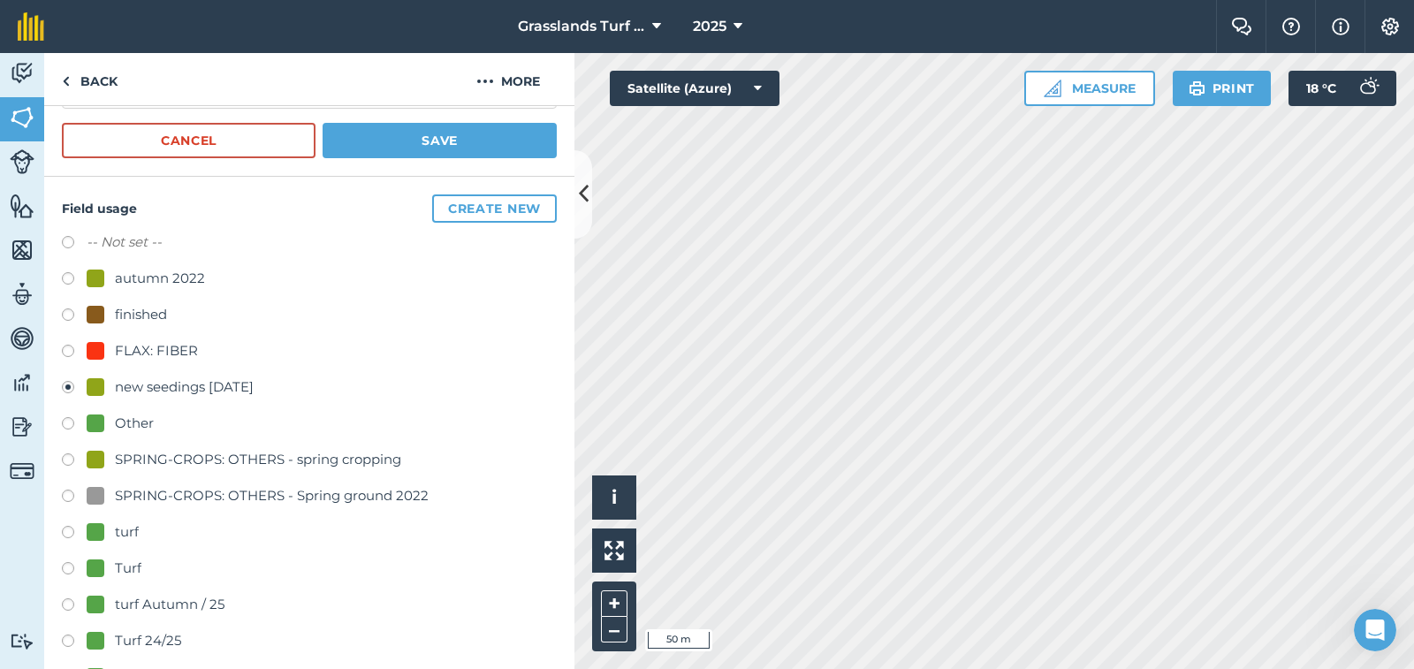
click at [65, 424] on label at bounding box center [74, 426] width 25 height 18
radio input "true"
radio input "false"
click at [68, 460] on label at bounding box center [74, 462] width 25 height 18
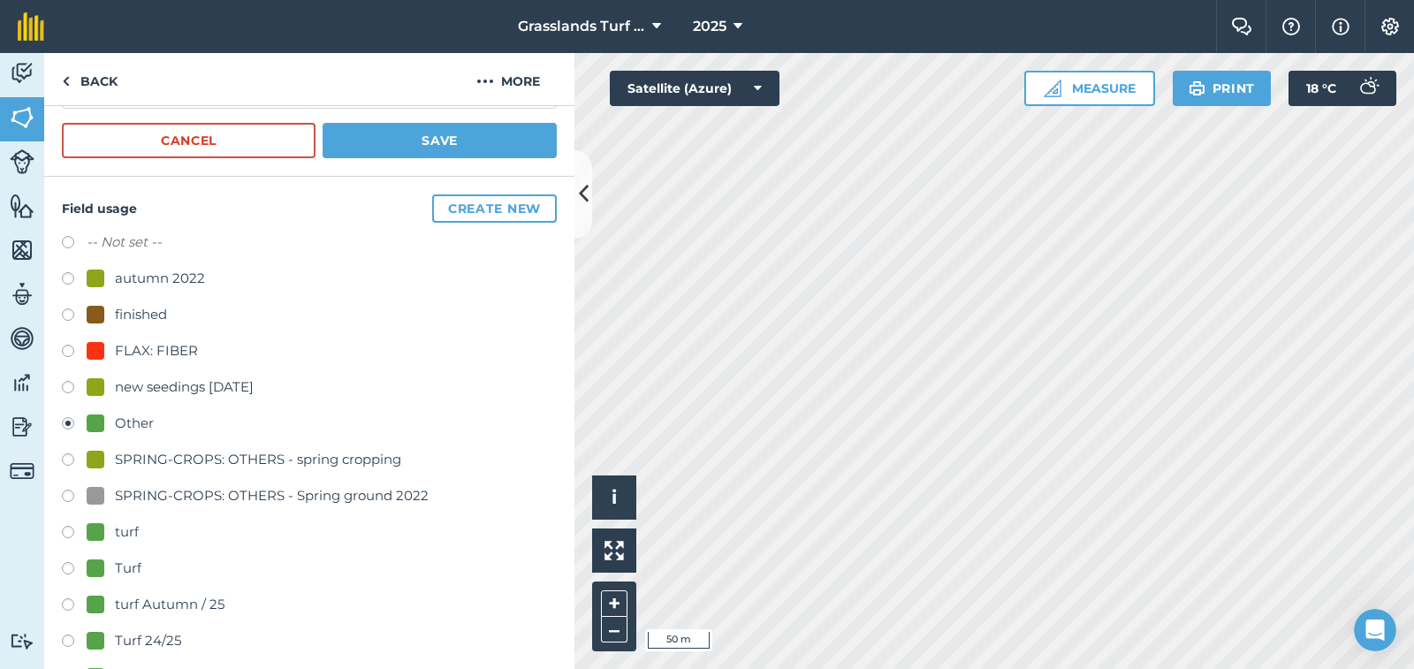
radio input "true"
radio input "false"
click at [65, 495] on label at bounding box center [74, 499] width 25 height 18
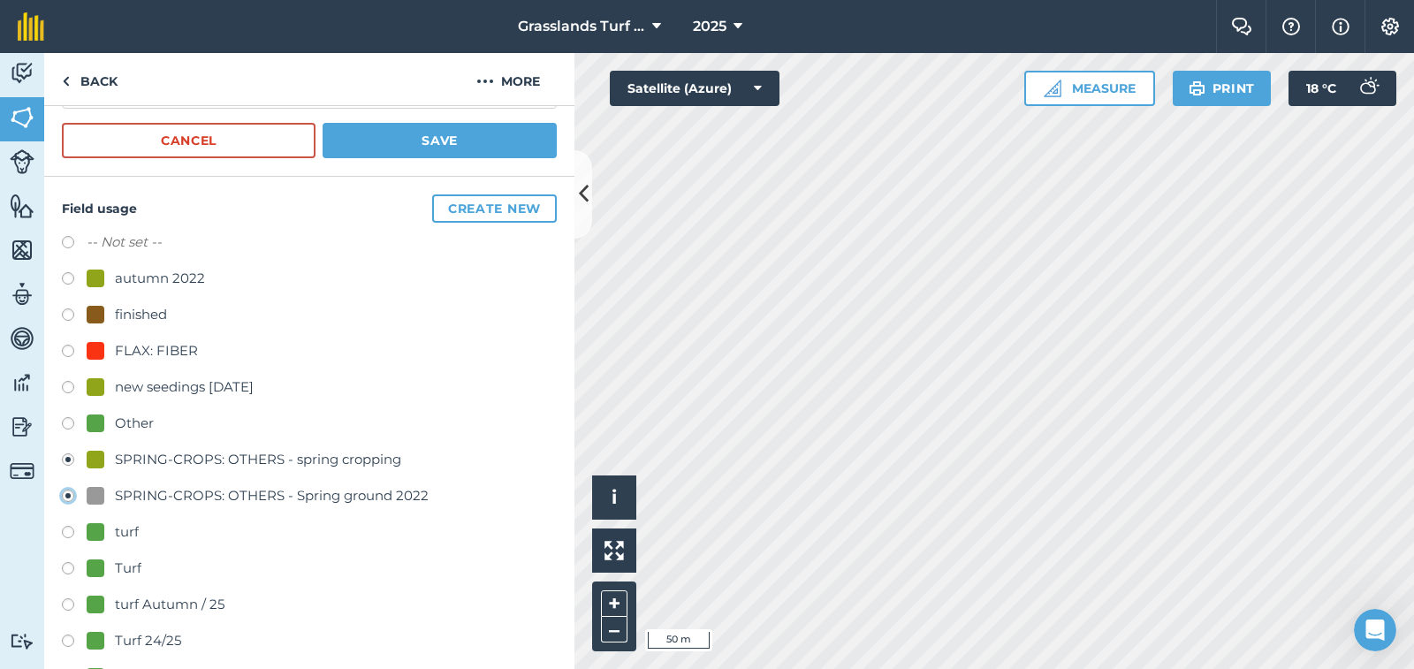
radio input "true"
radio input "false"
click at [70, 527] on label at bounding box center [74, 535] width 25 height 18
radio input "true"
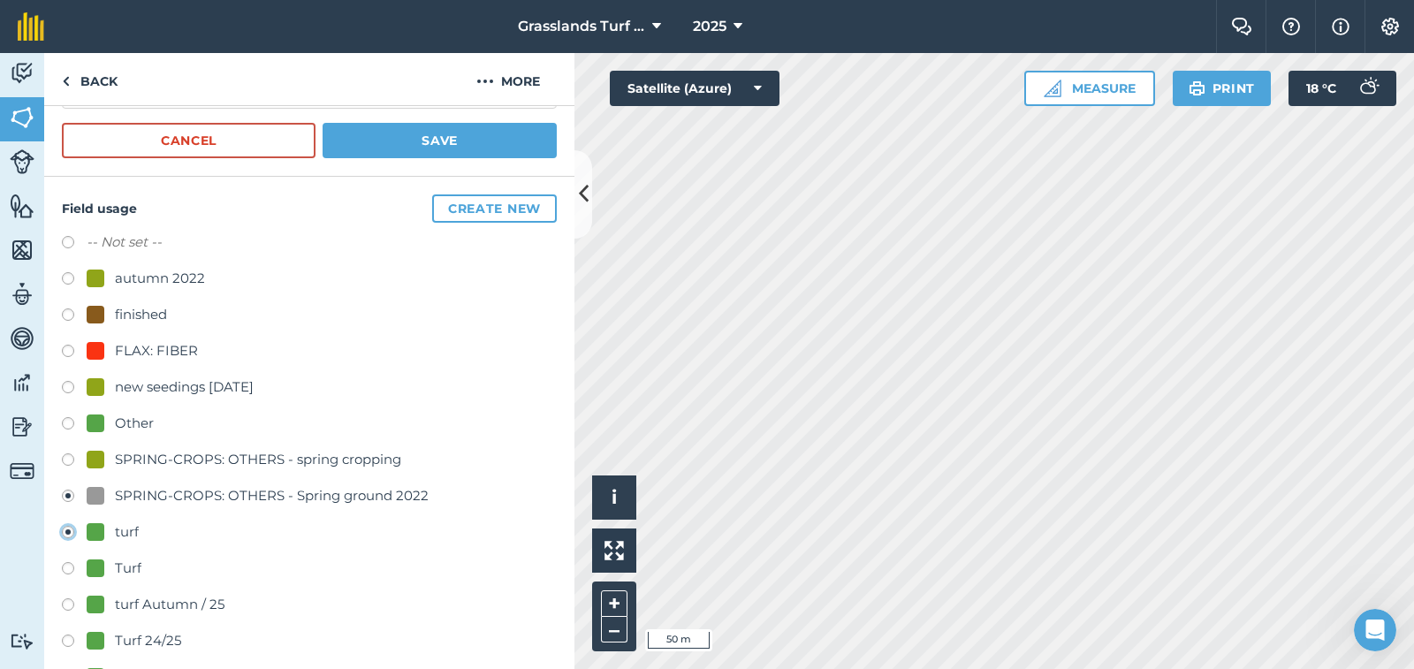
radio input "false"
click at [69, 567] on label at bounding box center [74, 571] width 25 height 18
radio input "true"
radio input "false"
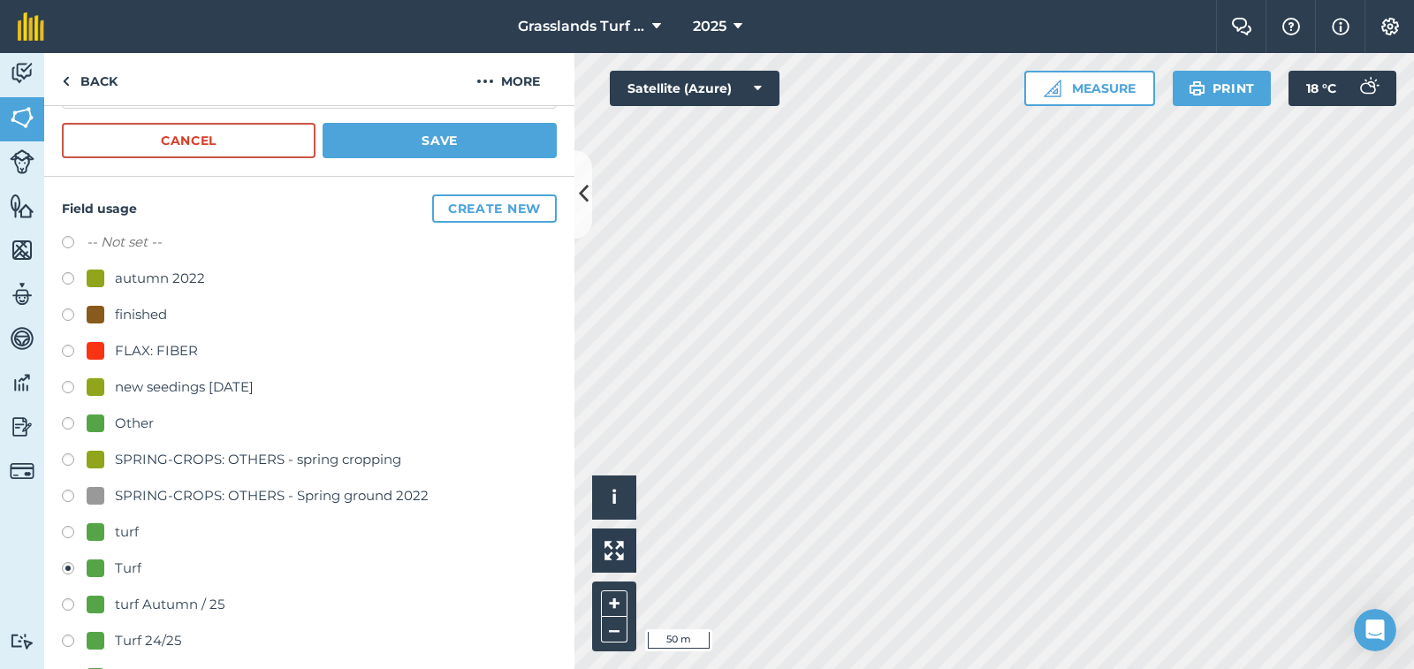
drag, startPoint x: 70, startPoint y: 566, endPoint x: 480, endPoint y: 377, distance: 451.6
click at [480, 377] on div "new seedings [DATE]" at bounding box center [309, 390] width 495 height 26
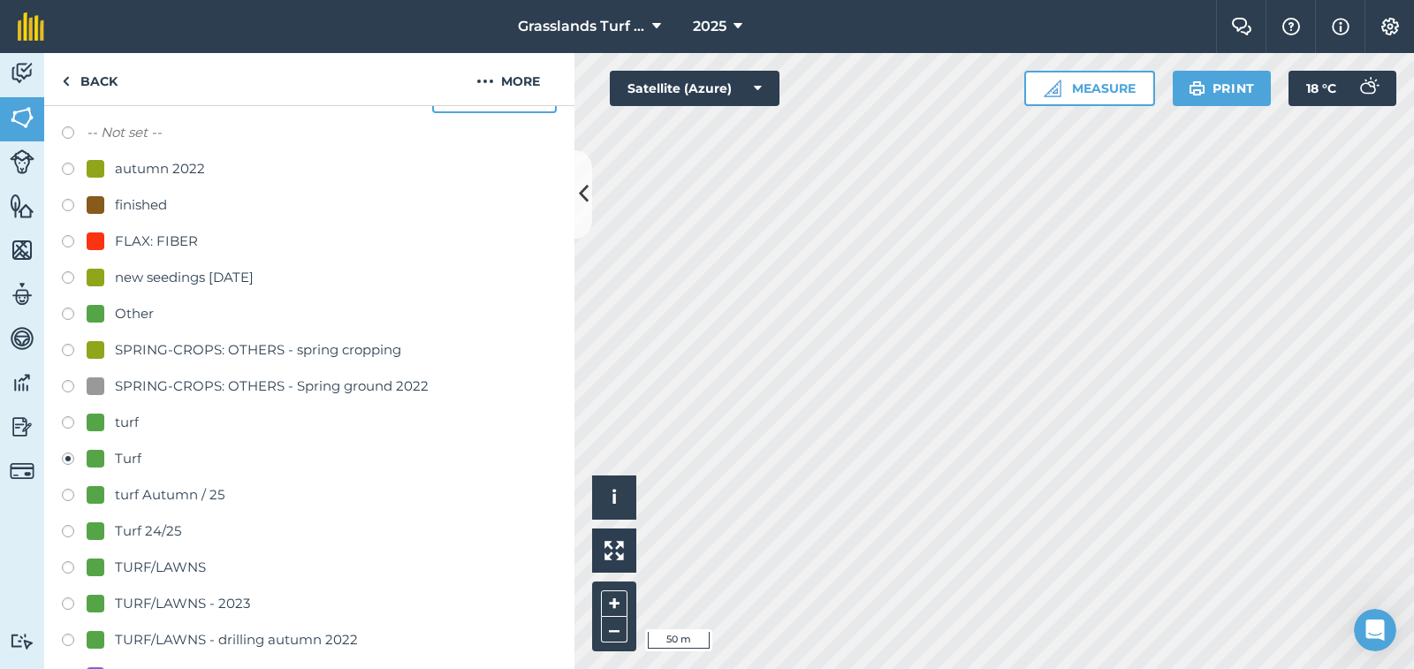
scroll to position [251, 0]
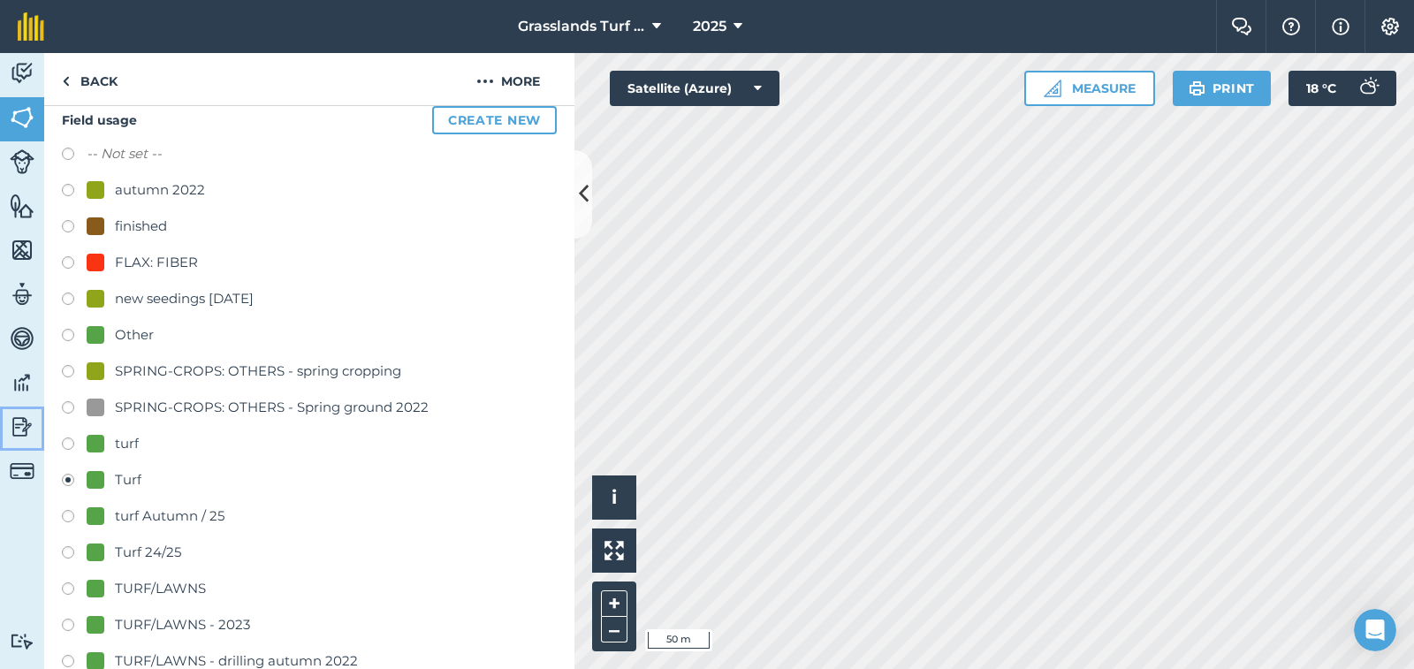
click at [19, 430] on img at bounding box center [22, 427] width 25 height 27
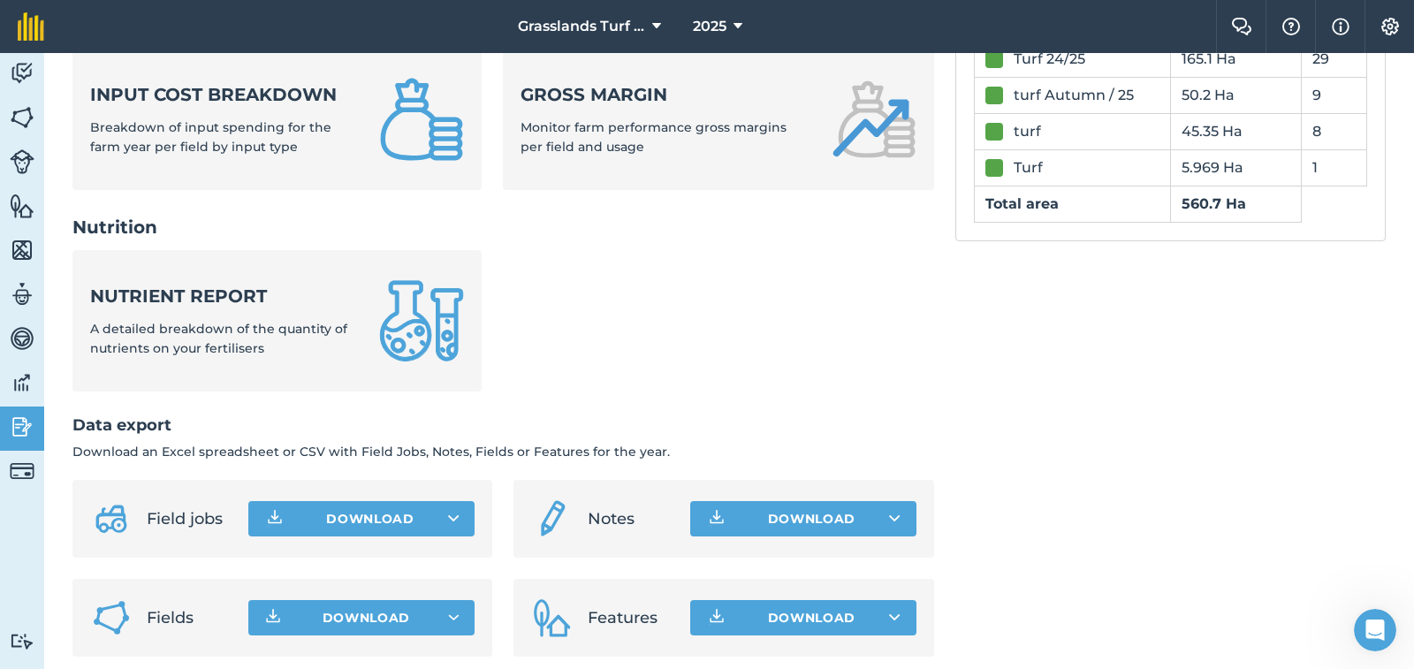
scroll to position [724, 0]
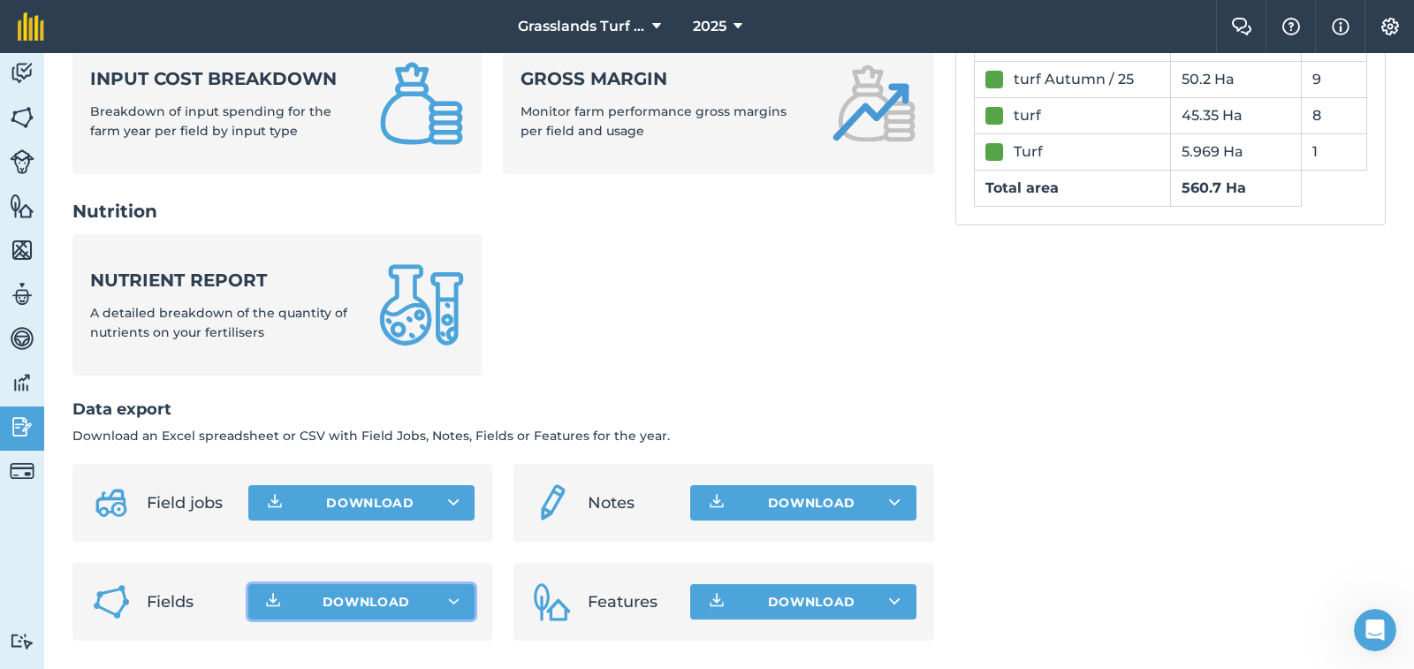
click at [451, 600] on icon "button" at bounding box center [455, 601] width 11 height 4
click at [451, 502] on icon at bounding box center [453, 503] width 11 height 18
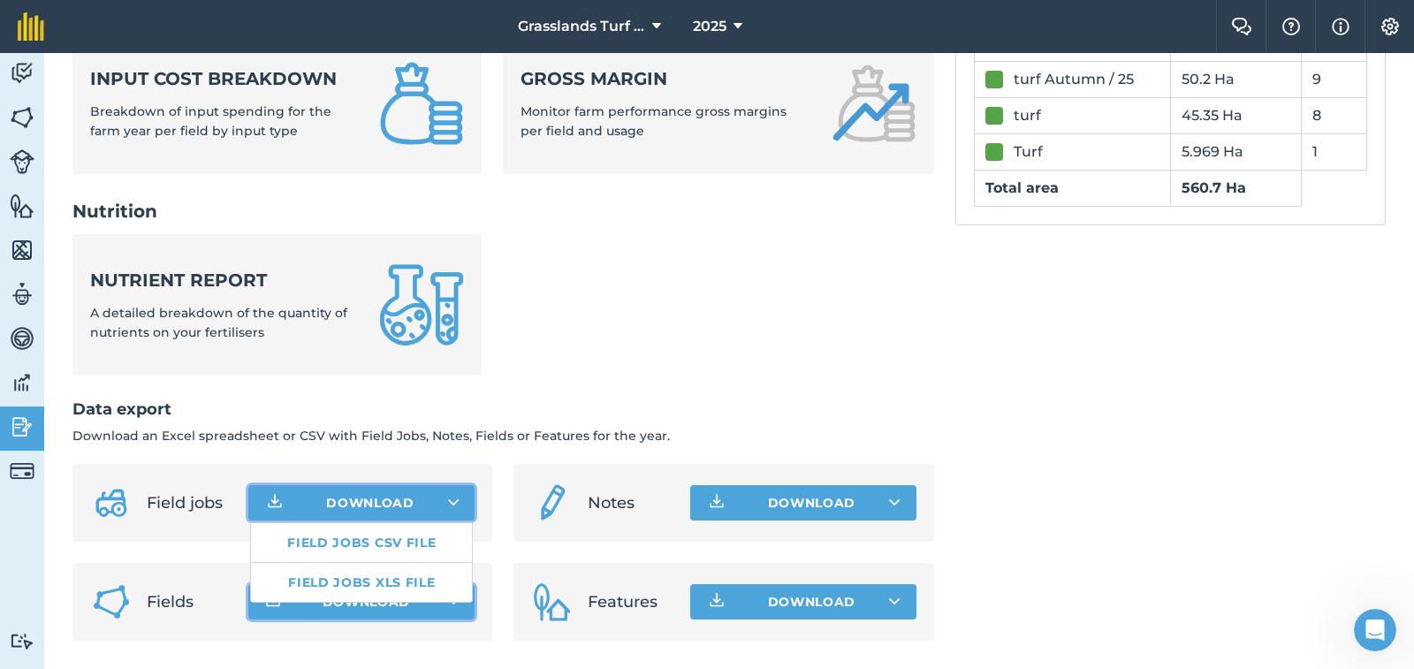
click at [451, 502] on icon at bounding box center [453, 503] width 11 height 18
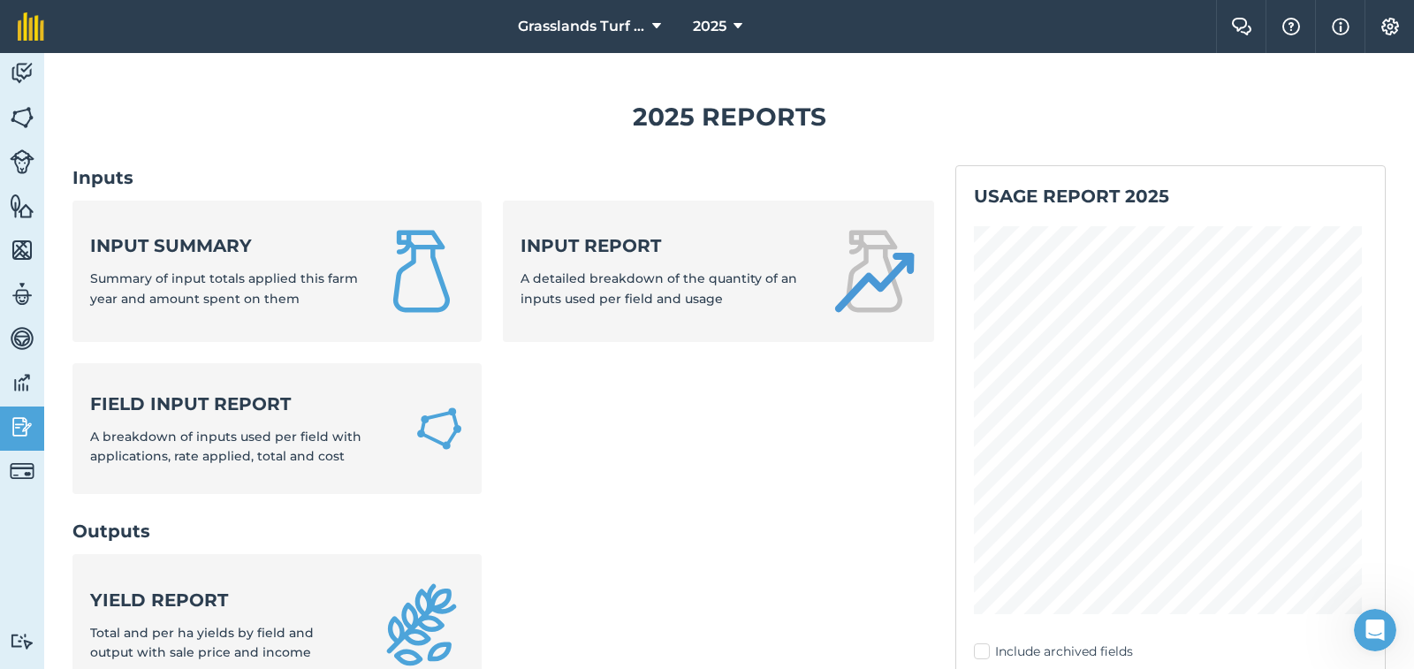
scroll to position [0, 0]
click at [1387, 27] on img at bounding box center [1390, 27] width 21 height 18
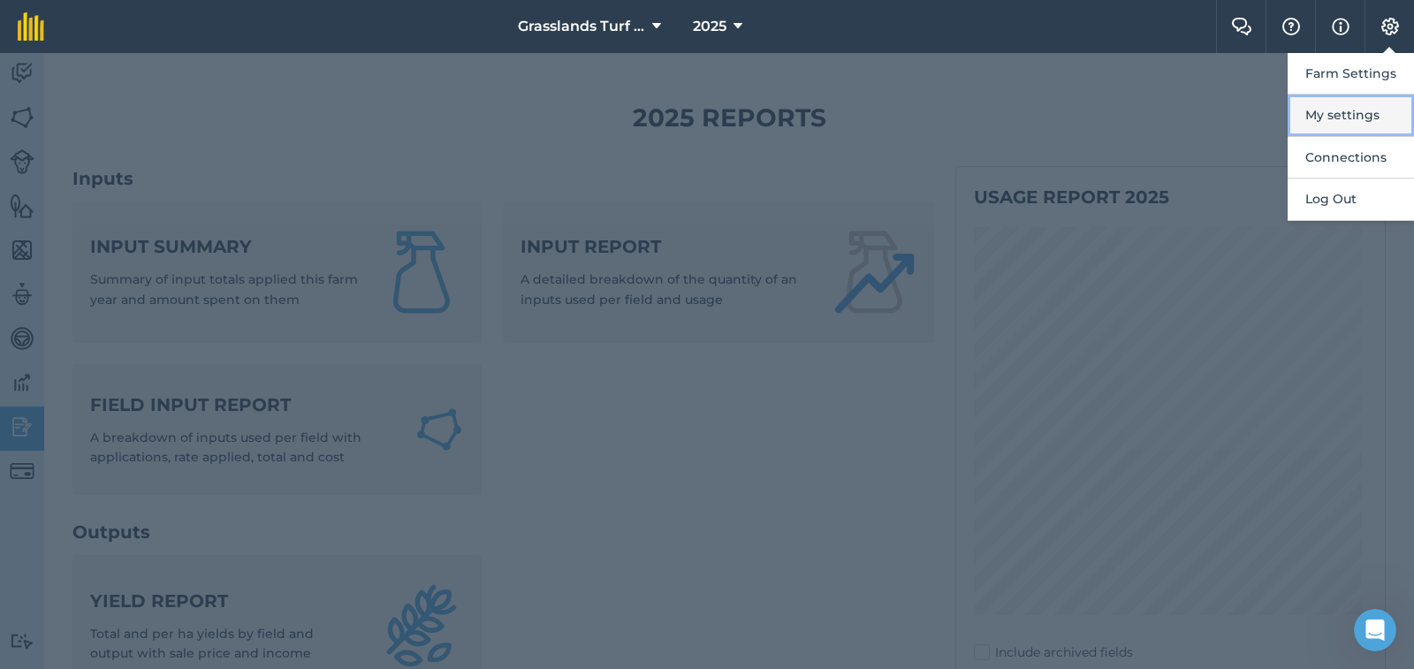
click at [1347, 113] on button "My settings" at bounding box center [1351, 116] width 126 height 42
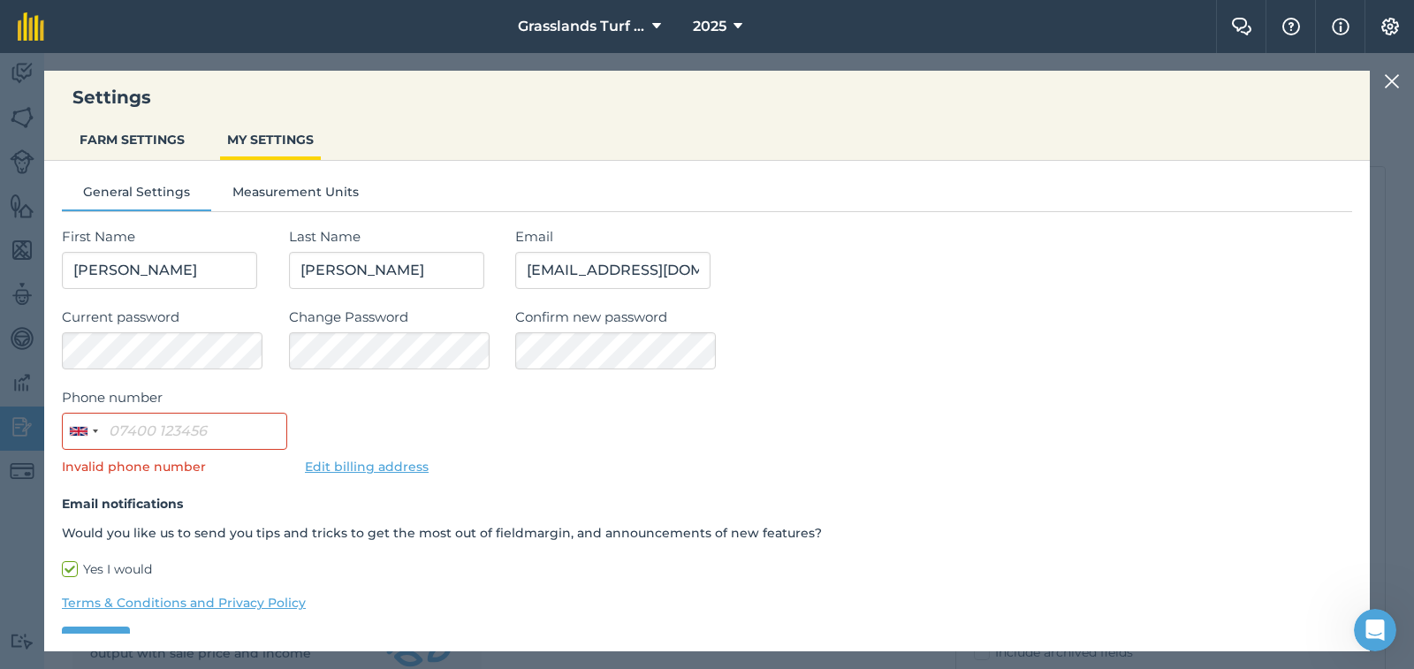
click at [1390, 77] on img at bounding box center [1392, 81] width 16 height 21
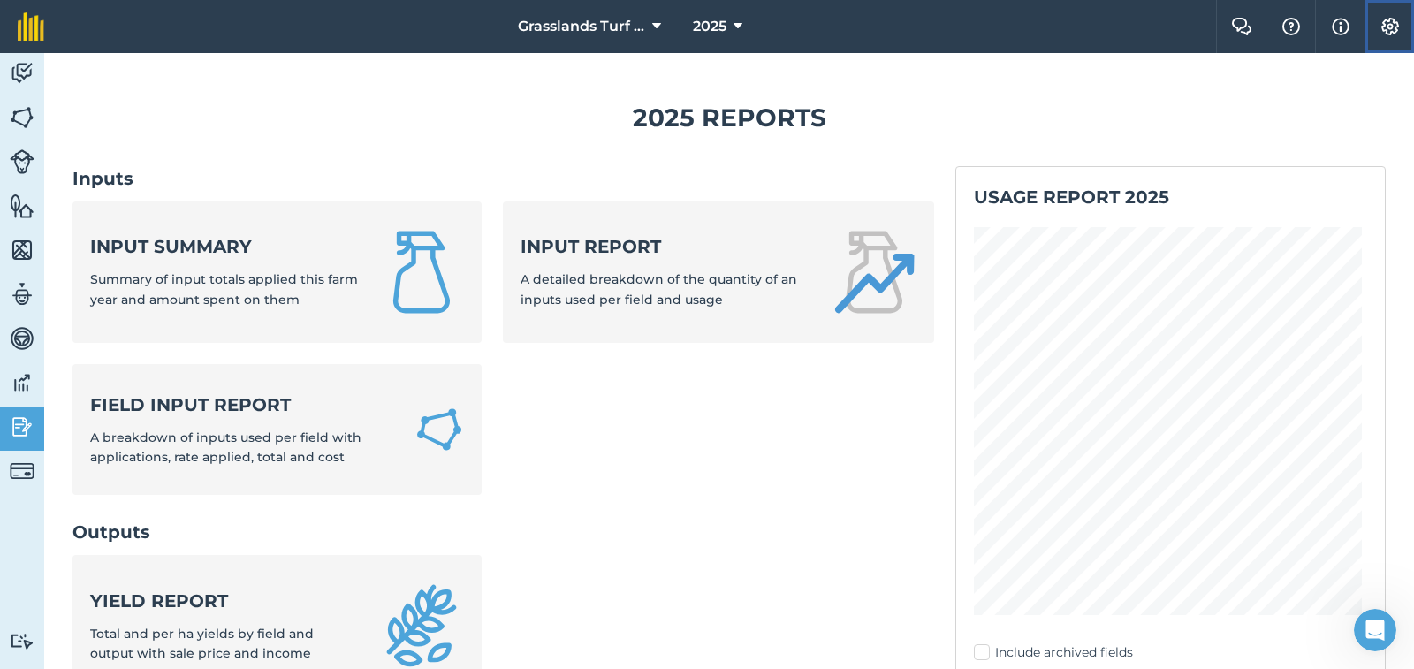
click at [1386, 29] on img at bounding box center [1390, 27] width 21 height 18
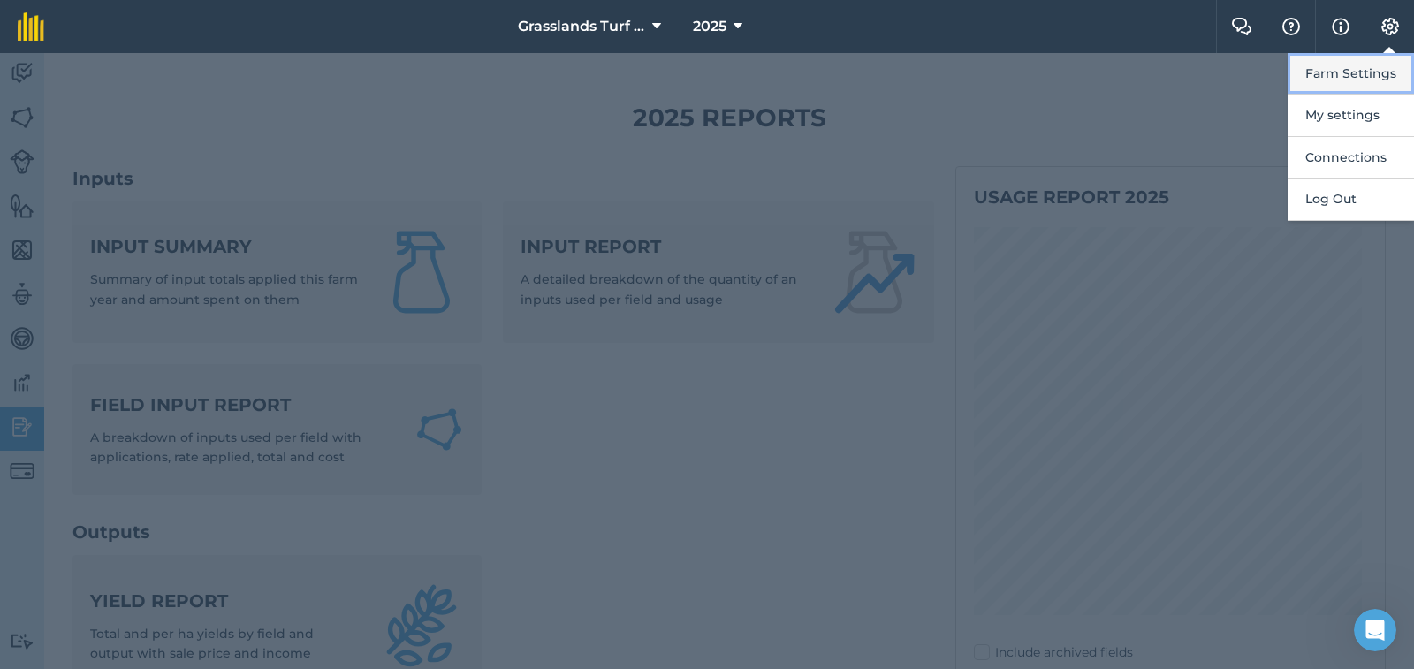
click at [1353, 72] on button "Farm Settings" at bounding box center [1351, 74] width 126 height 42
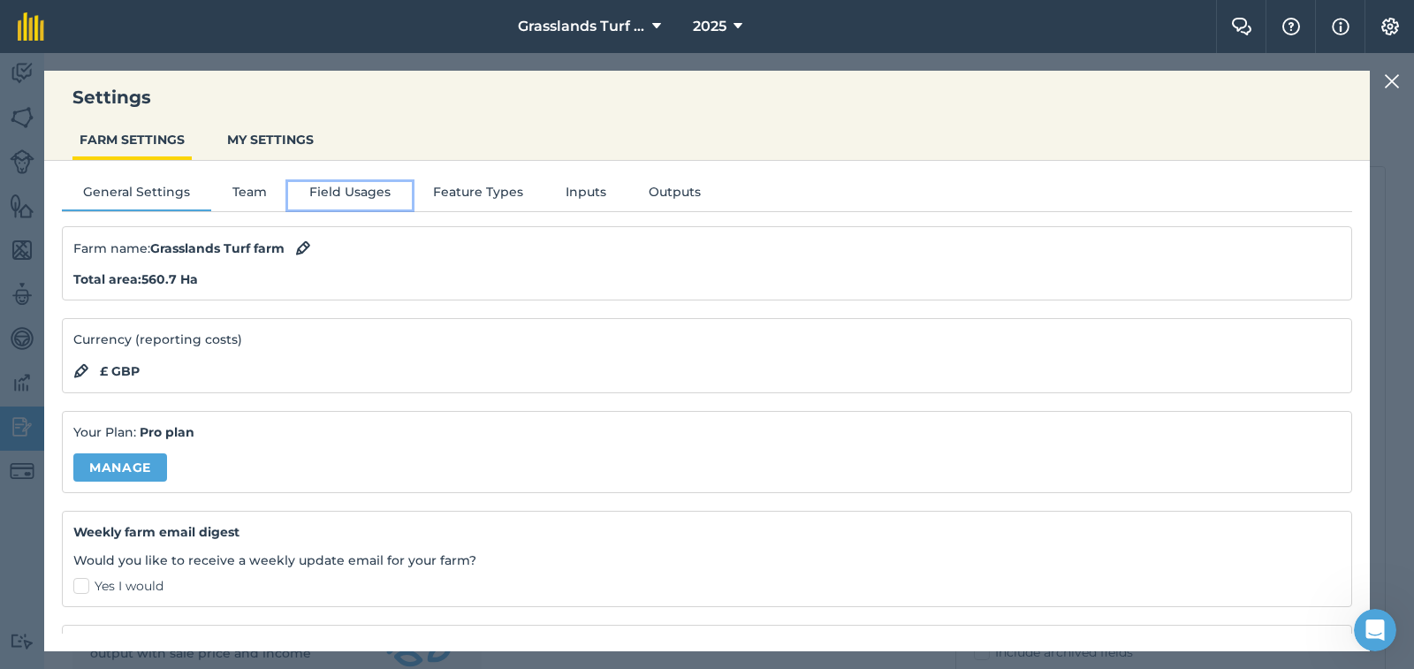
click at [331, 193] on button "Field Usages" at bounding box center [350, 195] width 124 height 27
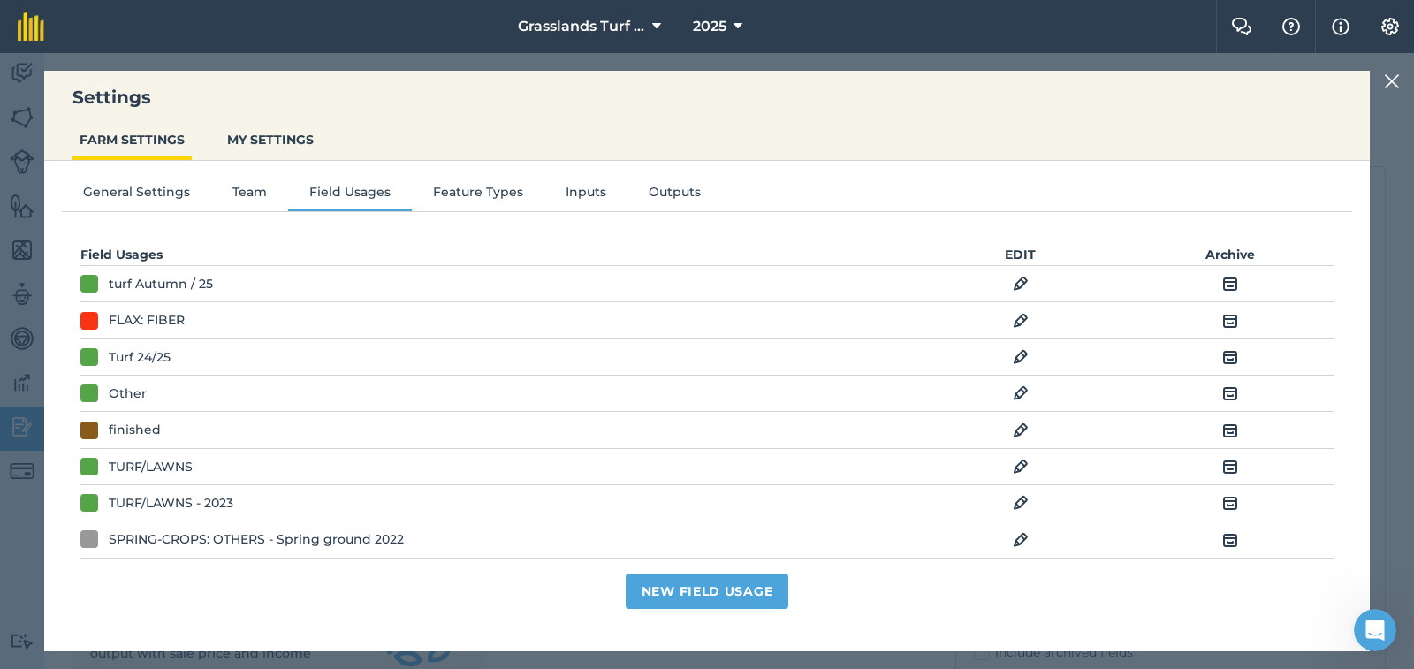
click at [1222, 539] on img at bounding box center [1230, 539] width 16 height 21
click at [1222, 510] on img at bounding box center [1230, 502] width 16 height 21
click at [1222, 541] on img at bounding box center [1230, 539] width 16 height 21
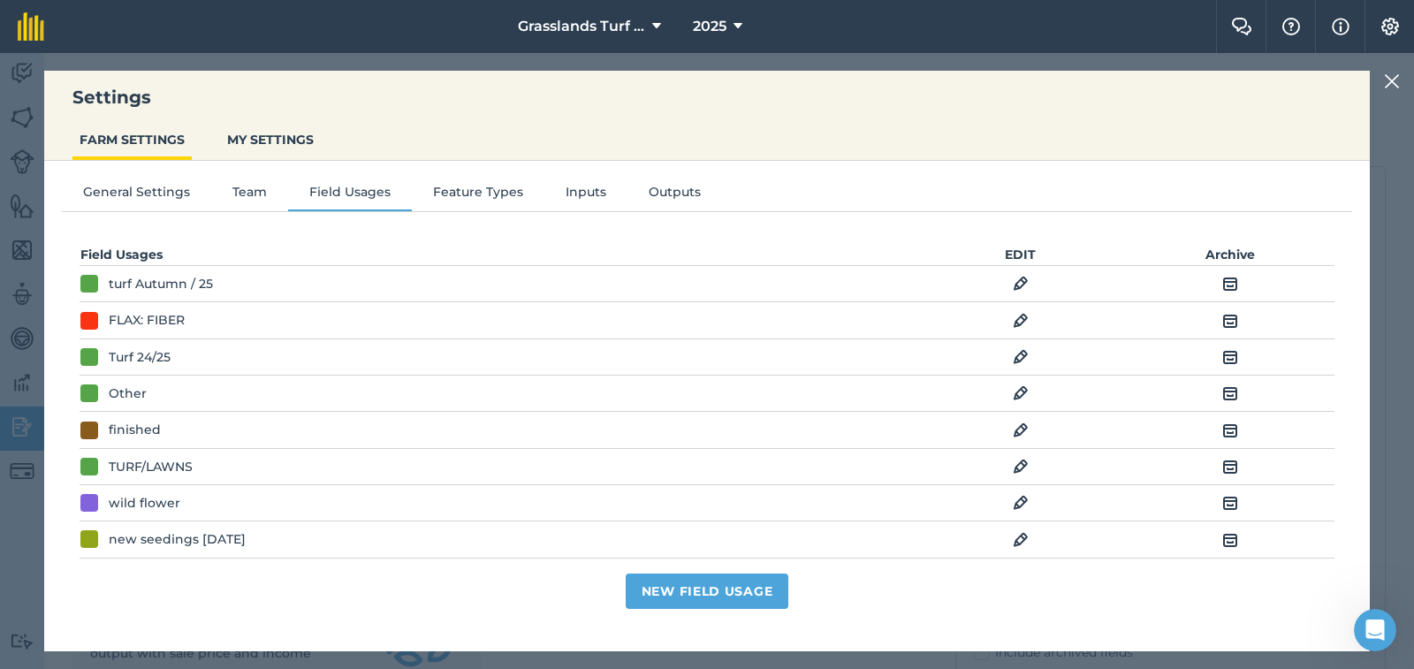
click at [1222, 541] on img at bounding box center [1230, 539] width 16 height 21
click at [1222, 389] on img at bounding box center [1230, 393] width 16 height 21
click at [1222, 428] on img at bounding box center [1230, 430] width 16 height 21
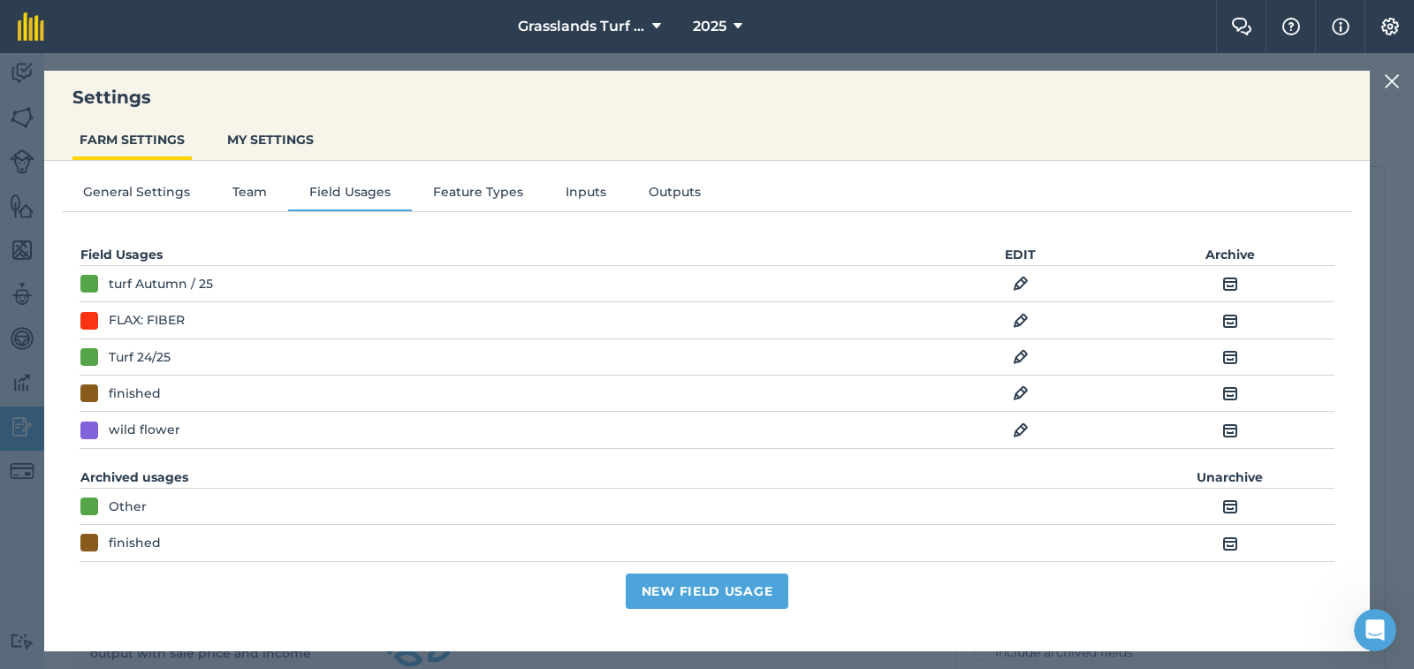
click at [1222, 325] on img at bounding box center [1230, 320] width 16 height 21
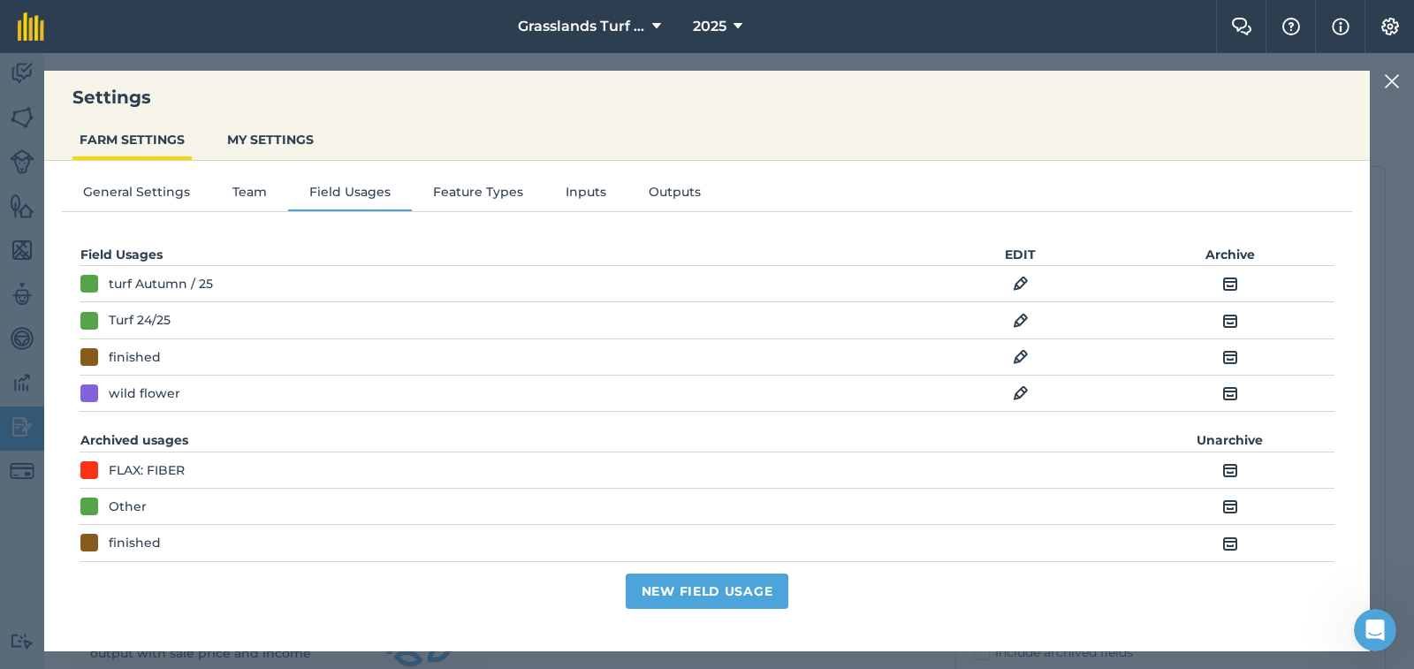
click at [1390, 80] on img at bounding box center [1392, 81] width 16 height 21
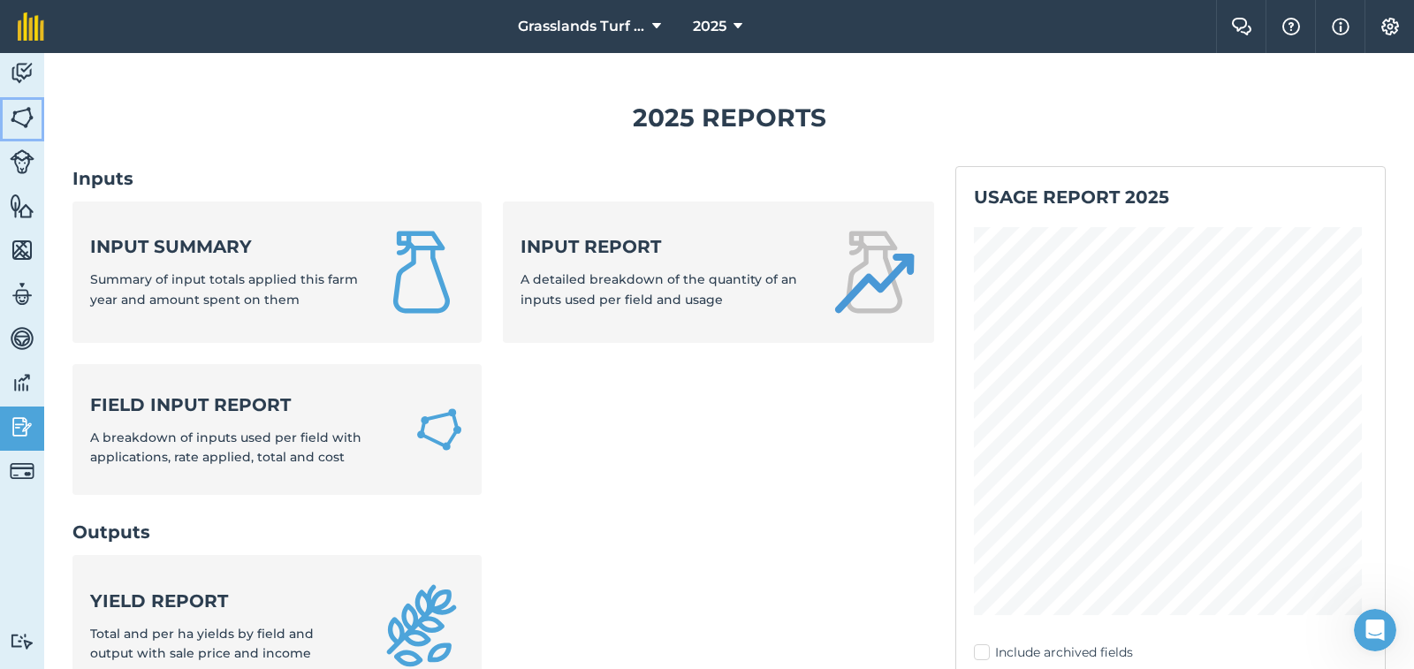
click at [27, 118] on img at bounding box center [22, 117] width 25 height 27
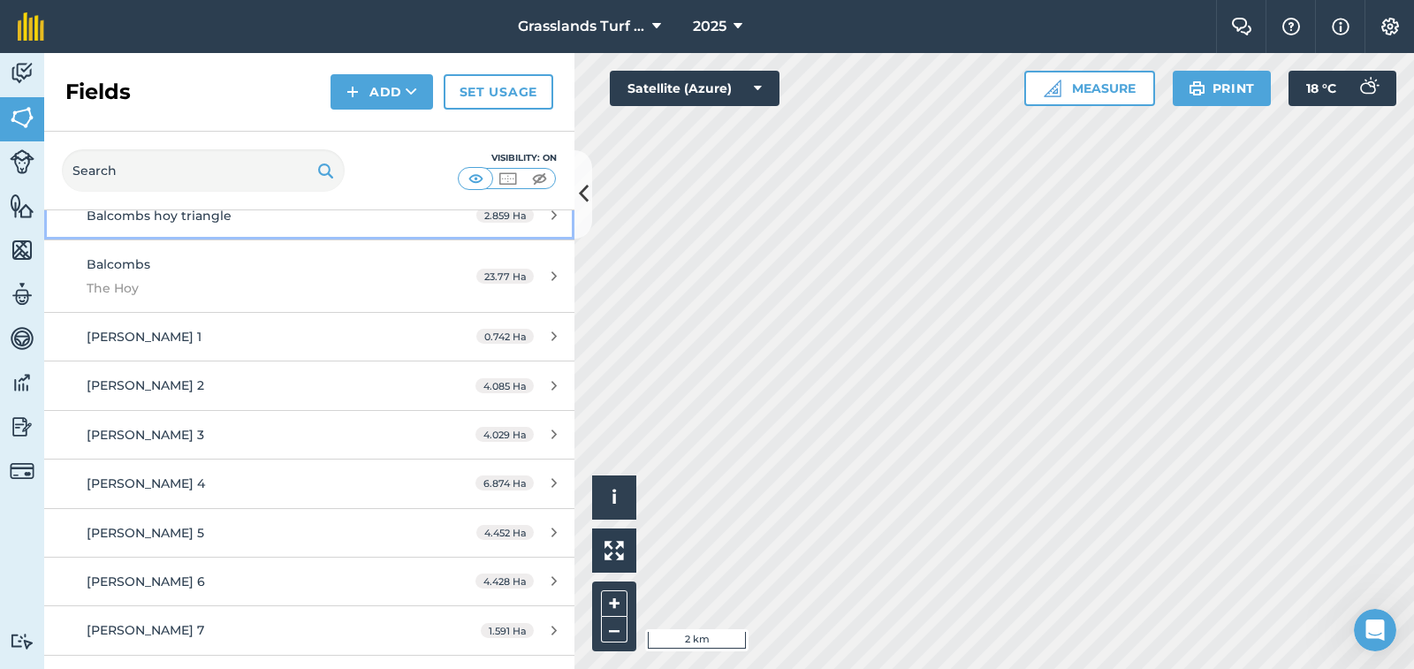
scroll to position [972, 0]
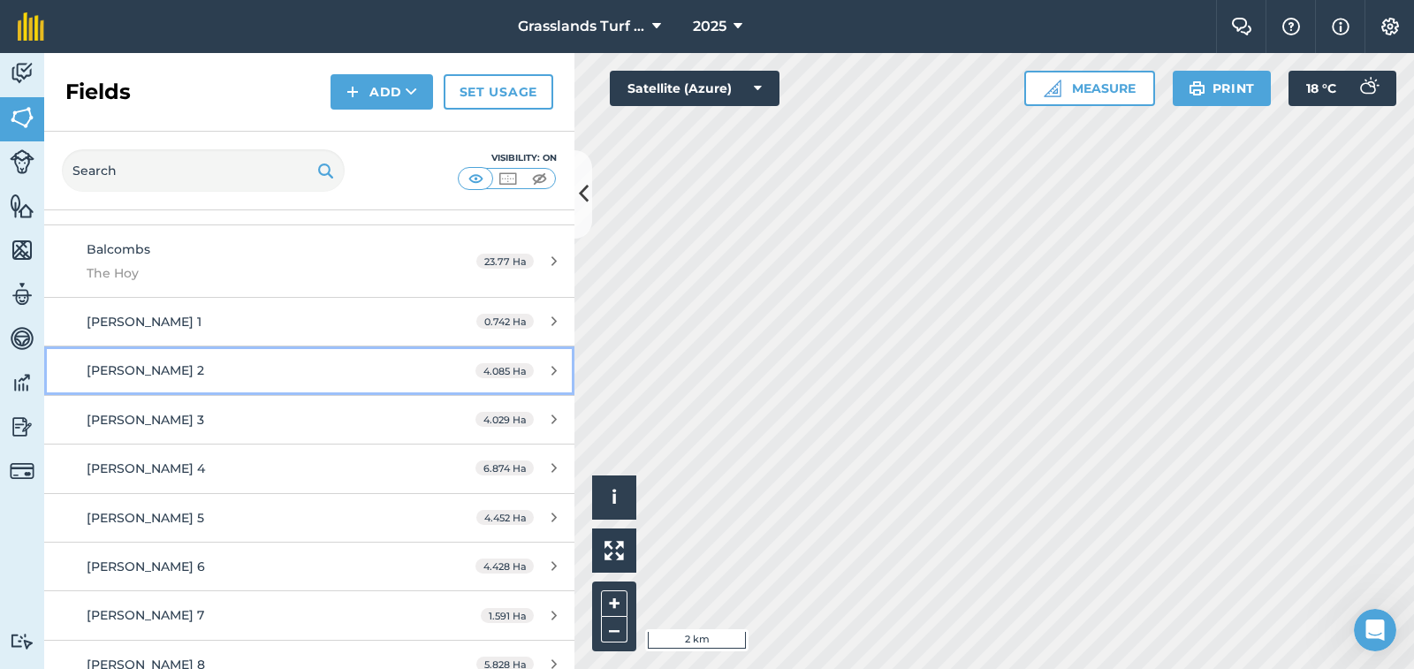
click at [348, 380] on div "[PERSON_NAME] 2" at bounding box center [253, 370] width 332 height 19
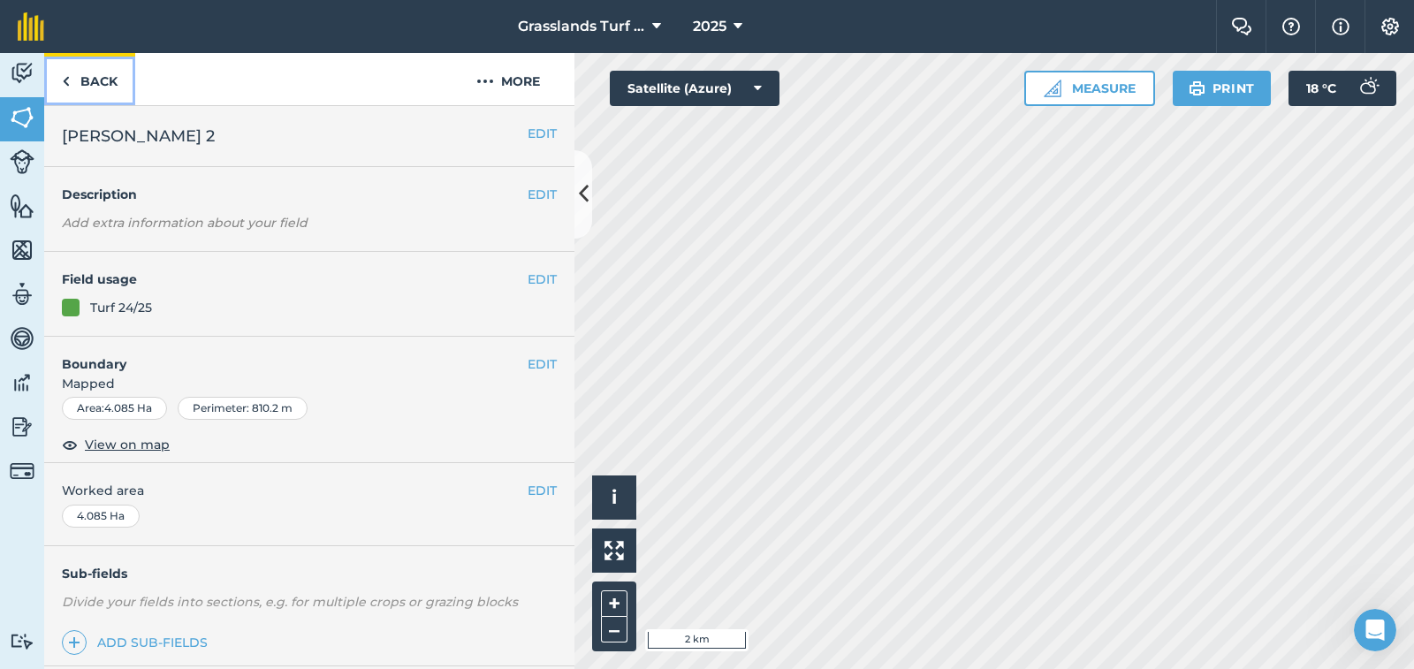
click at [105, 80] on link "Back" at bounding box center [89, 79] width 91 height 52
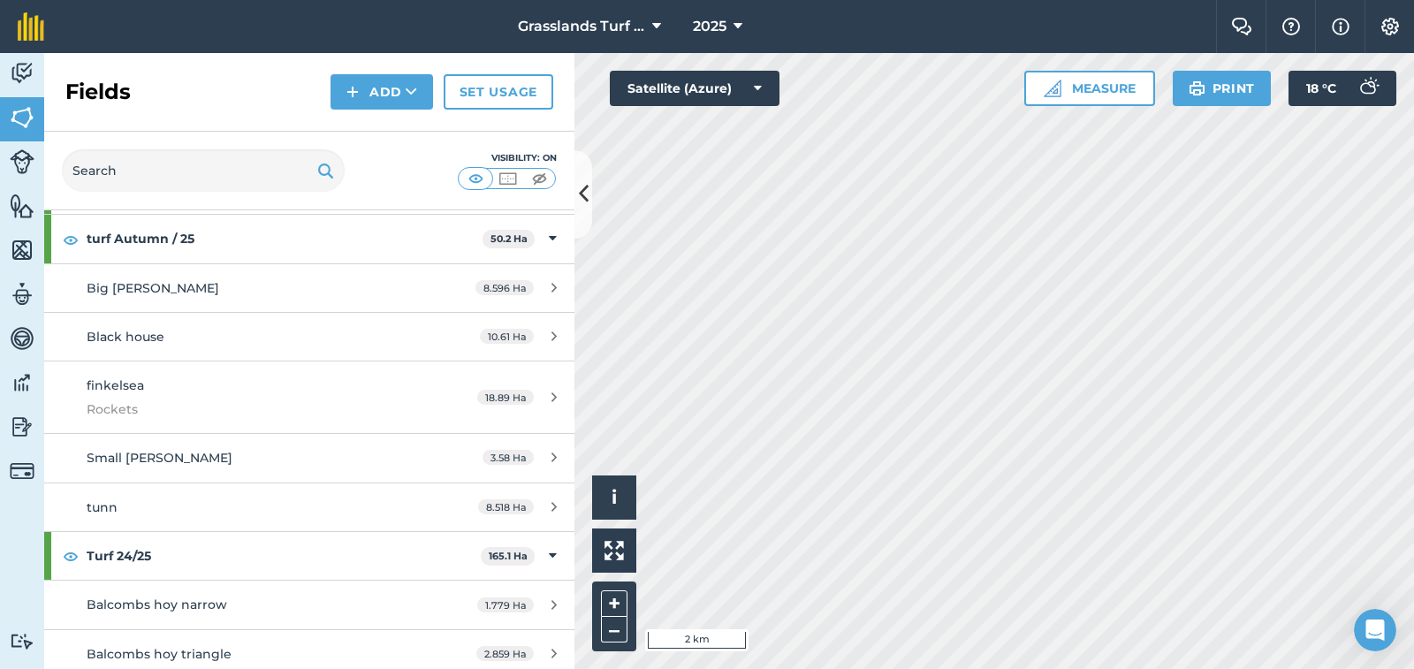
scroll to position [530, 0]
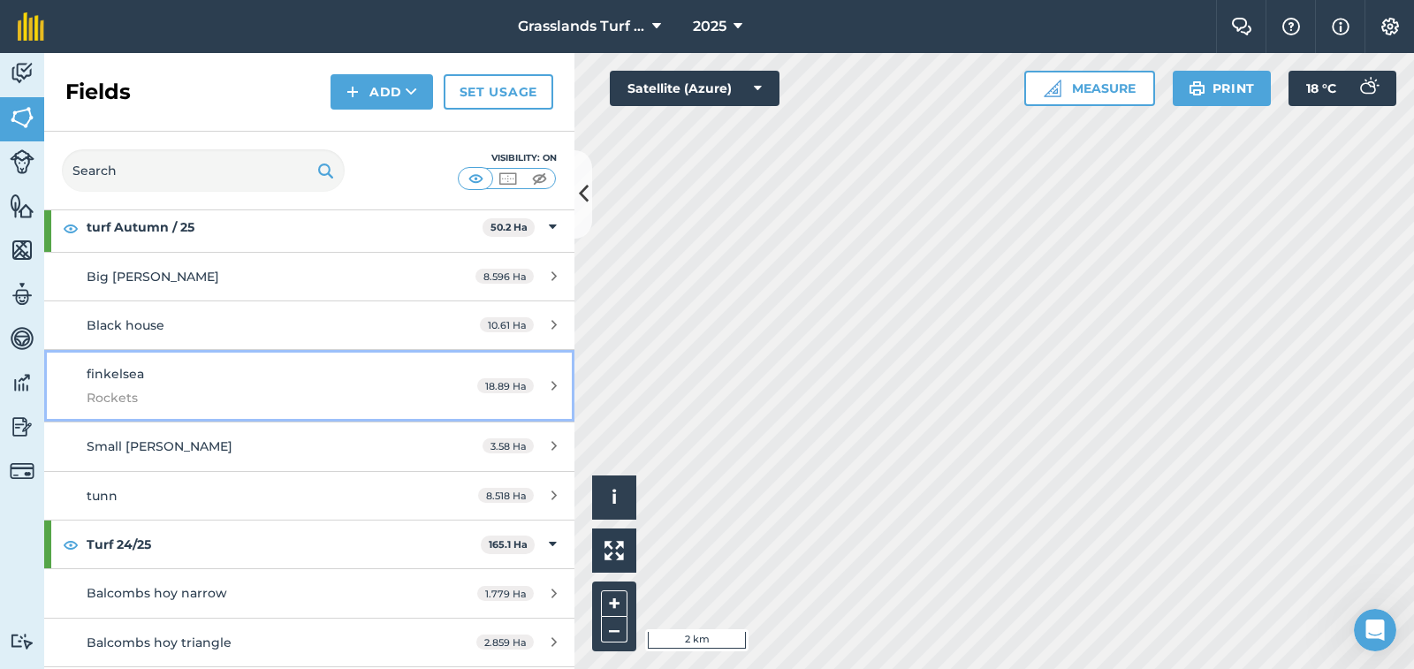
click at [552, 388] on icon at bounding box center [554, 385] width 5 height 13
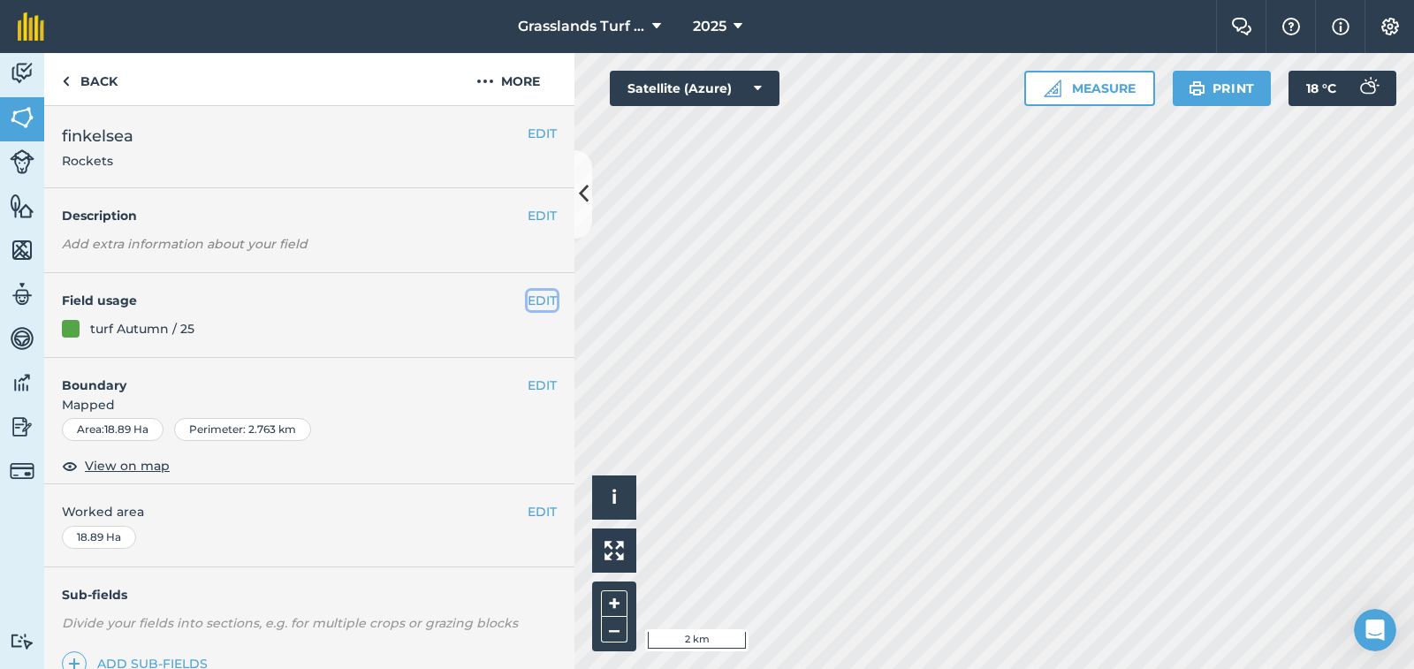
click at [528, 298] on button "EDIT" at bounding box center [542, 300] width 29 height 19
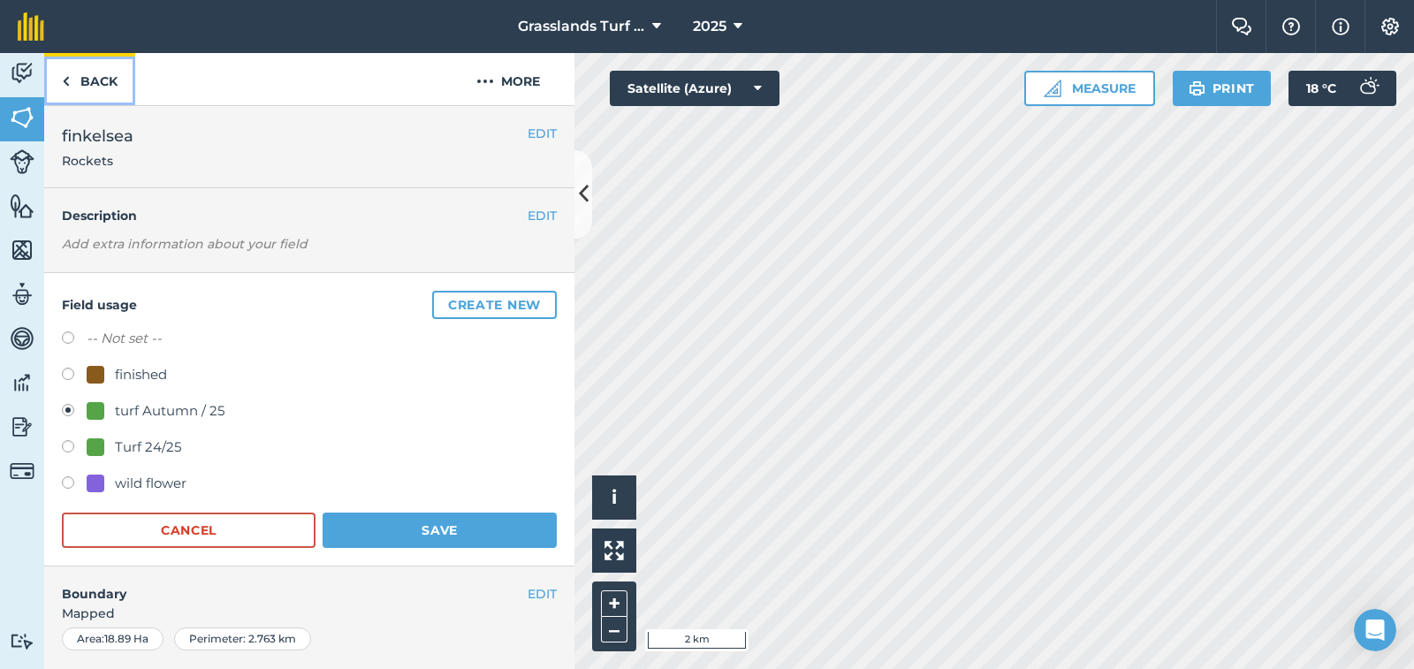
click at [96, 81] on link "Back" at bounding box center [89, 79] width 91 height 52
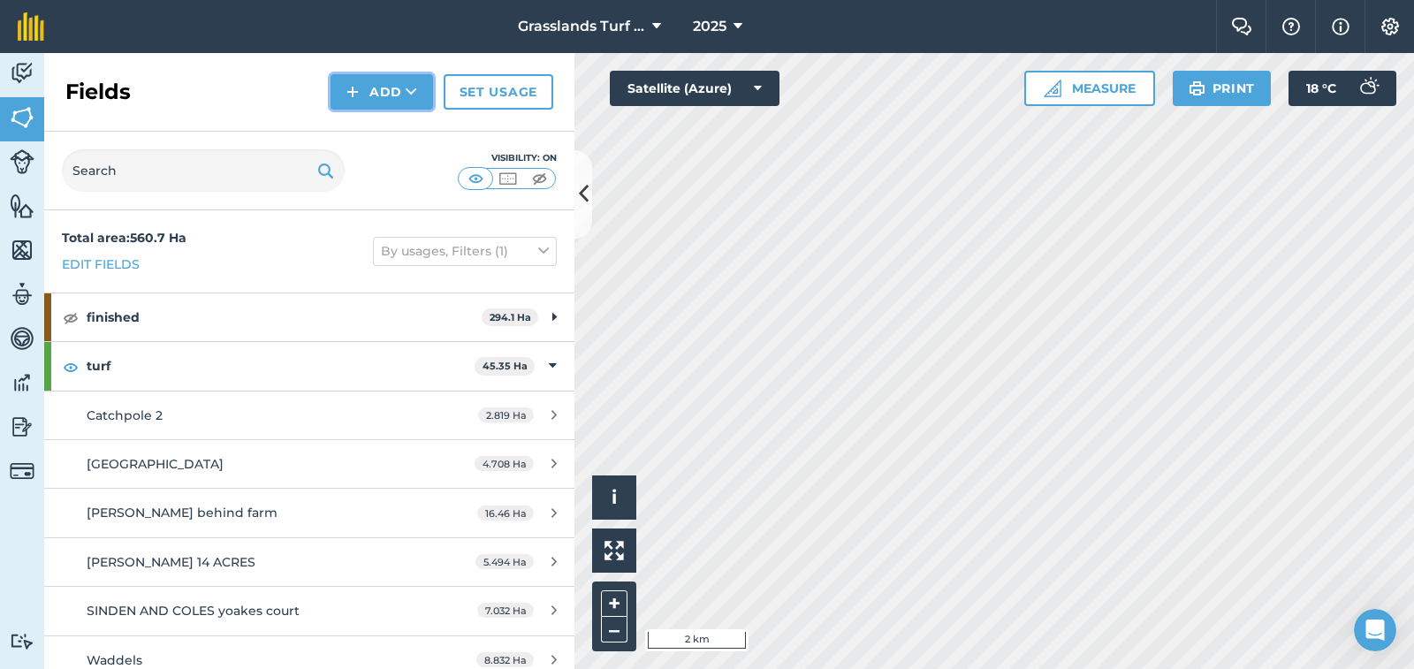
click at [364, 90] on button "Add" at bounding box center [382, 91] width 103 height 35
click at [390, 172] on link "Import" at bounding box center [381, 171] width 97 height 39
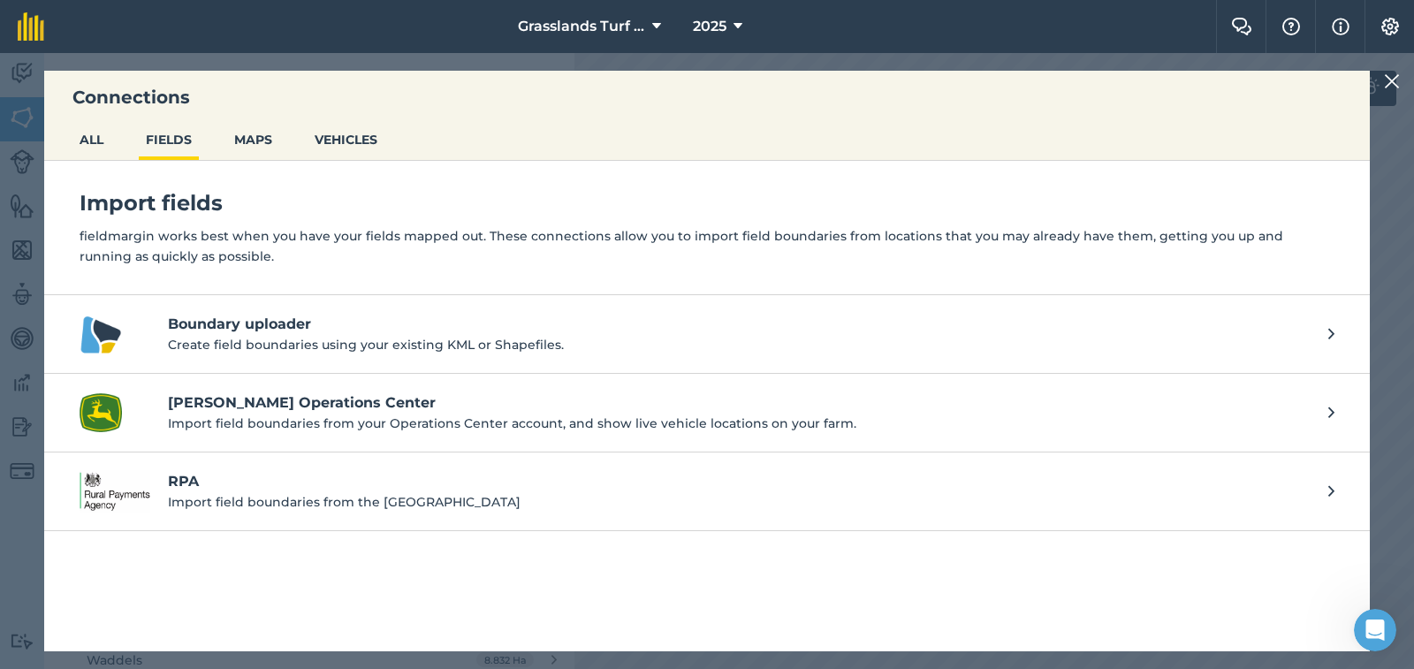
click at [306, 404] on h4 "John Deere Operations Center" at bounding box center [739, 402] width 1143 height 21
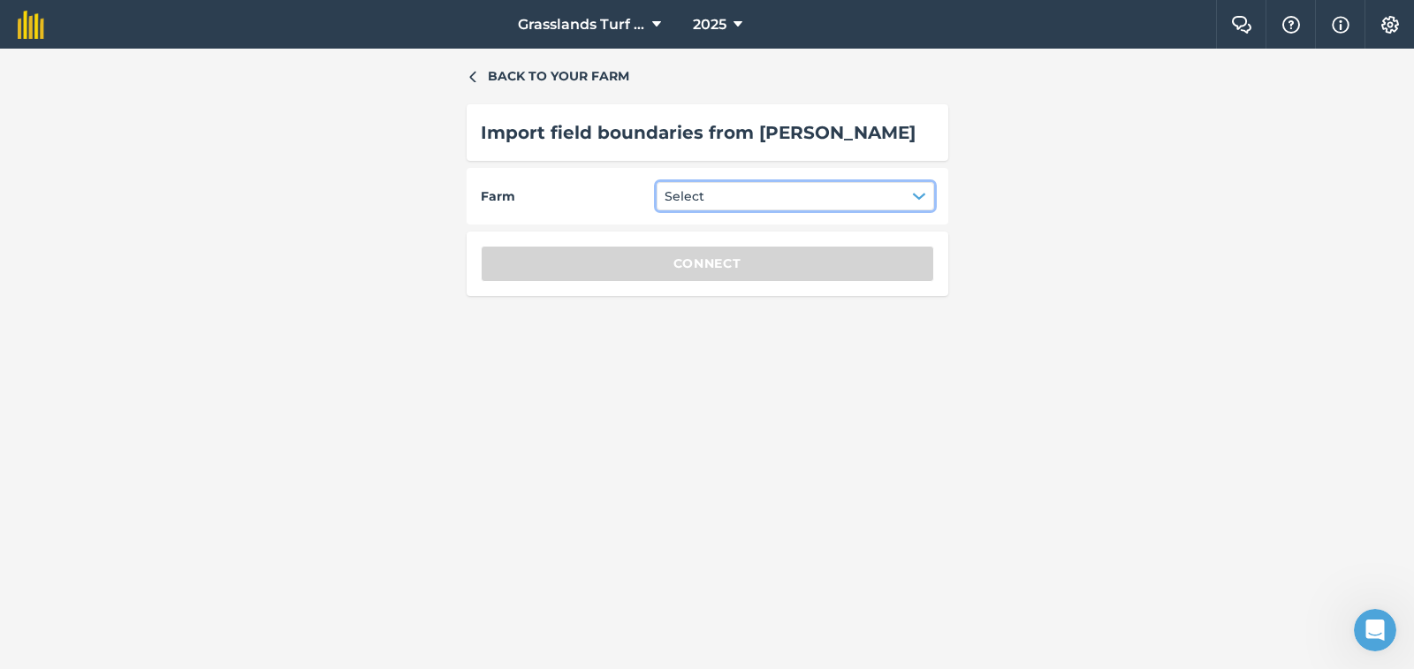
click at [917, 191] on icon "button" at bounding box center [919, 196] width 14 height 14
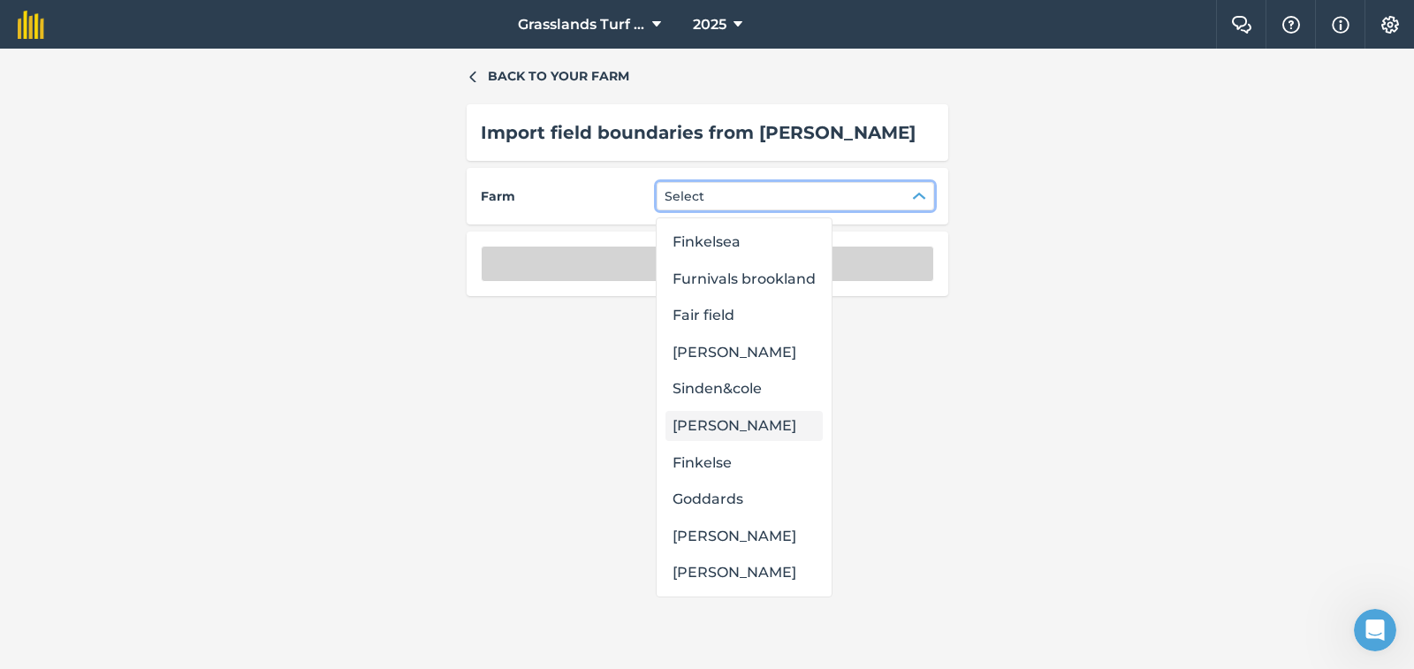
click at [755, 428] on div "[PERSON_NAME]" at bounding box center [744, 426] width 157 height 30
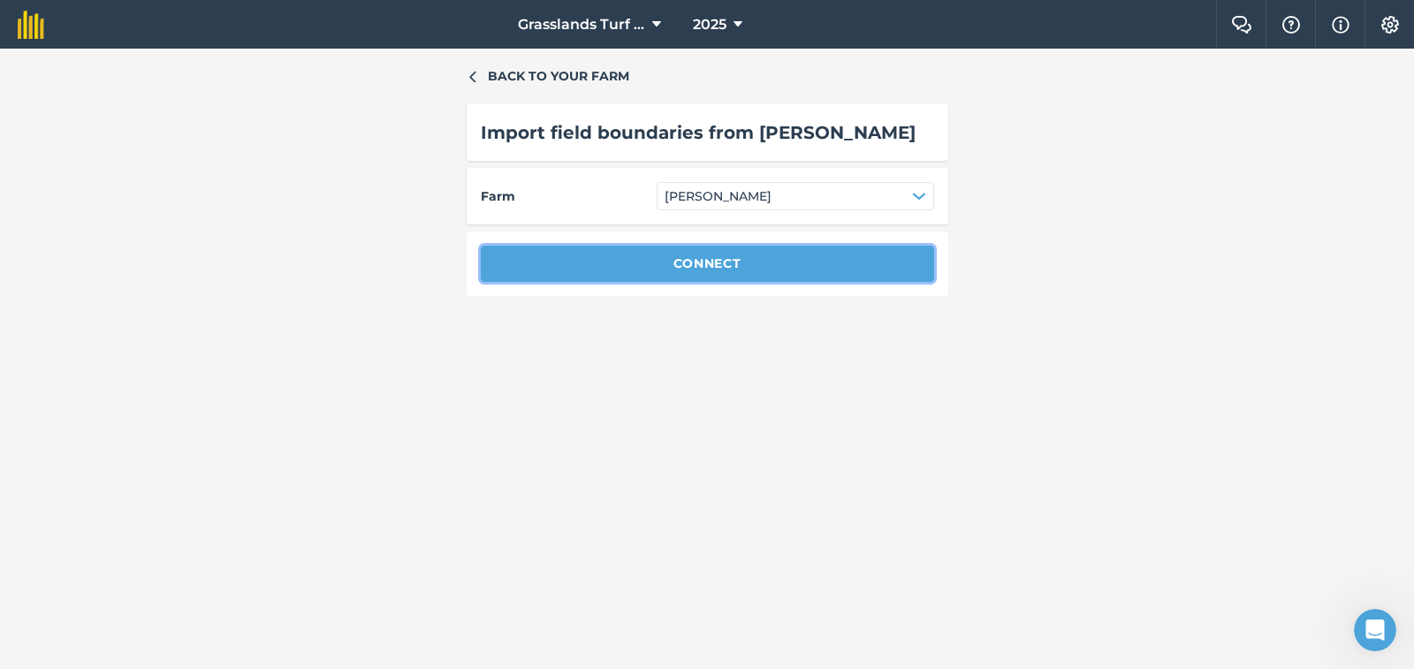
click at [726, 267] on button "Connect" at bounding box center [707, 263] width 453 height 35
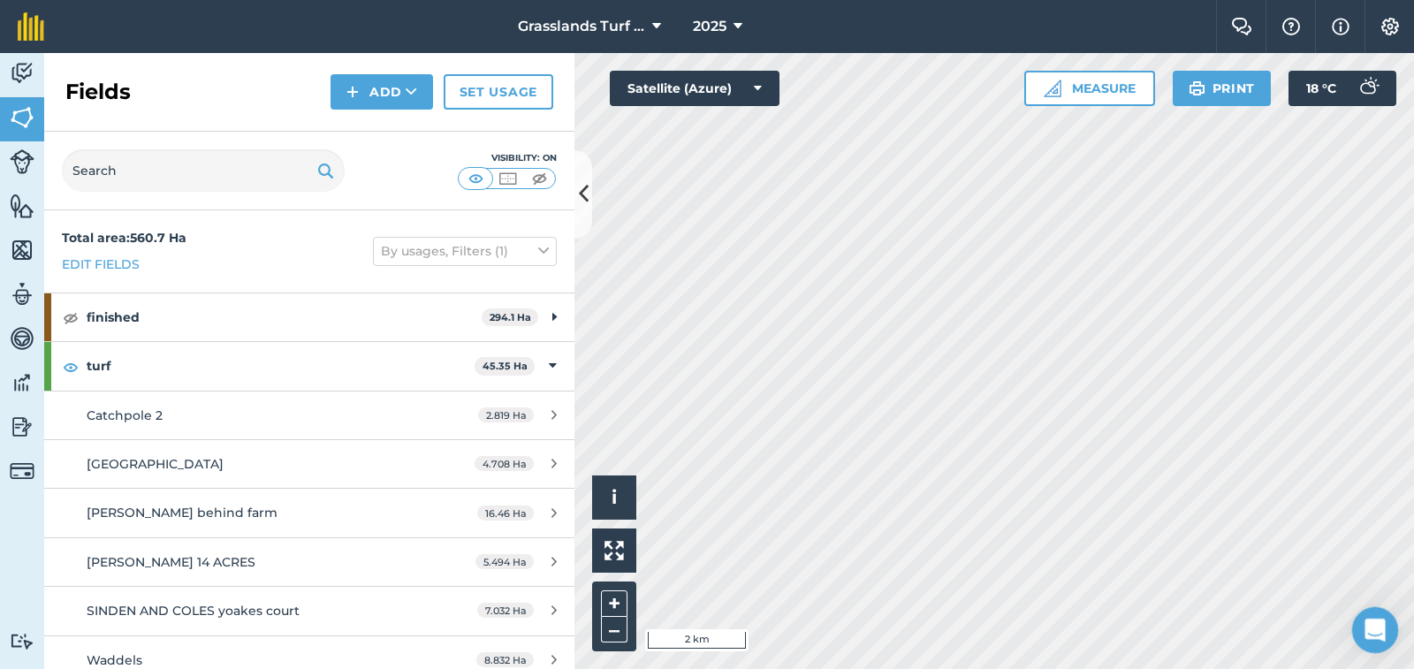
click at [1374, 631] on icon "Open Intercom Messenger" at bounding box center [1372, 627] width 29 height 29
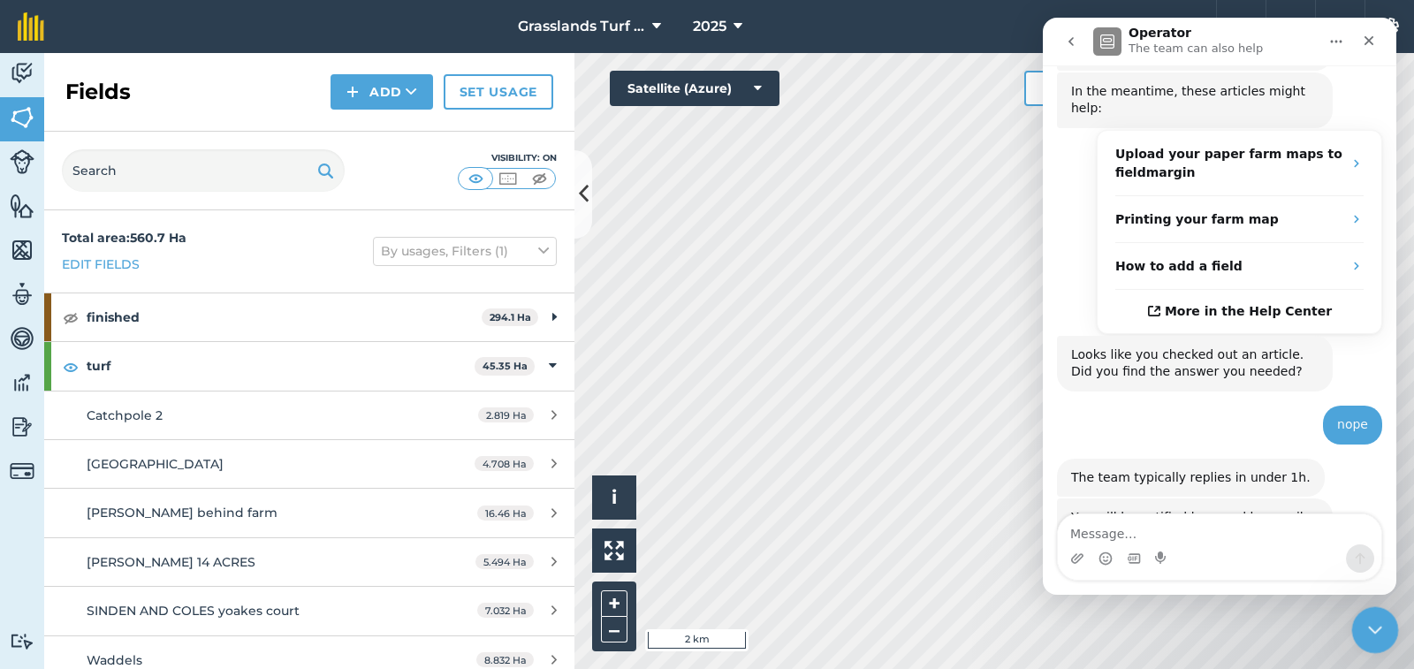
scroll to position [278, 0]
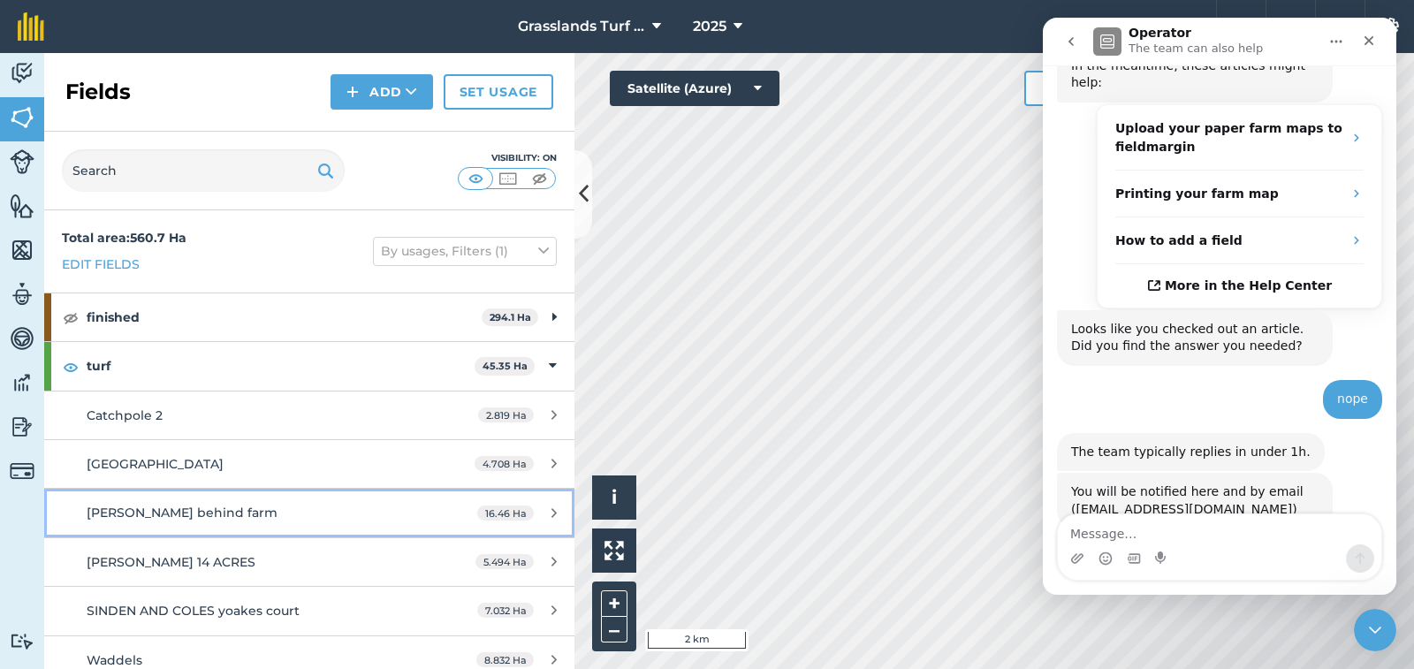
click at [552, 512] on icon at bounding box center [554, 512] width 5 height 13
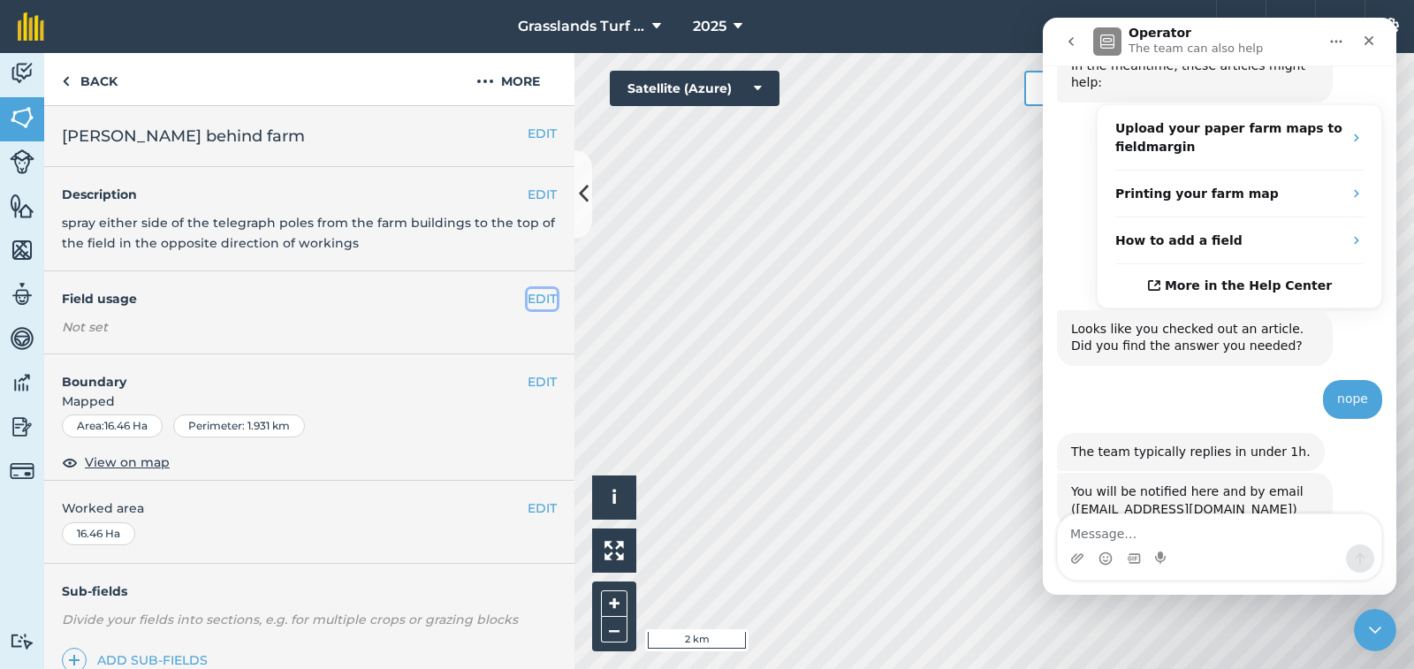
click at [531, 295] on button "EDIT" at bounding box center [542, 298] width 29 height 19
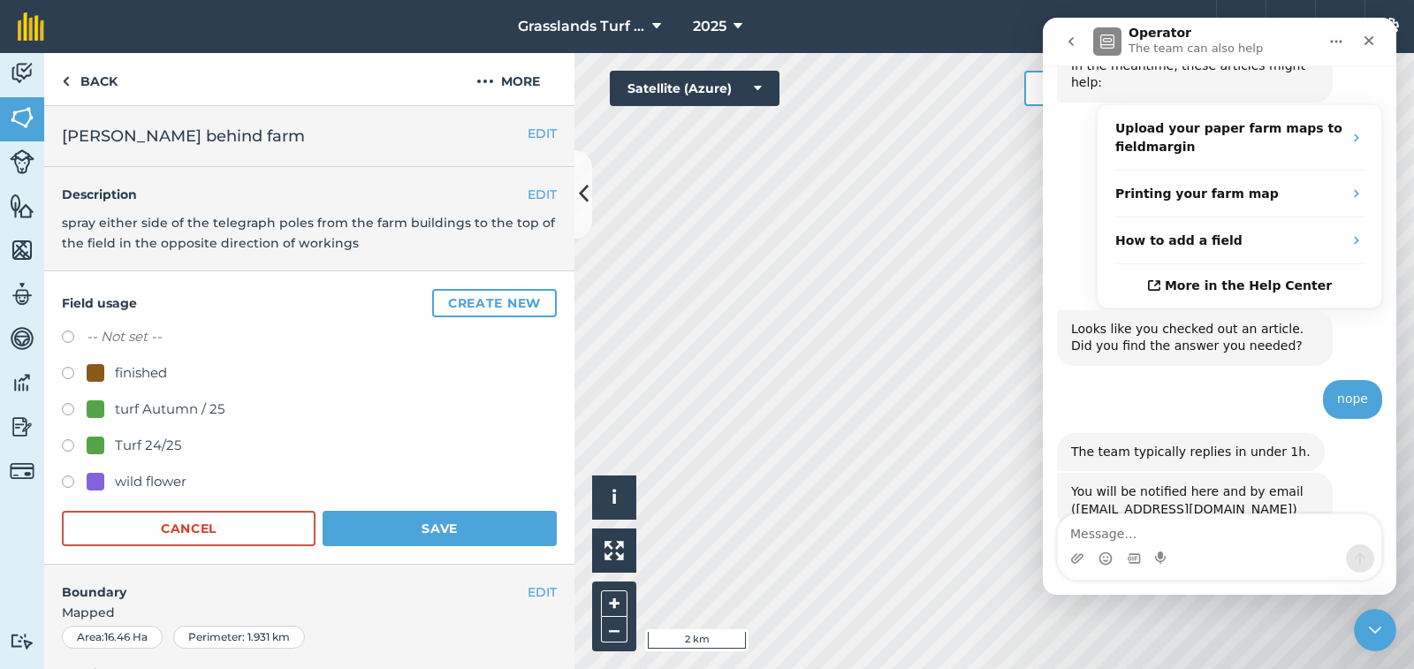
click at [73, 370] on label at bounding box center [74, 376] width 25 height 18
radio input "true"
click at [364, 539] on button "Save" at bounding box center [440, 528] width 234 height 35
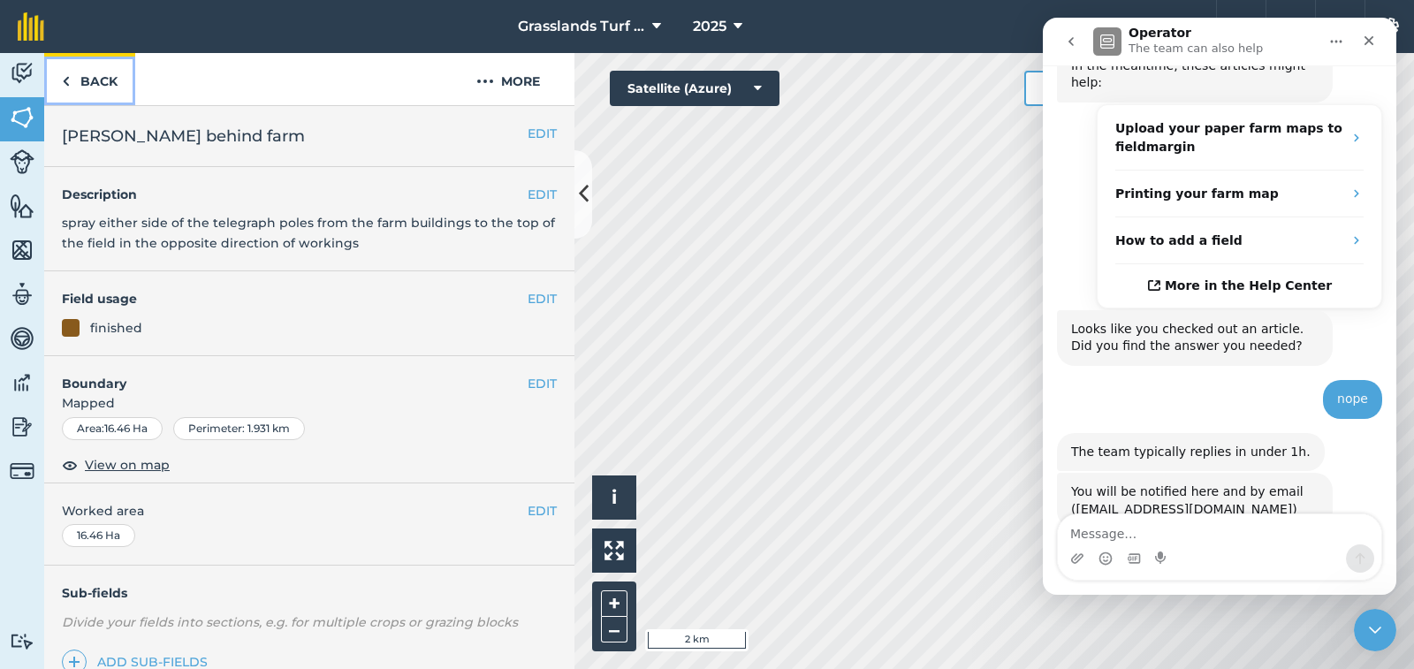
click at [117, 76] on link "Back" at bounding box center [89, 79] width 91 height 52
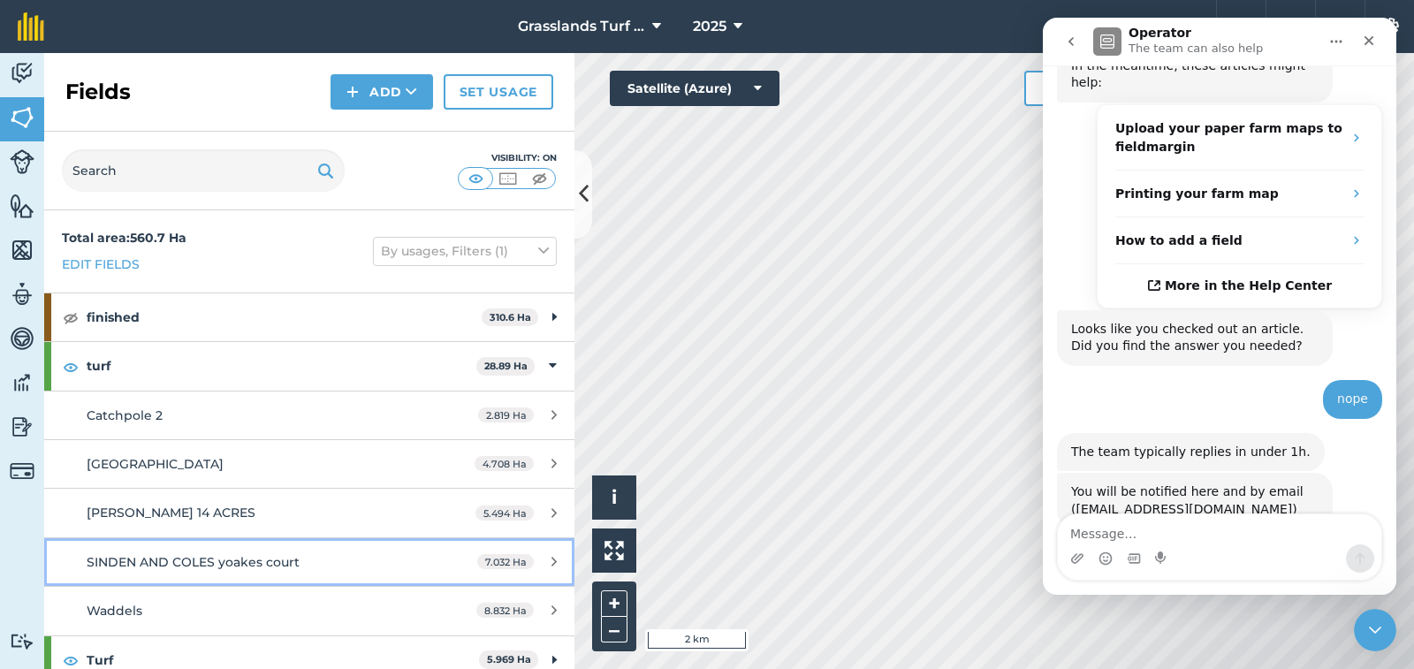
click at [552, 558] on icon at bounding box center [554, 561] width 5 height 13
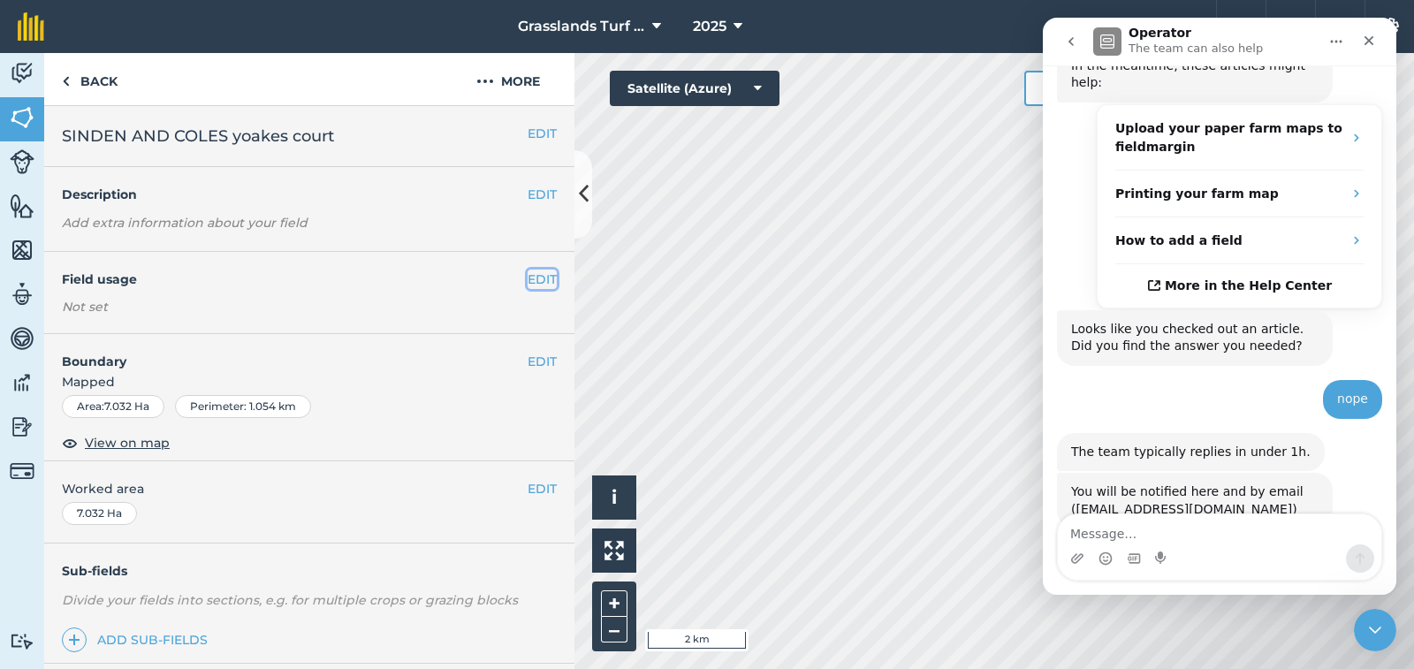
click at [528, 273] on button "EDIT" at bounding box center [542, 279] width 29 height 19
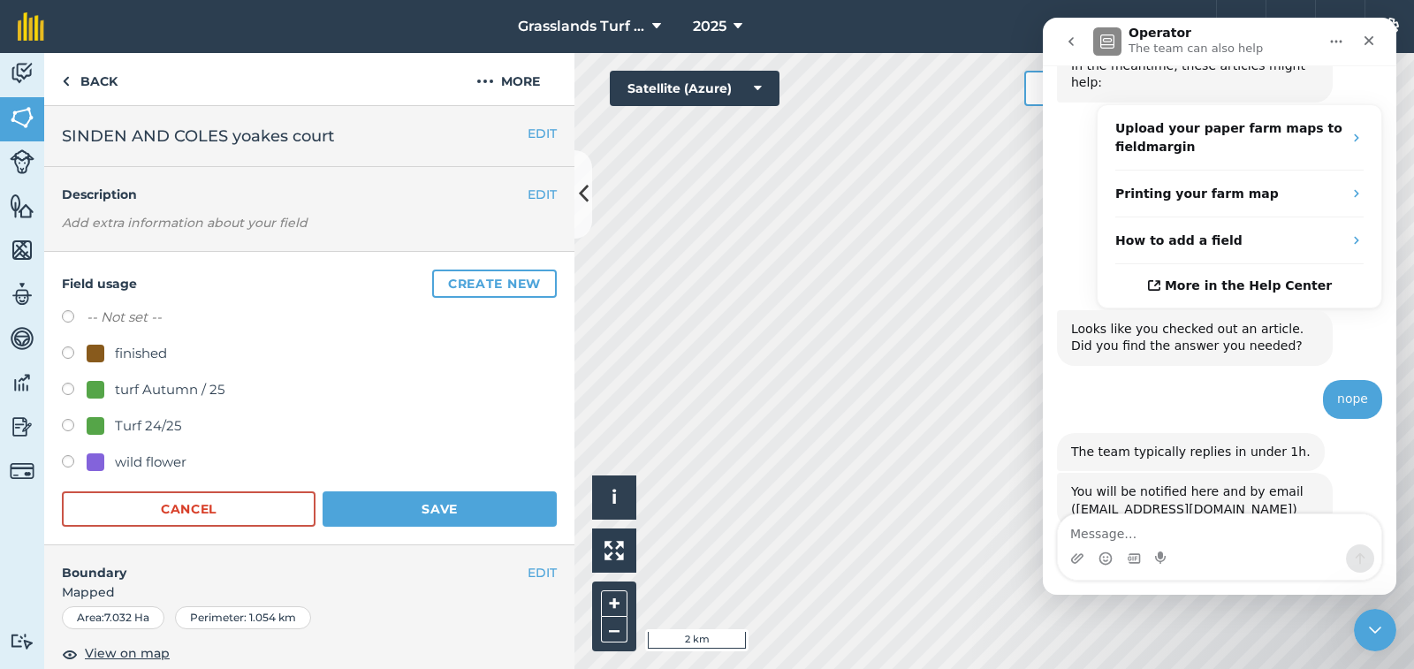
click at [68, 350] on label at bounding box center [74, 355] width 25 height 18
radio input "true"
click at [397, 505] on button "Save" at bounding box center [440, 508] width 234 height 35
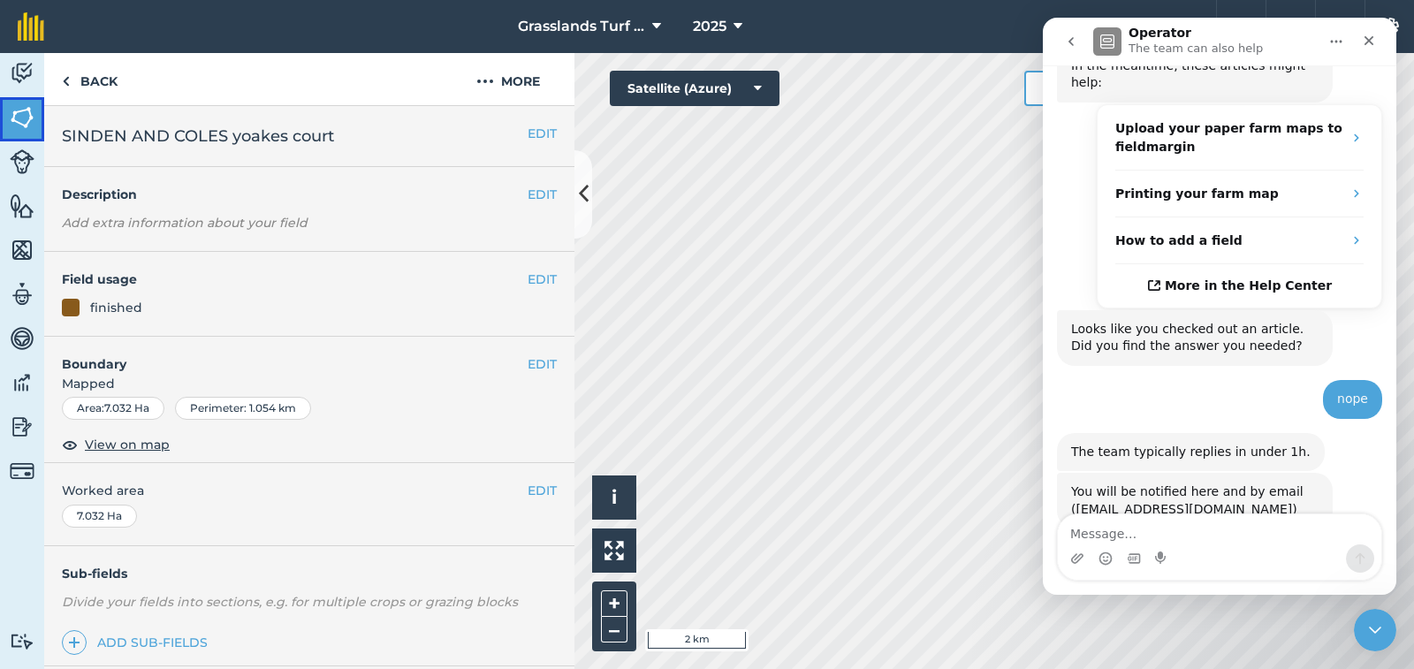
click at [29, 113] on img at bounding box center [22, 117] width 25 height 27
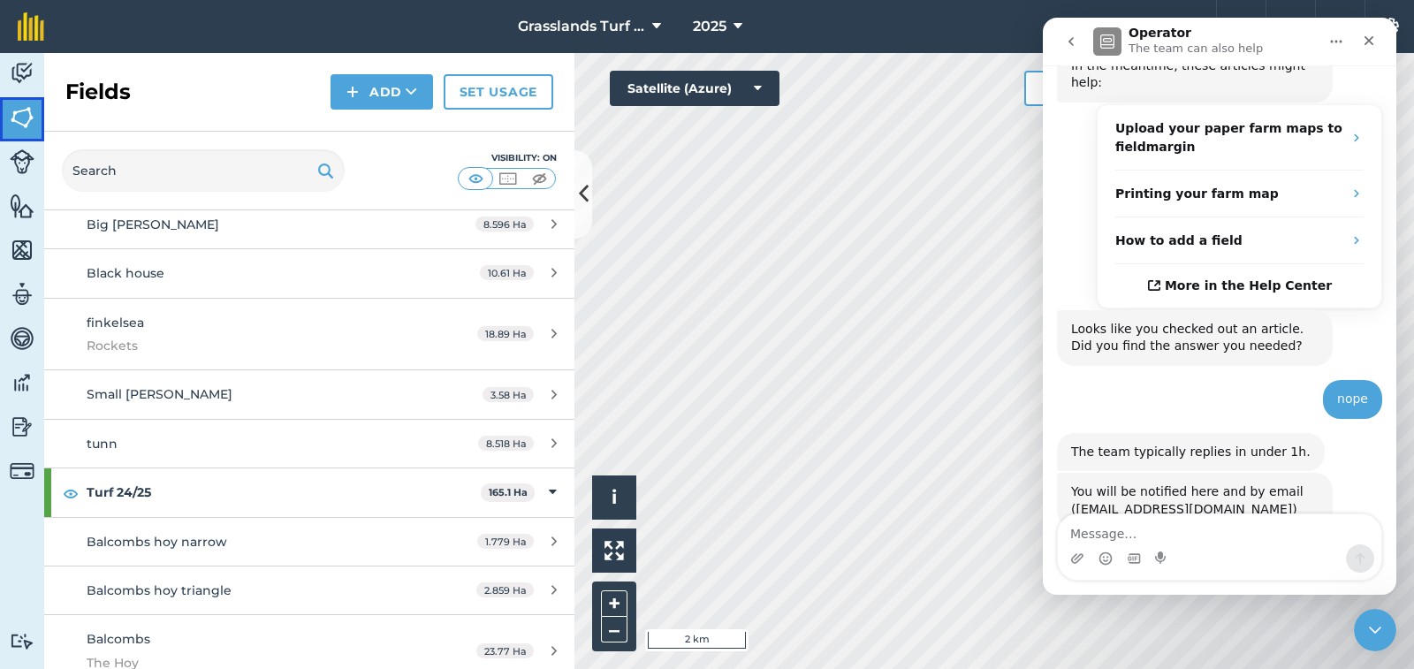
scroll to position [442, 0]
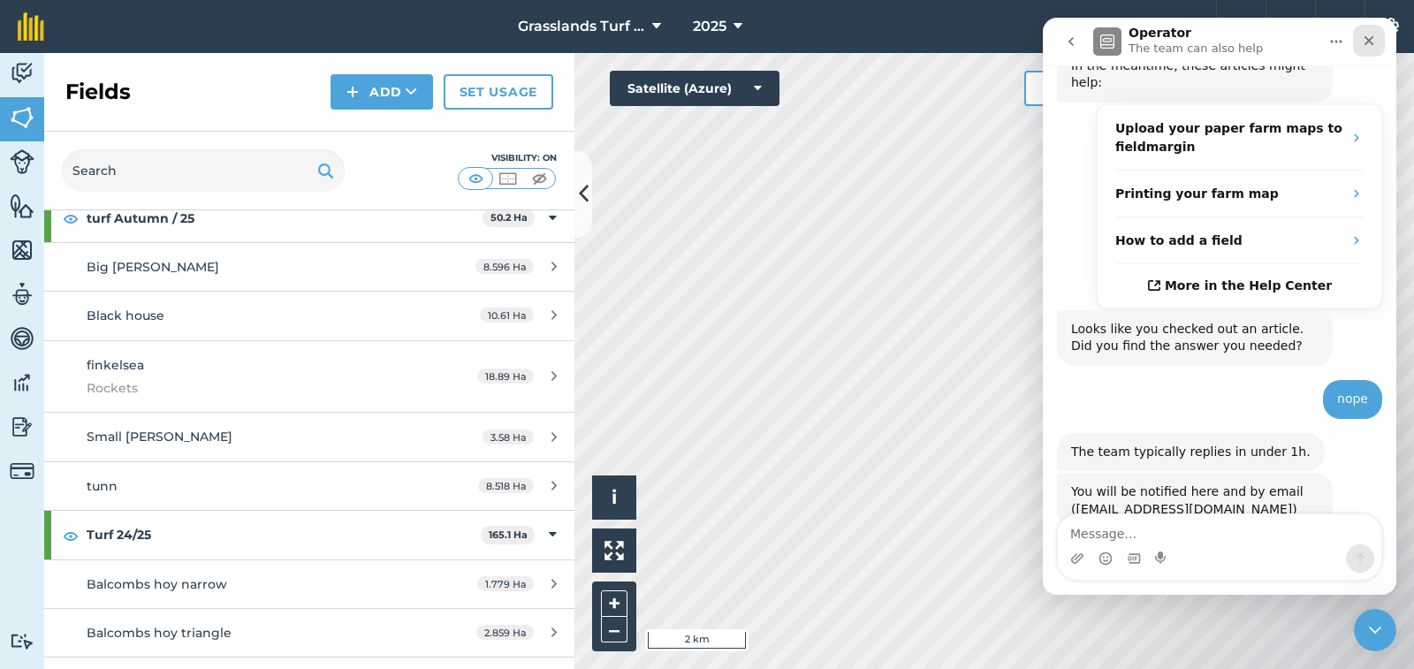
click at [1373, 42] on icon "Close" at bounding box center [1369, 41] width 14 height 14
